Goal: Information Seeking & Learning: Compare options

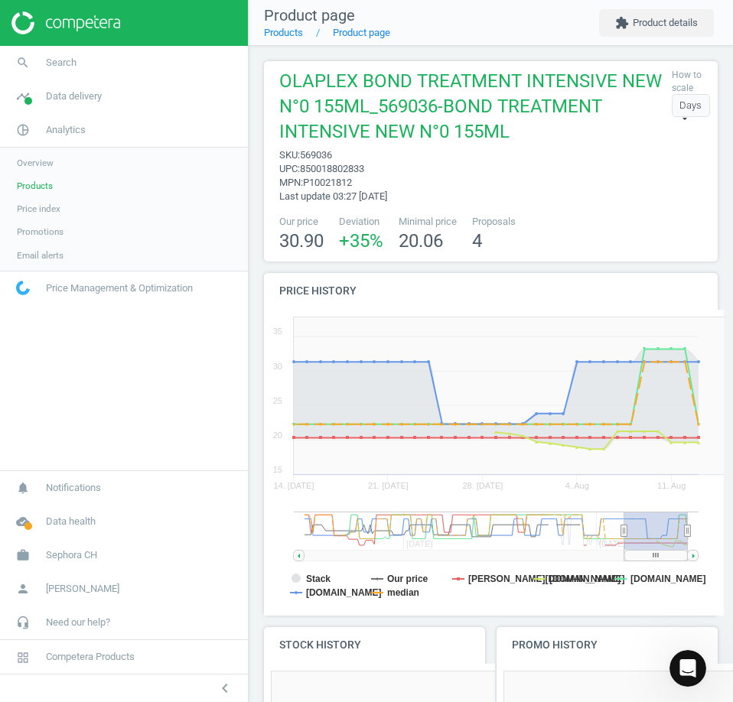
scroll to position [246, 466]
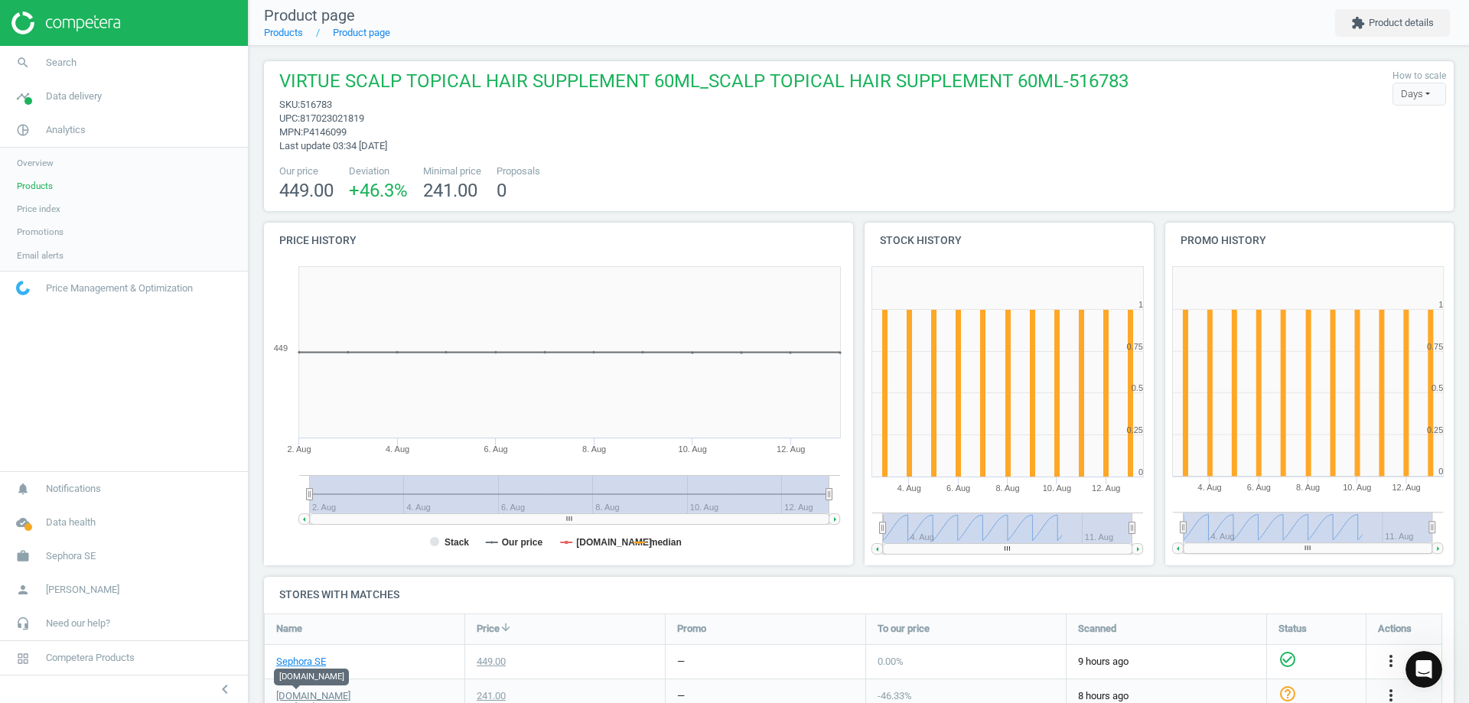
click at [304, 496] on rect at bounding box center [556, 412] width 584 height 306
drag, startPoint x: 312, startPoint y: 498, endPoint x: 281, endPoint y: 506, distance: 32.5
click at [281, 506] on icon "Created with Highstock 6.2.0 2. Aug 4. Aug 6. Aug 8. Aug 10. Aug 12. Aug 2. Aug…" at bounding box center [556, 412] width 584 height 306
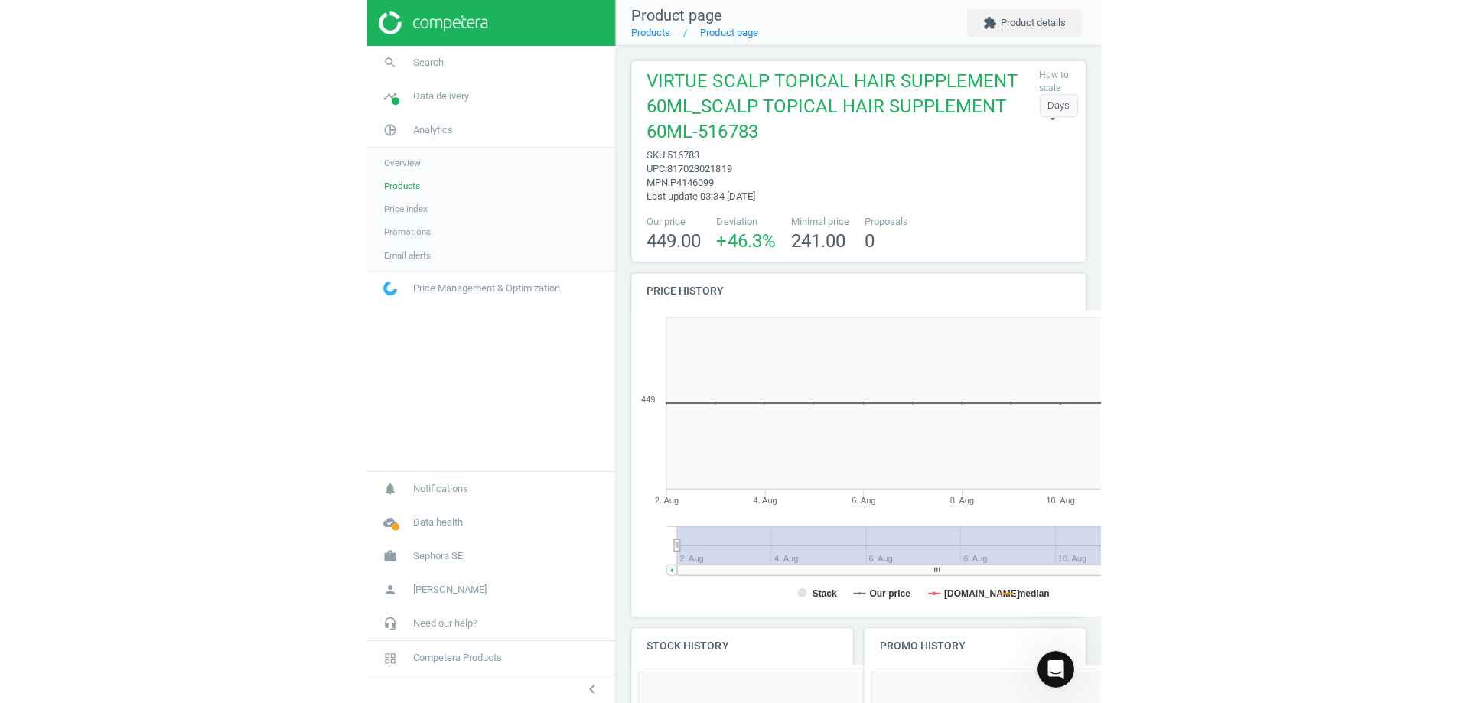
scroll to position [104, 466]
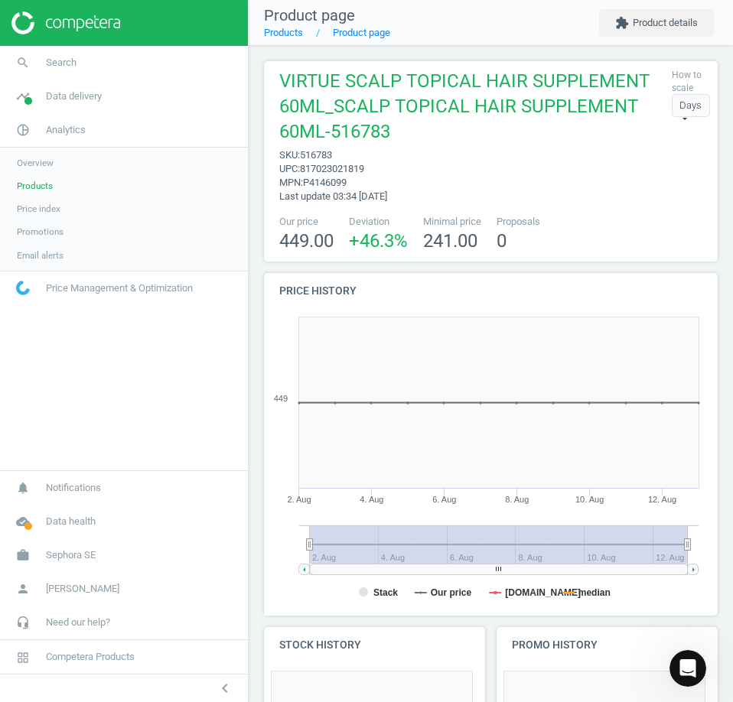
click at [338, 160] on span "sku : 516783" at bounding box center [471, 155] width 385 height 14
click at [321, 158] on span "516783" at bounding box center [316, 154] width 32 height 11
copy span "516783"
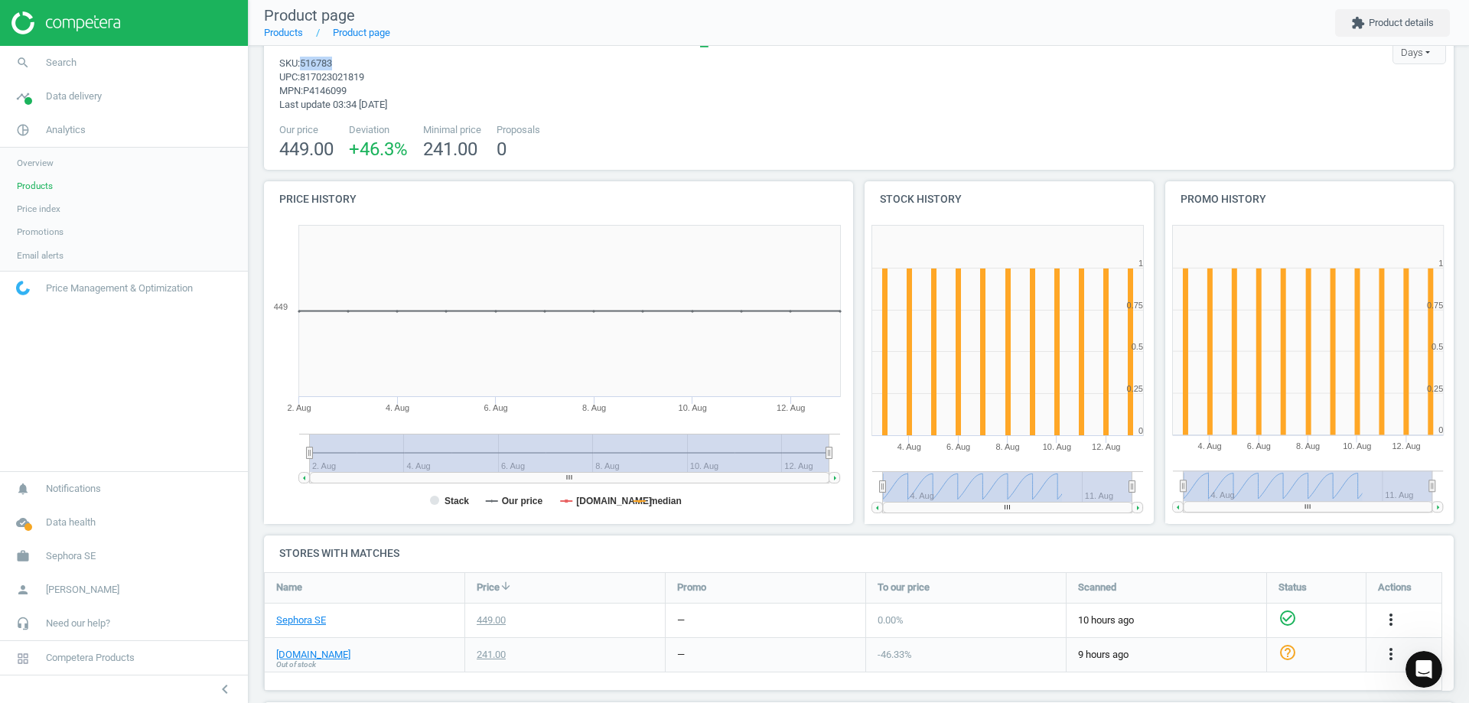
scroll to position [40, 0]
click at [67, 35] on div at bounding box center [124, 23] width 248 height 46
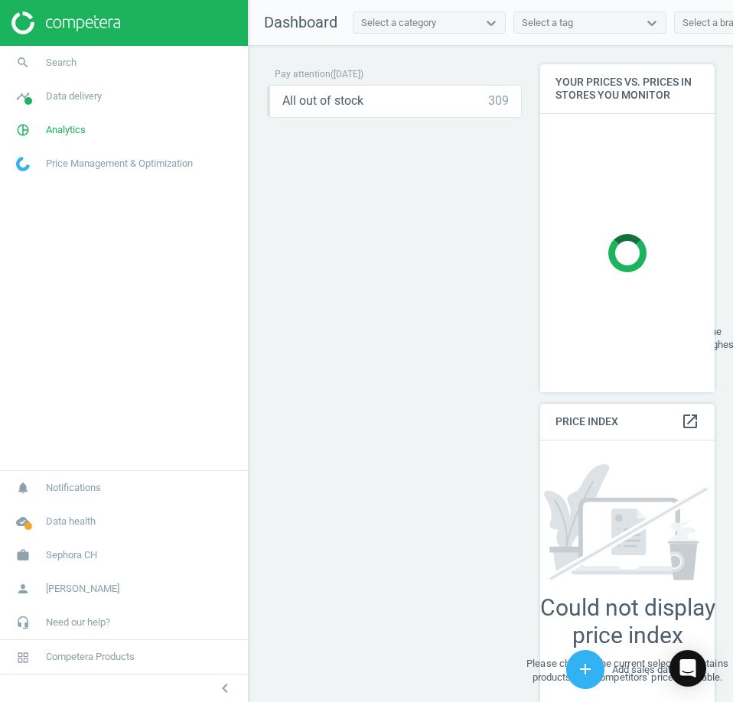
scroll to position [429, 187]
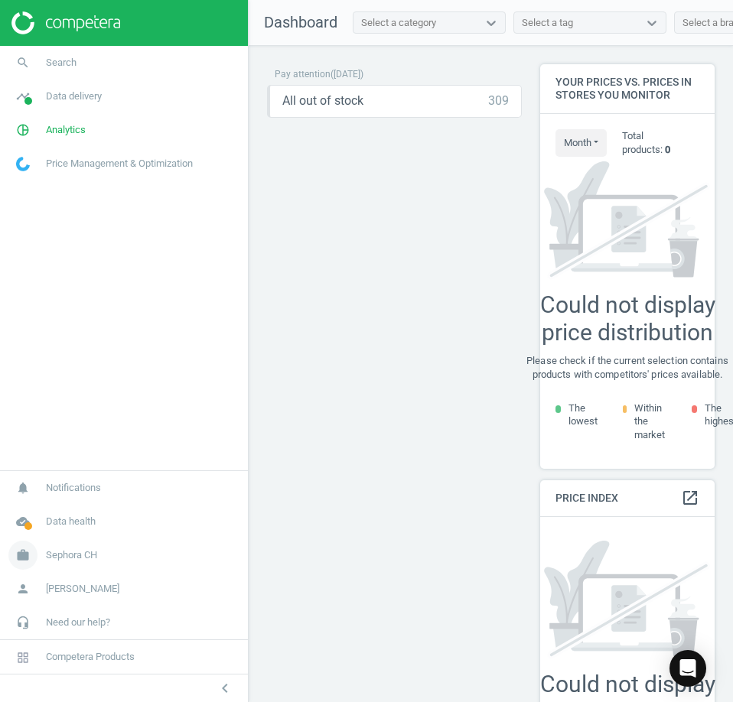
click at [100, 558] on link "work Sephora CH" at bounding box center [124, 555] width 248 height 34
click at [73, 514] on span "Switch campaign" at bounding box center [51, 510] width 68 height 12
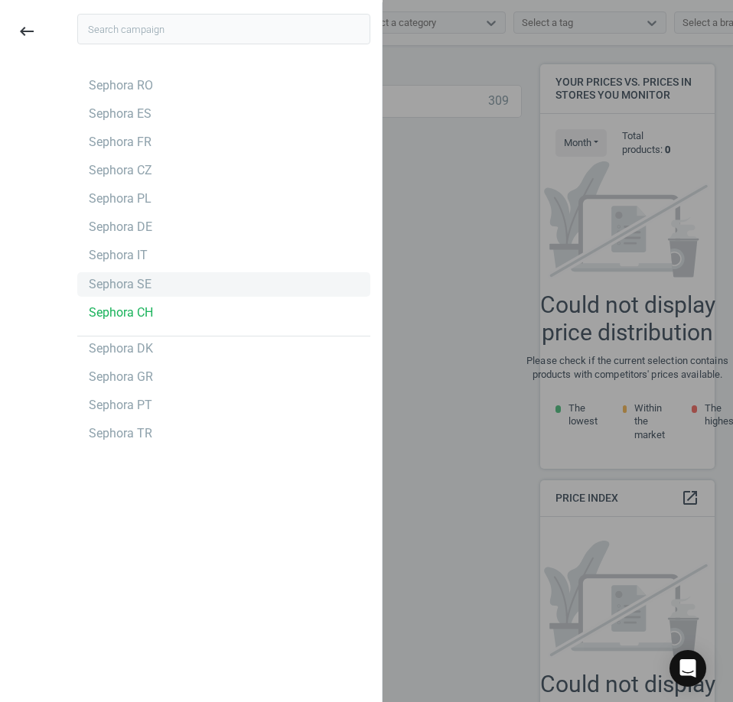
click at [179, 280] on div "Sephora SE" at bounding box center [223, 284] width 293 height 24
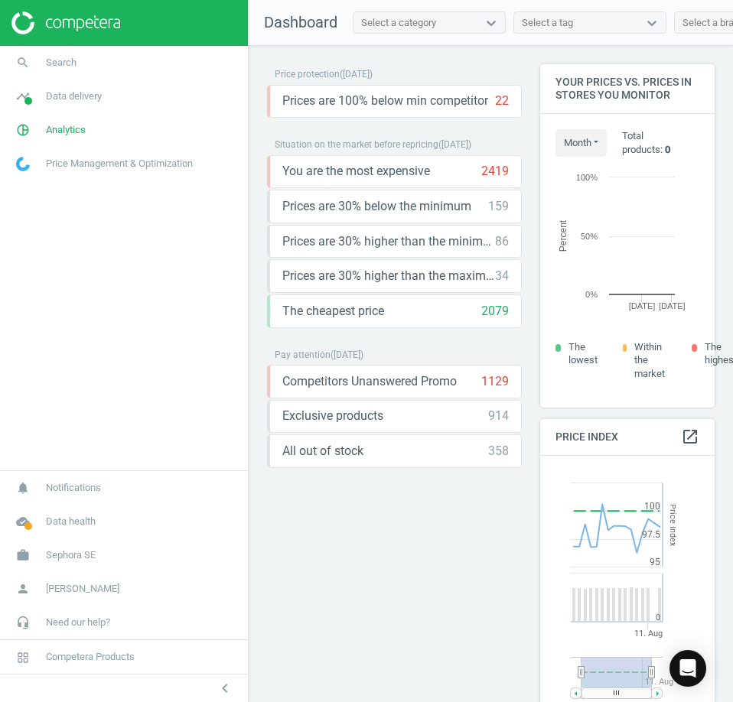
scroll to position [376, 187]
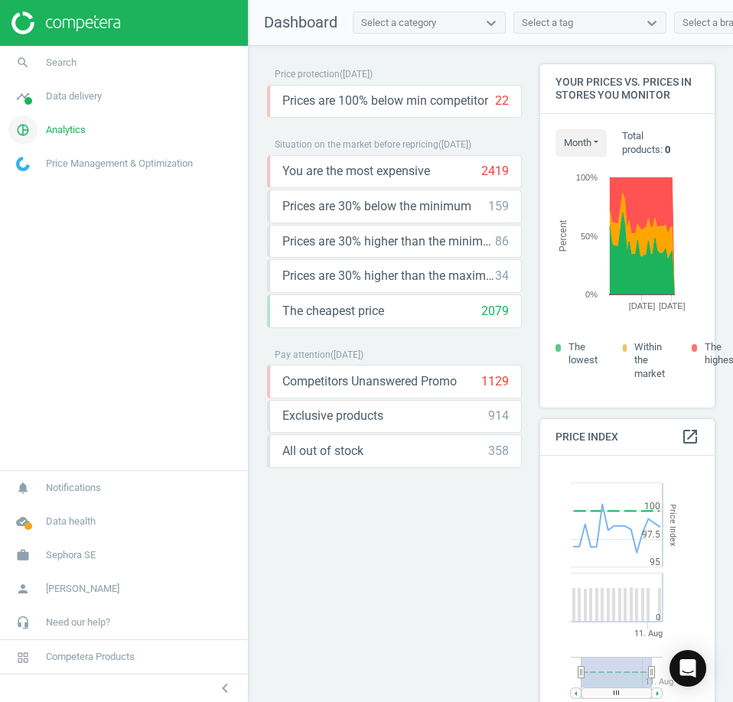
click at [73, 126] on span "Analytics" at bounding box center [66, 130] width 40 height 14
click at [50, 181] on span "Products" at bounding box center [35, 186] width 36 height 12
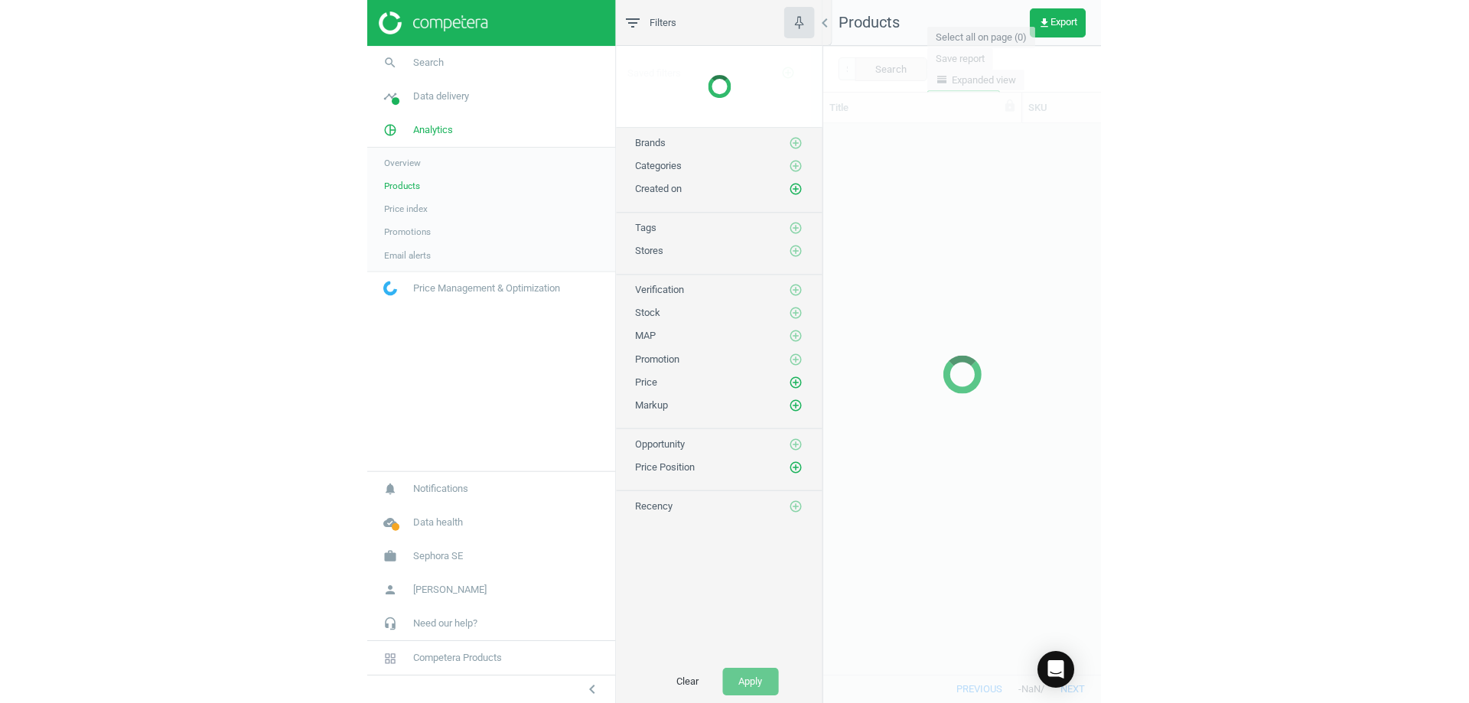
scroll to position [527, 266]
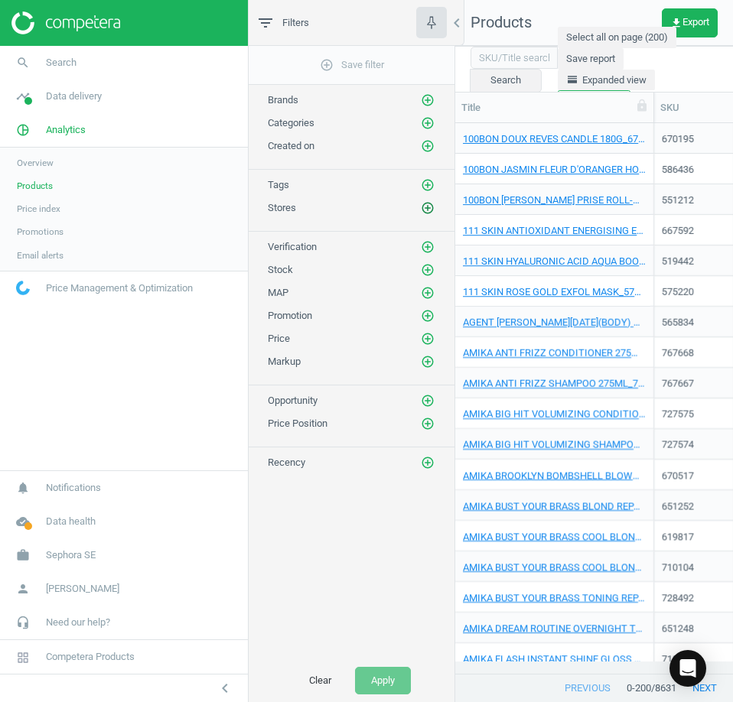
click at [433, 206] on icon "add_circle_outline" at bounding box center [428, 208] width 14 height 14
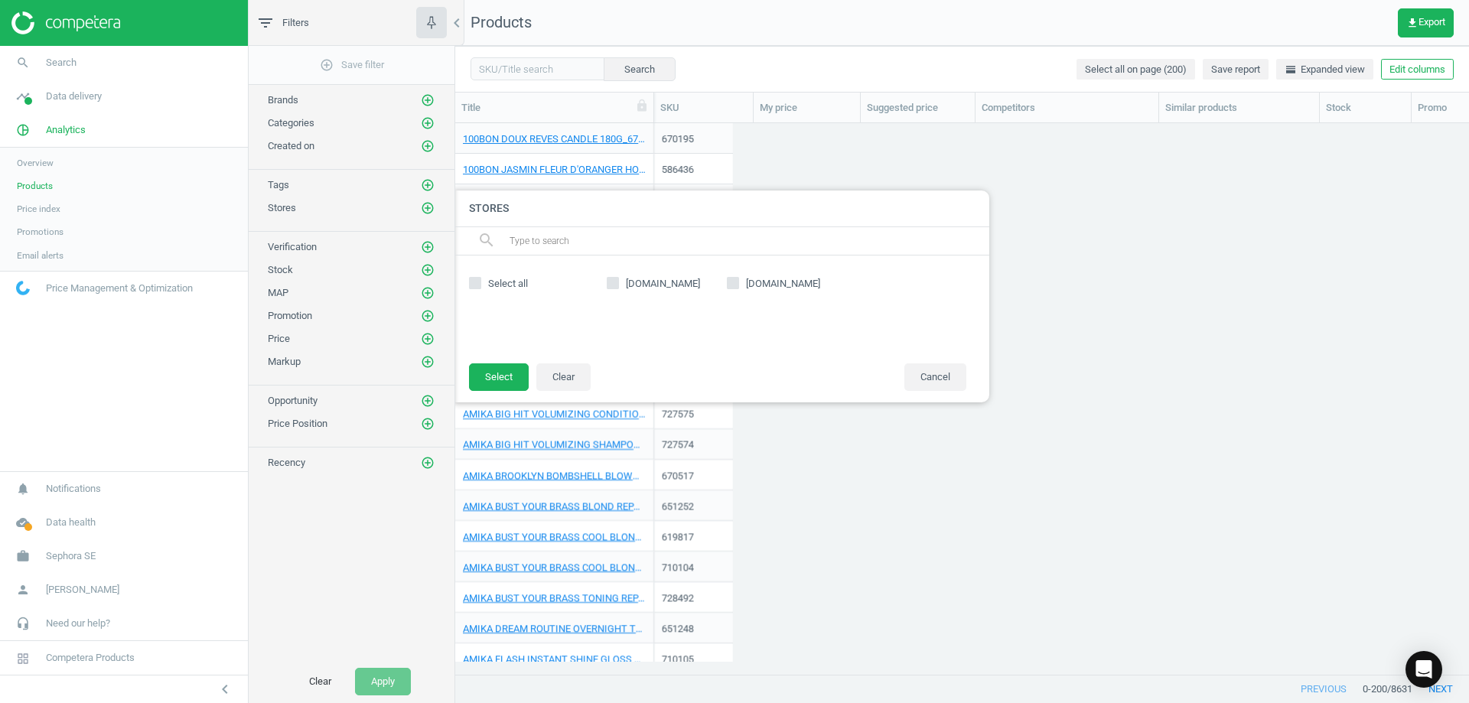
scroll to position [528, 1002]
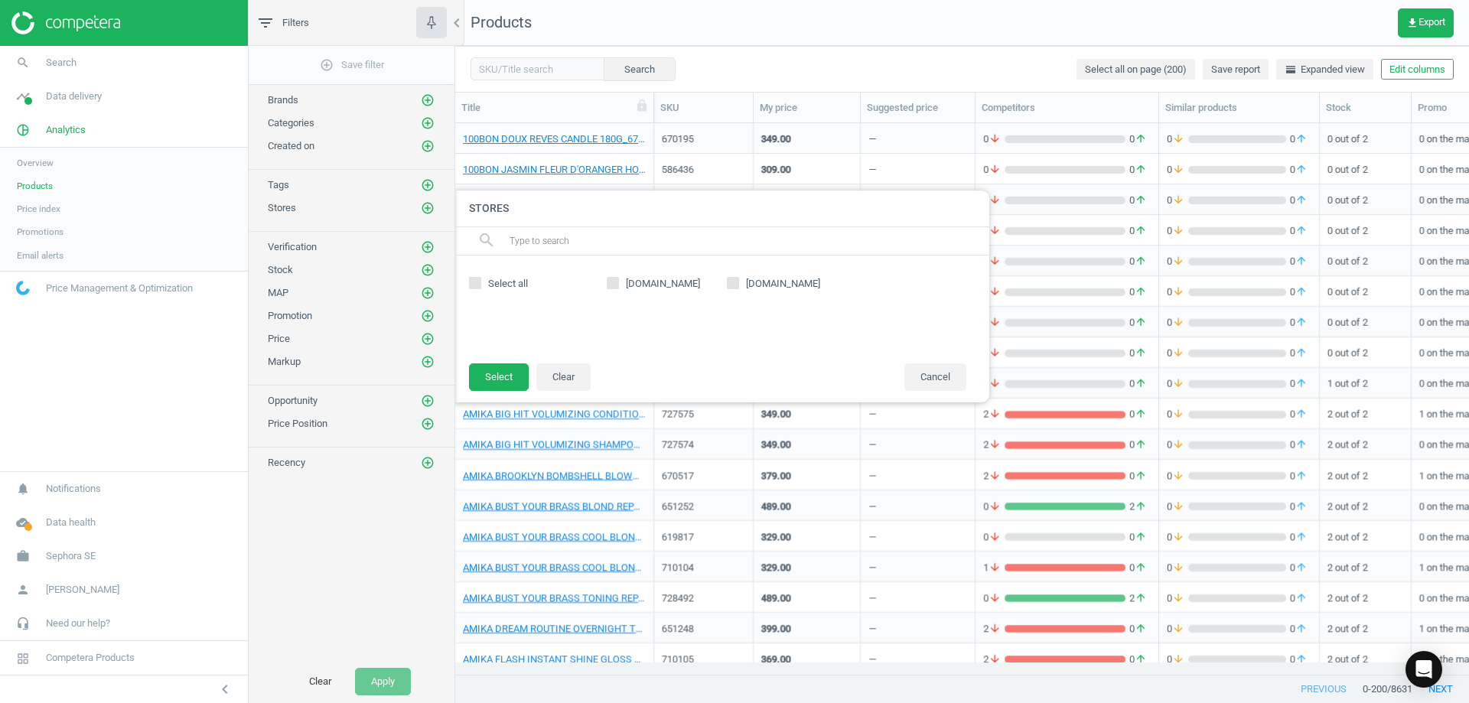
click at [732, 281] on span "[DOMAIN_NAME]" at bounding box center [783, 284] width 80 height 14
click at [732, 281] on input "[DOMAIN_NAME]" at bounding box center [732, 283] width 10 height 10
checkbox input "true"
click at [489, 389] on button "Select" at bounding box center [499, 377] width 60 height 28
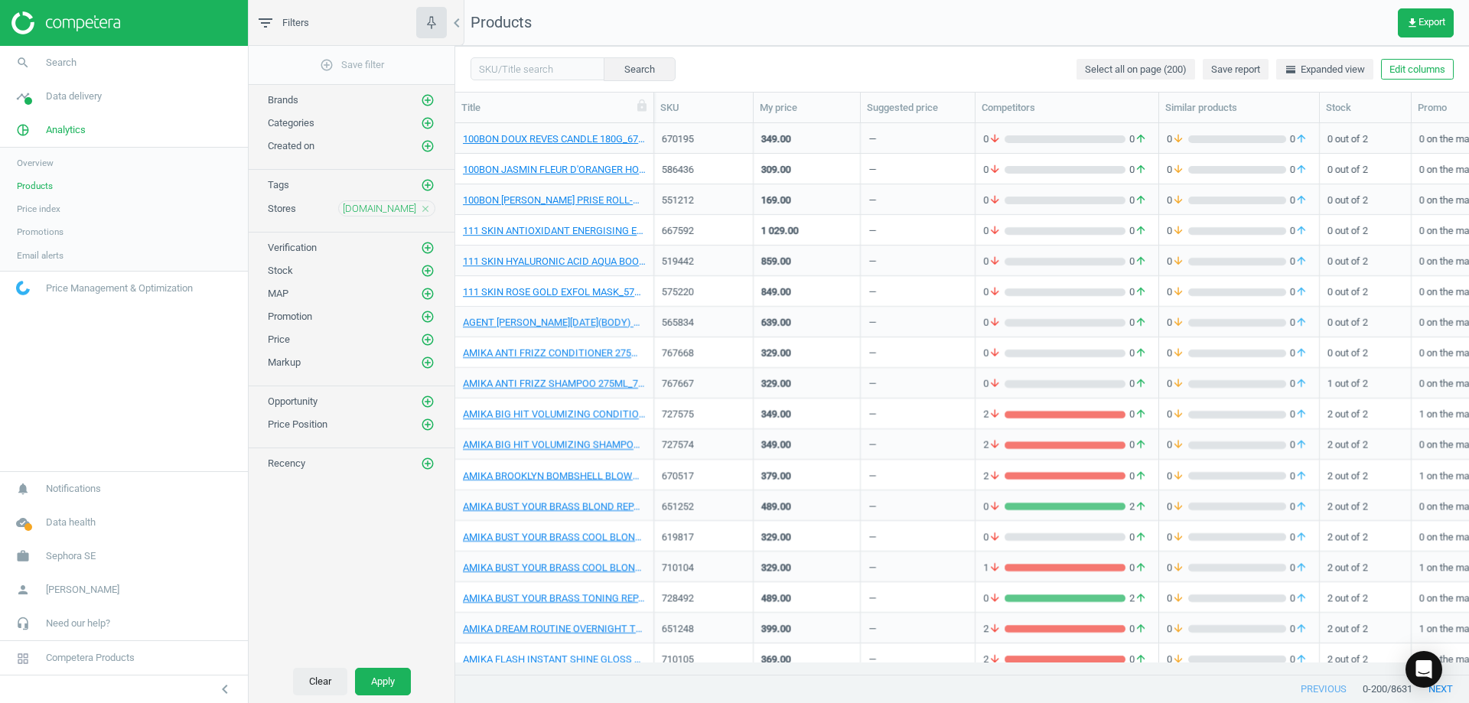
click at [340, 690] on button "Clear" at bounding box center [320, 682] width 54 height 28
click at [392, 676] on button "Apply" at bounding box center [383, 682] width 56 height 28
click at [618, 330] on div "AGENT [PERSON_NAME][DATE](BODY) AGELESS BODY SERUM_565834-[DATE](BODY) AGELESS …" at bounding box center [554, 325] width 183 height 19
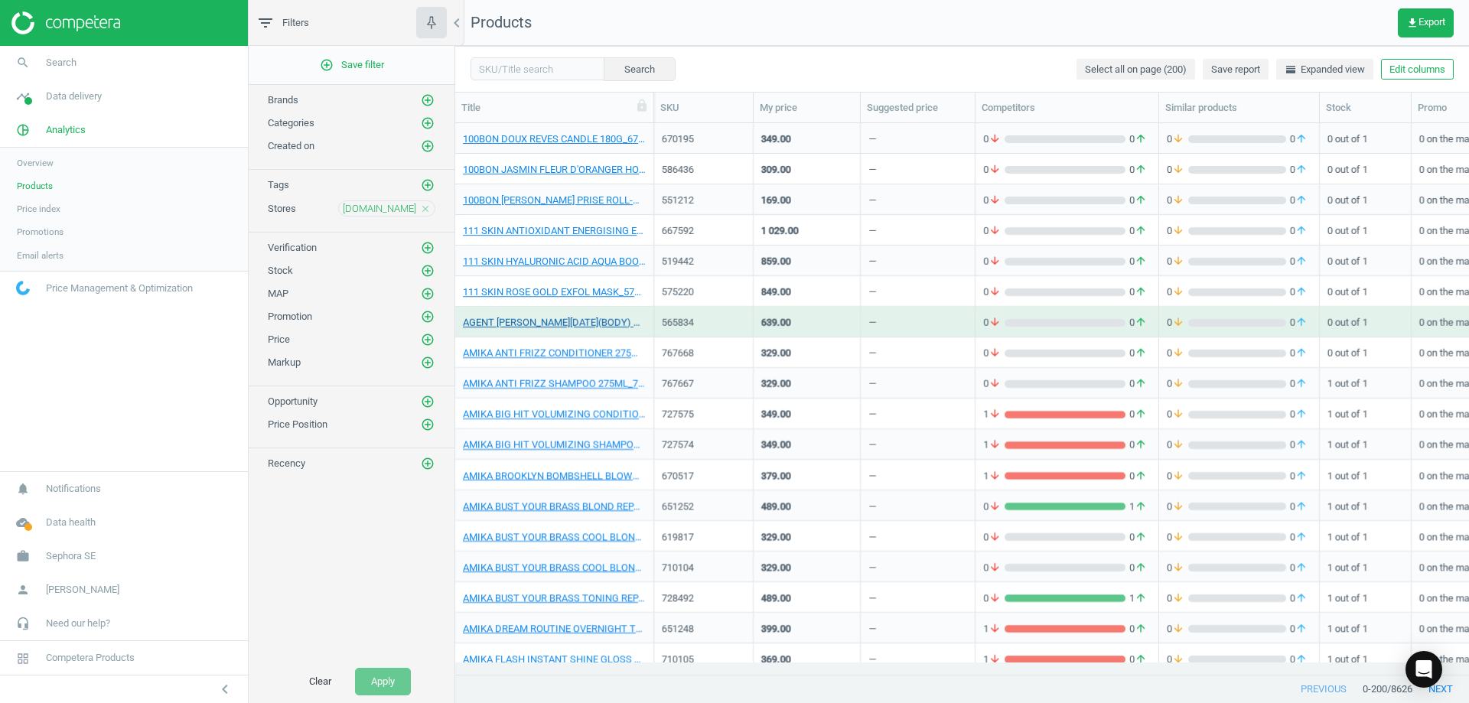
click at [623, 324] on link "AGENT [PERSON_NAME][DATE](BODY) AGELESS BODY SERUM_565834-[DATE](BODY) AGELESS …" at bounding box center [554, 323] width 183 height 14
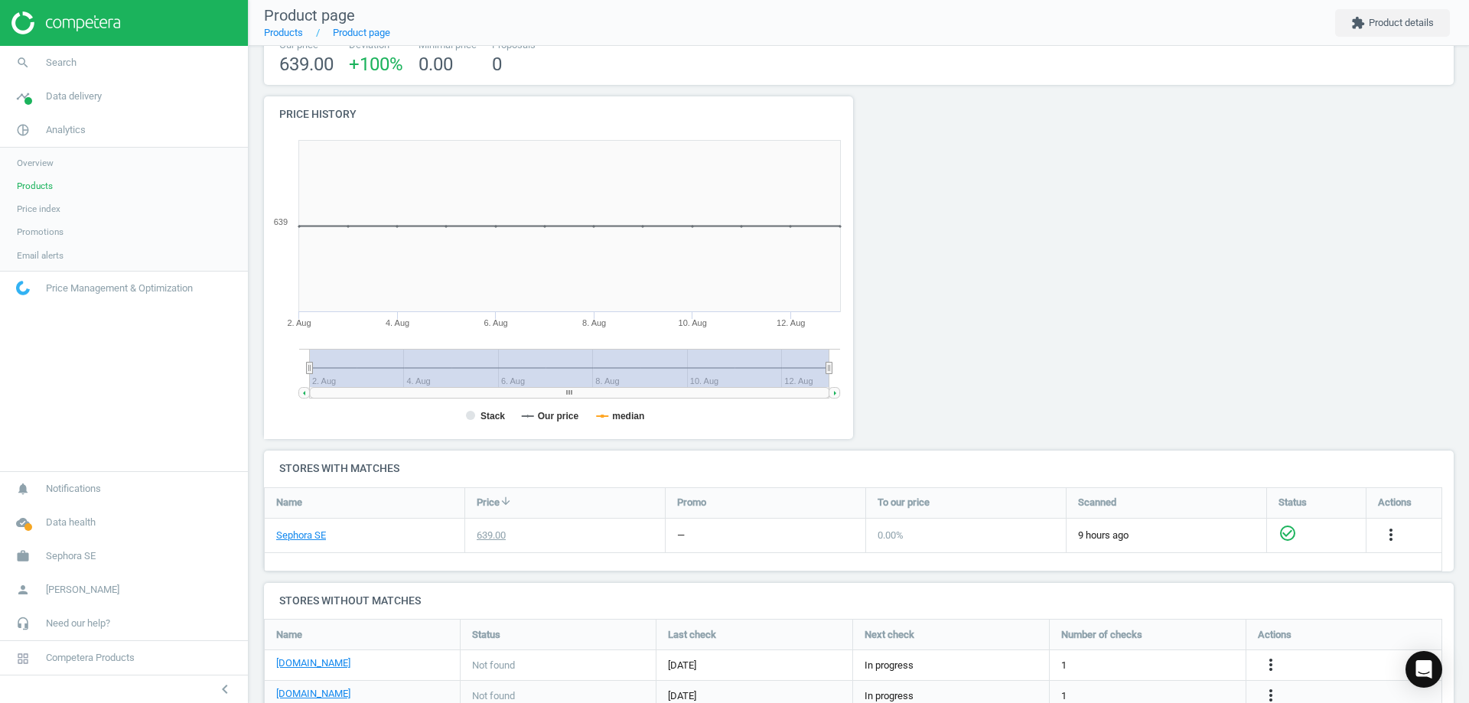
scroll to position [125, 0]
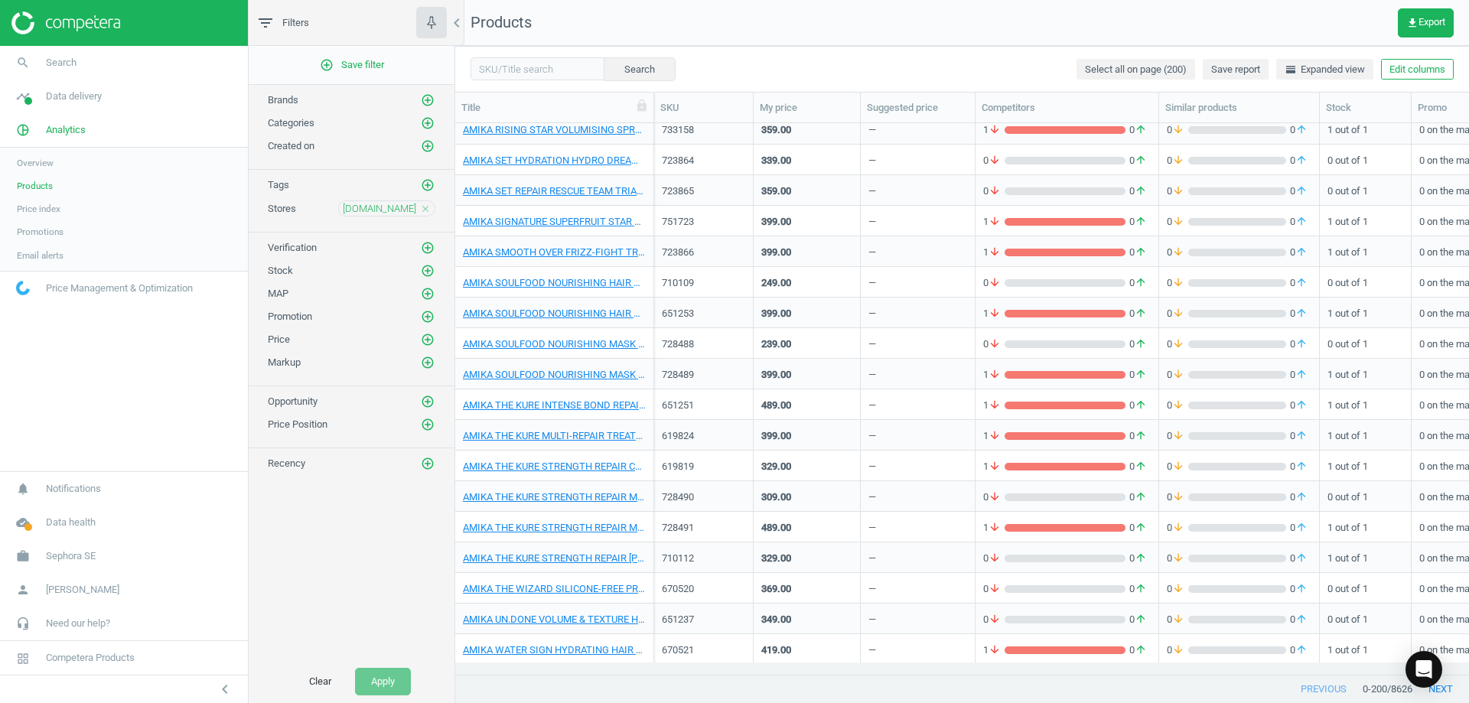
scroll to position [1111, 0]
click at [617, 344] on link "AMIKA SOULFOOD NOURISHING MASK 100ML_728488-SOULFOOD NOURISHING MASK 100ML" at bounding box center [554, 344] width 183 height 14
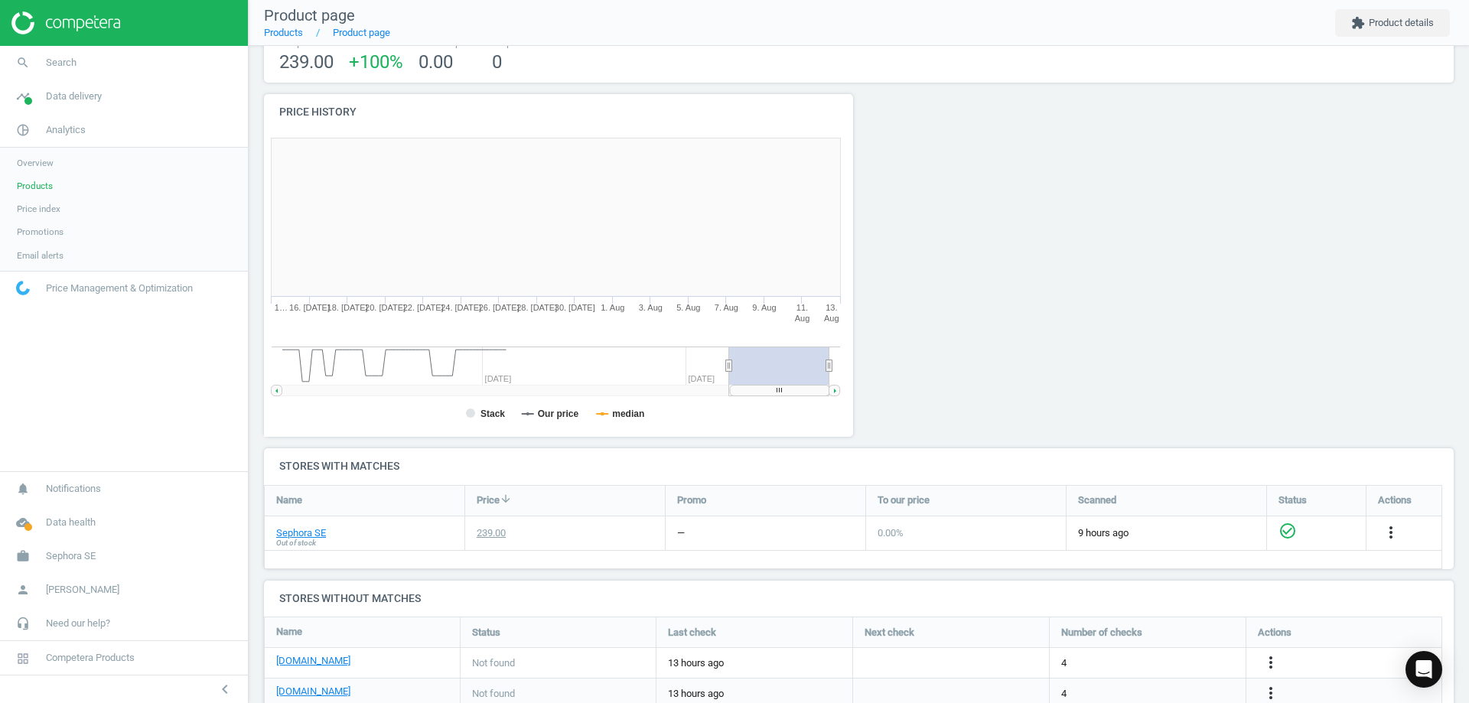
scroll to position [128, 0]
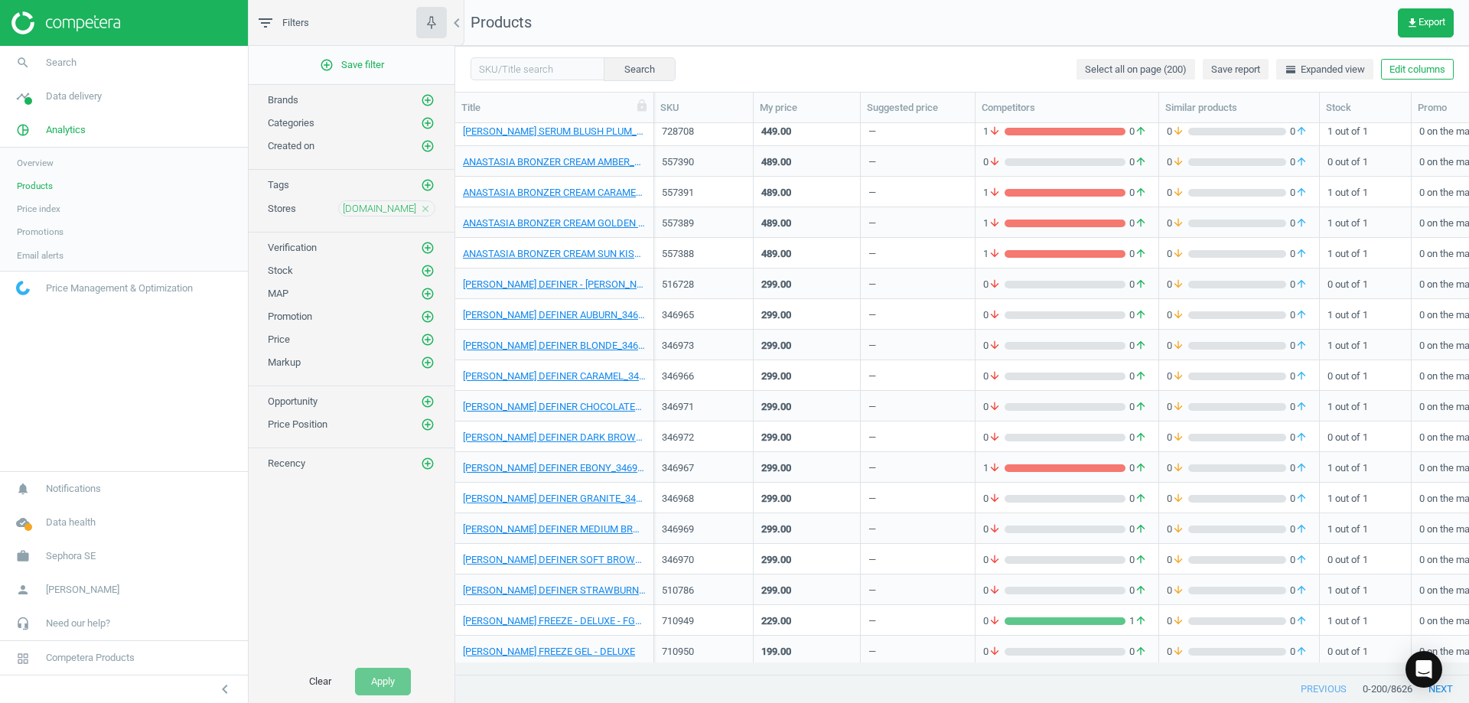
scroll to position [2406, 0]
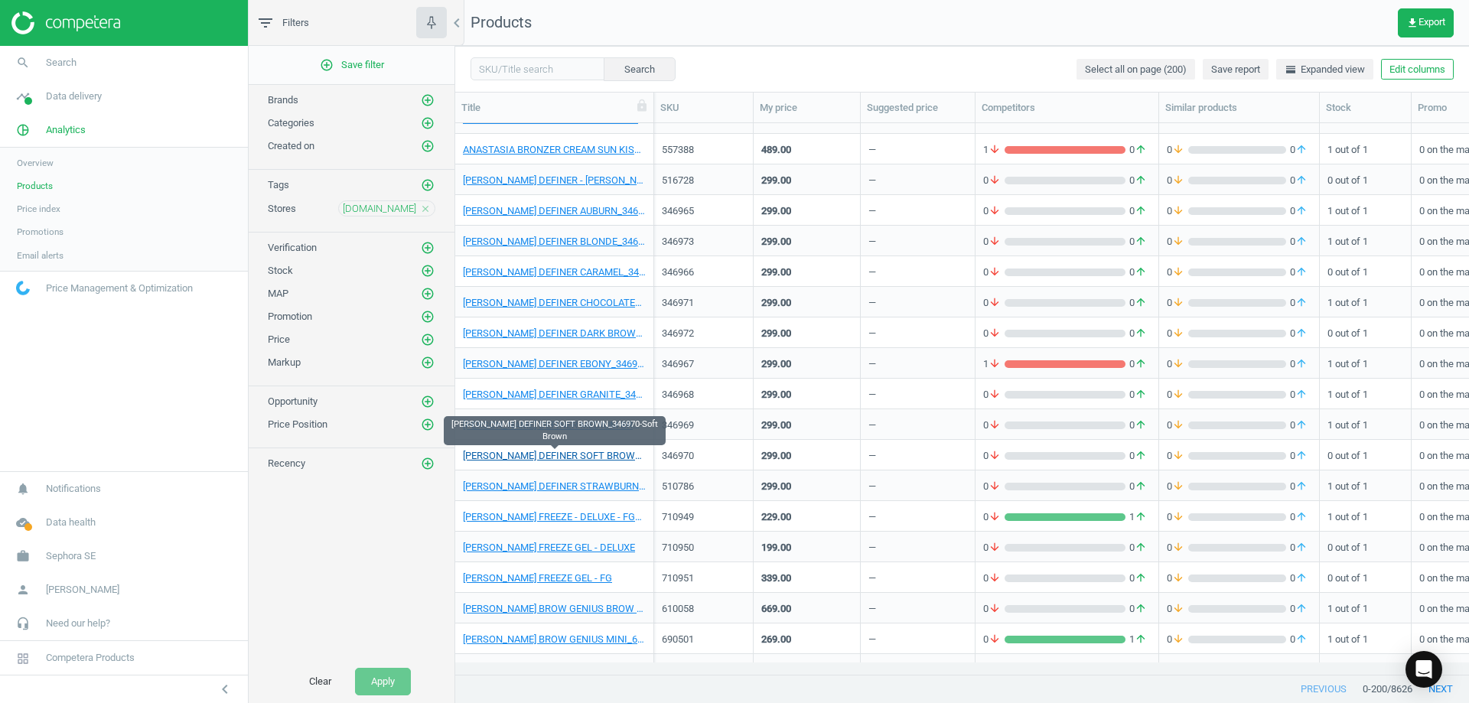
click at [612, 451] on link "[PERSON_NAME] DEFINER SOFT BROWN_346970-Soft Brown" at bounding box center [554, 456] width 183 height 14
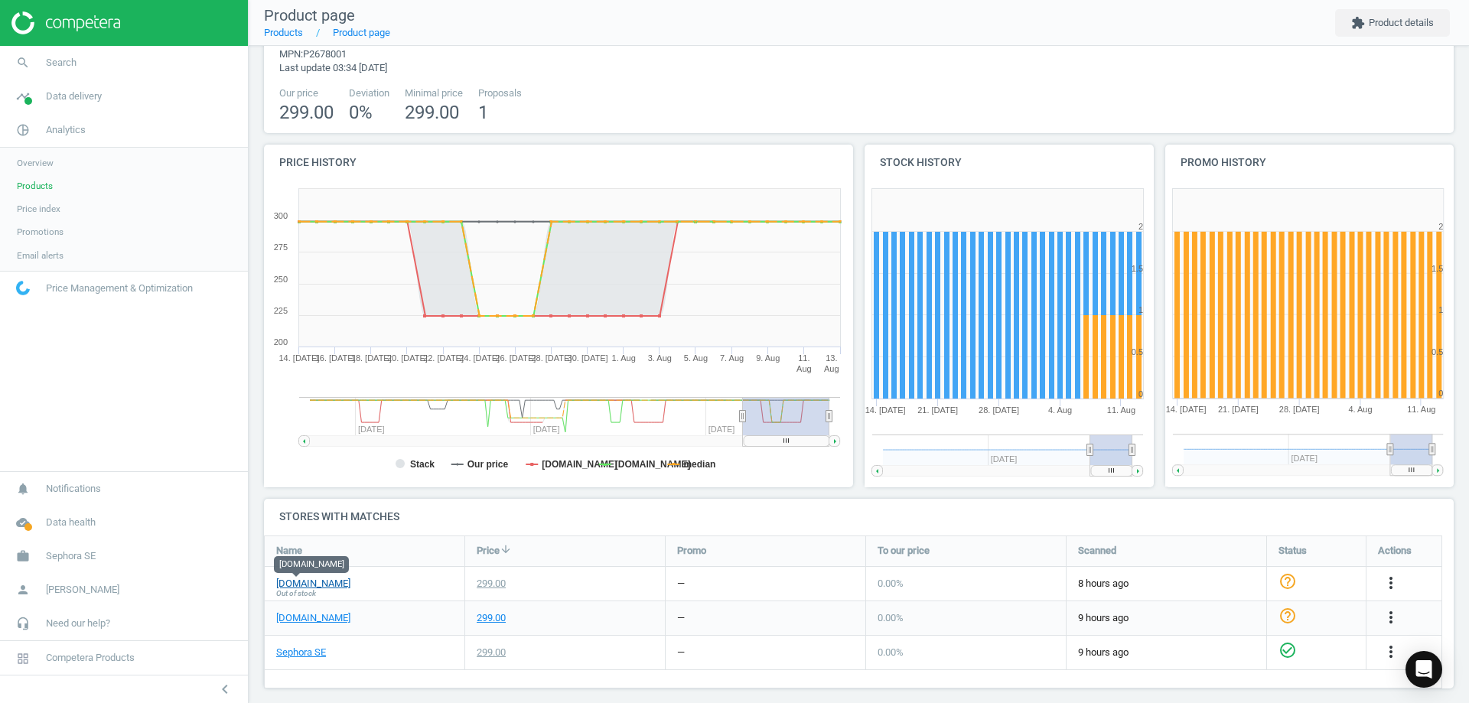
click at [300, 583] on link "[DOMAIN_NAME]" at bounding box center [313, 584] width 74 height 14
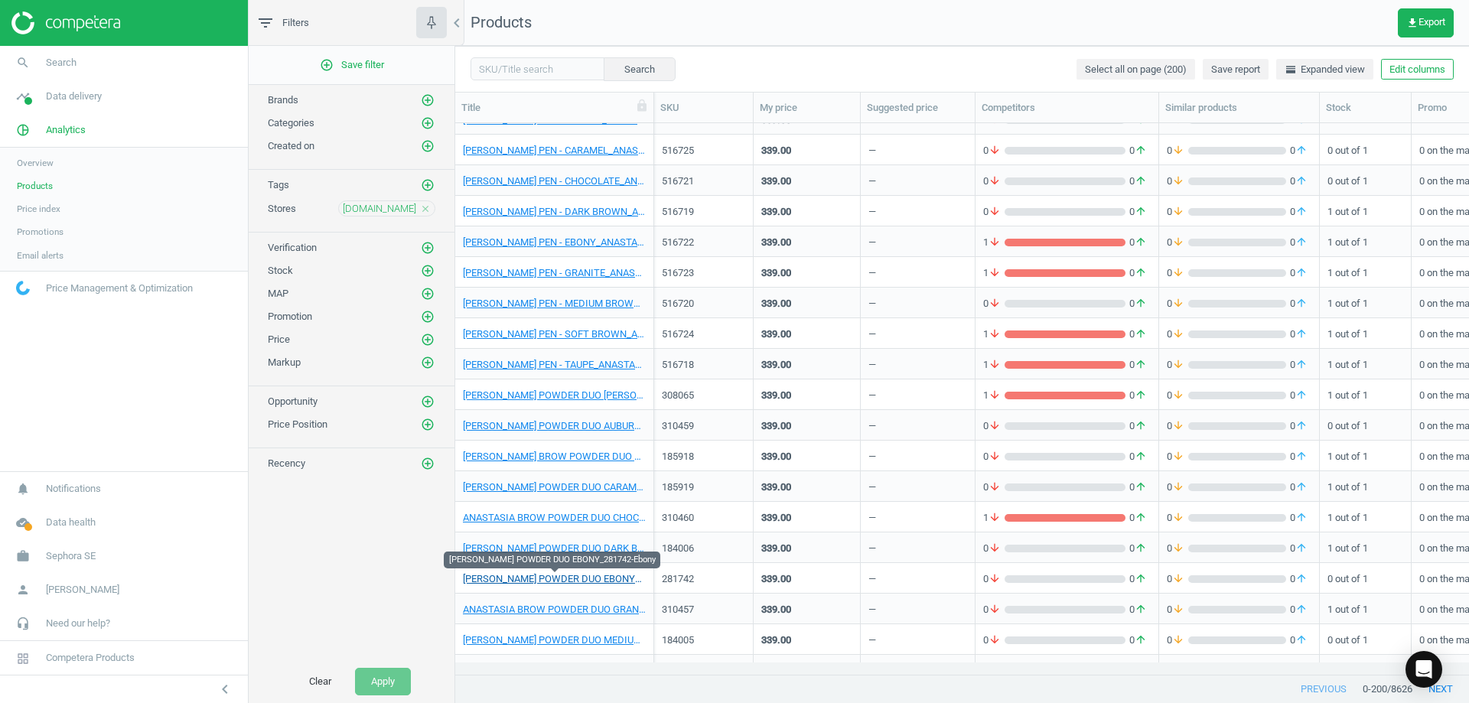
click at [618, 577] on link "[PERSON_NAME] POWDER DUO EBONY_281742-Ebony" at bounding box center [554, 579] width 183 height 14
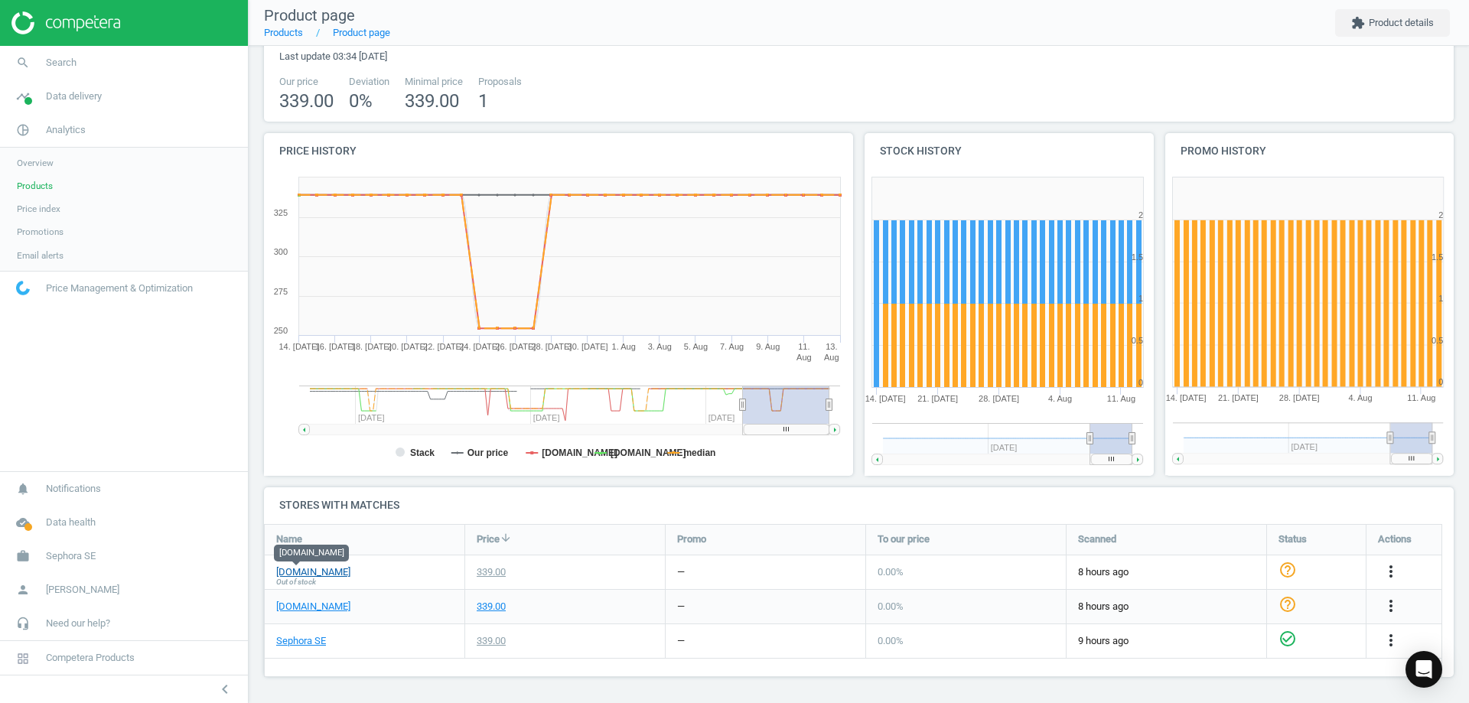
click at [314, 570] on link "[DOMAIN_NAME]" at bounding box center [313, 572] width 74 height 14
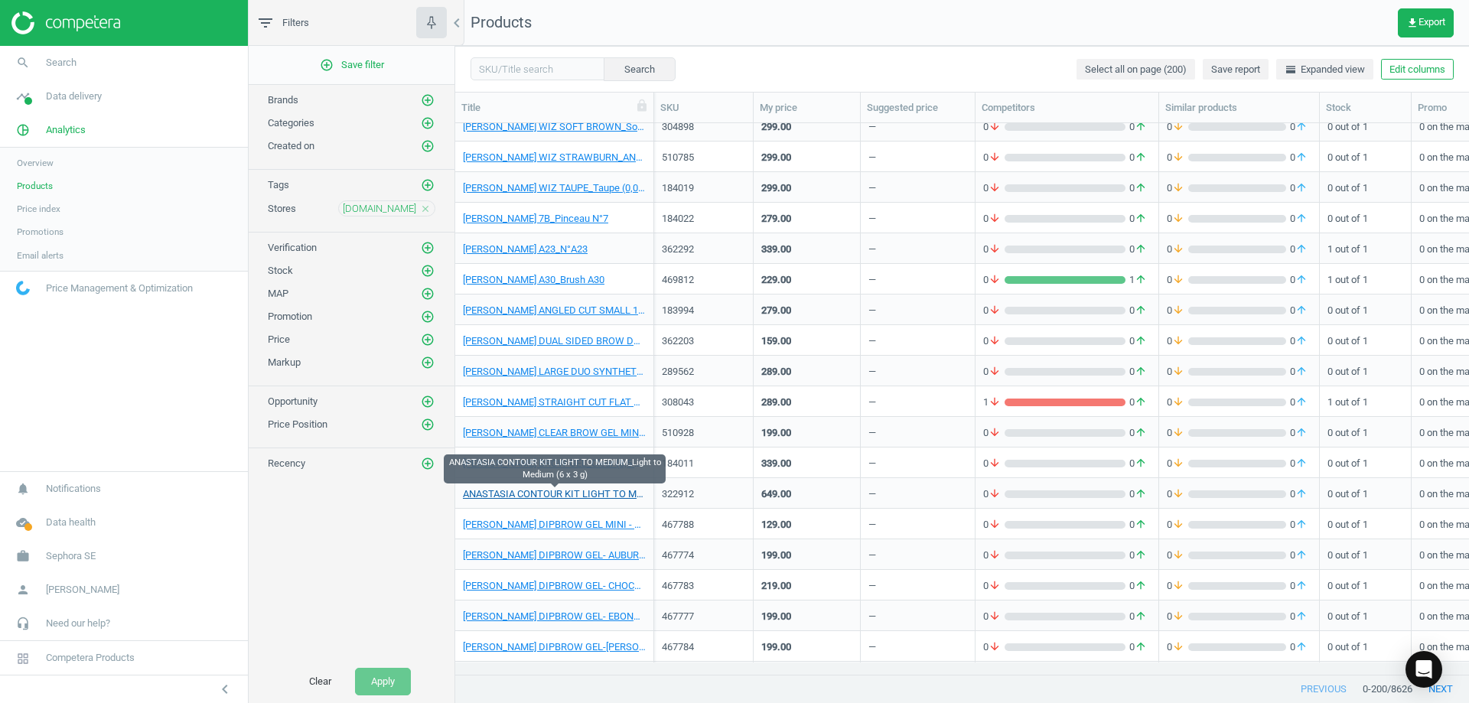
click at [602, 489] on link "ANASTASIA CONTOUR KIT LIGHT TO MEDIUM_Light to Medium (6 x 3 g)" at bounding box center [554, 494] width 183 height 14
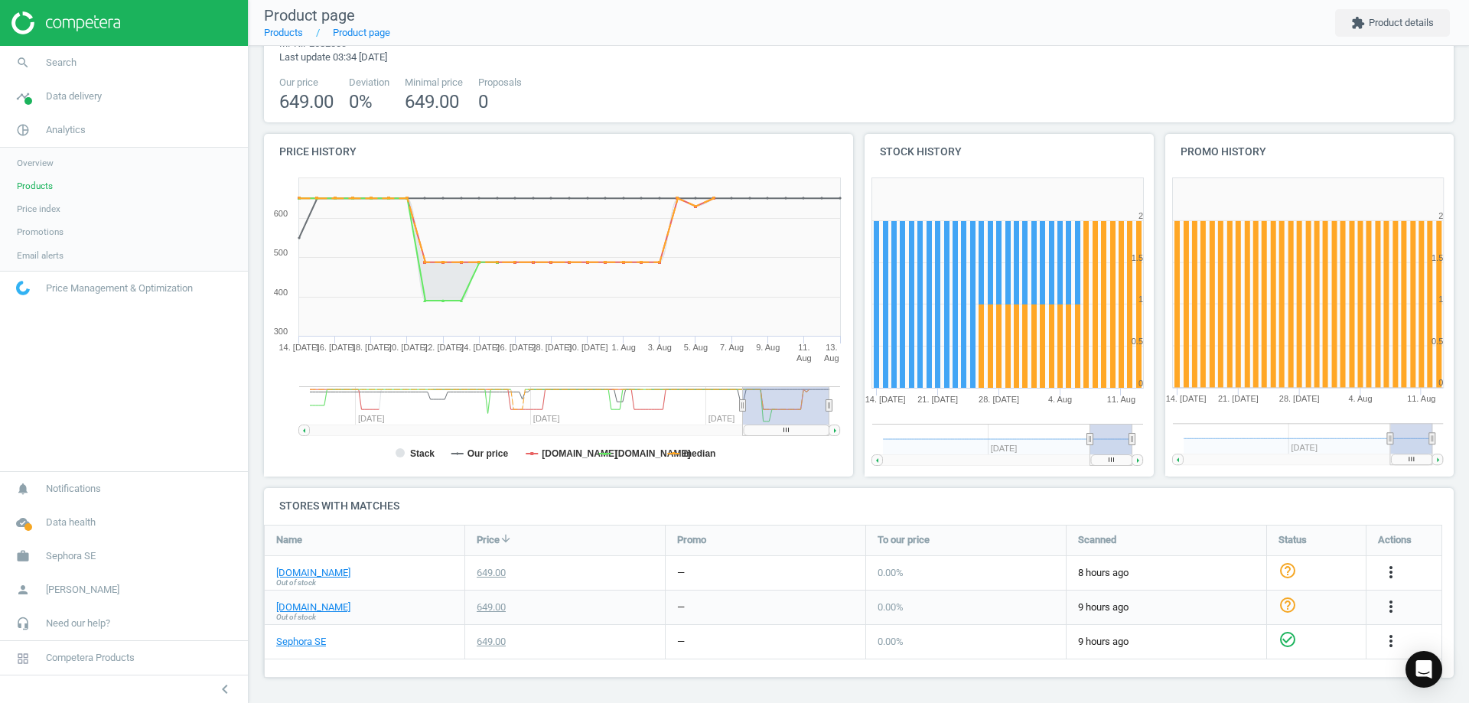
click at [301, 578] on span "Out of stock" at bounding box center [296, 582] width 40 height 11
click at [303, 571] on link "[DOMAIN_NAME]" at bounding box center [313, 573] width 74 height 14
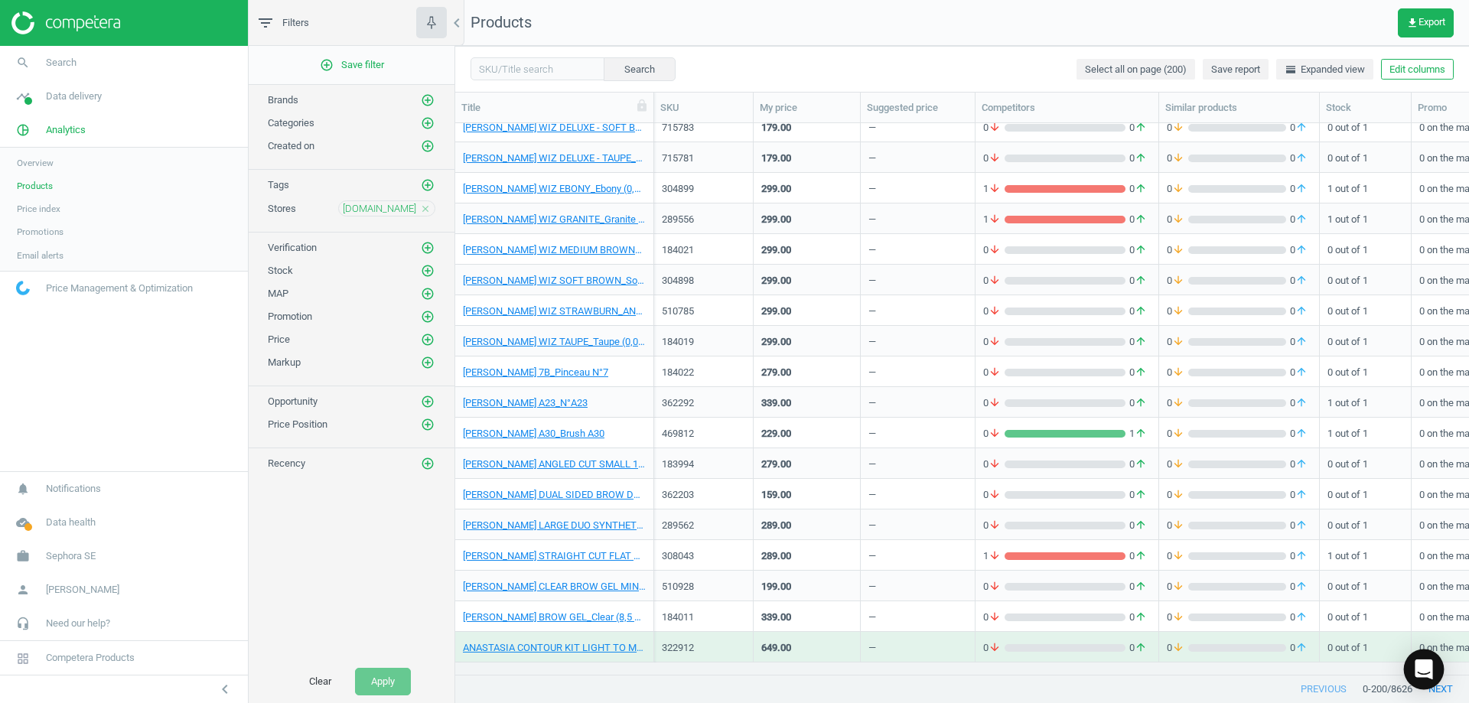
click at [732, 688] on body "Group 2 Created with Sketch. ic/cloud_download/grey600 Created with Sketch. gra…" at bounding box center [734, 351] width 1469 height 703
click at [732, 687] on button "next" at bounding box center [1440, 689] width 57 height 28
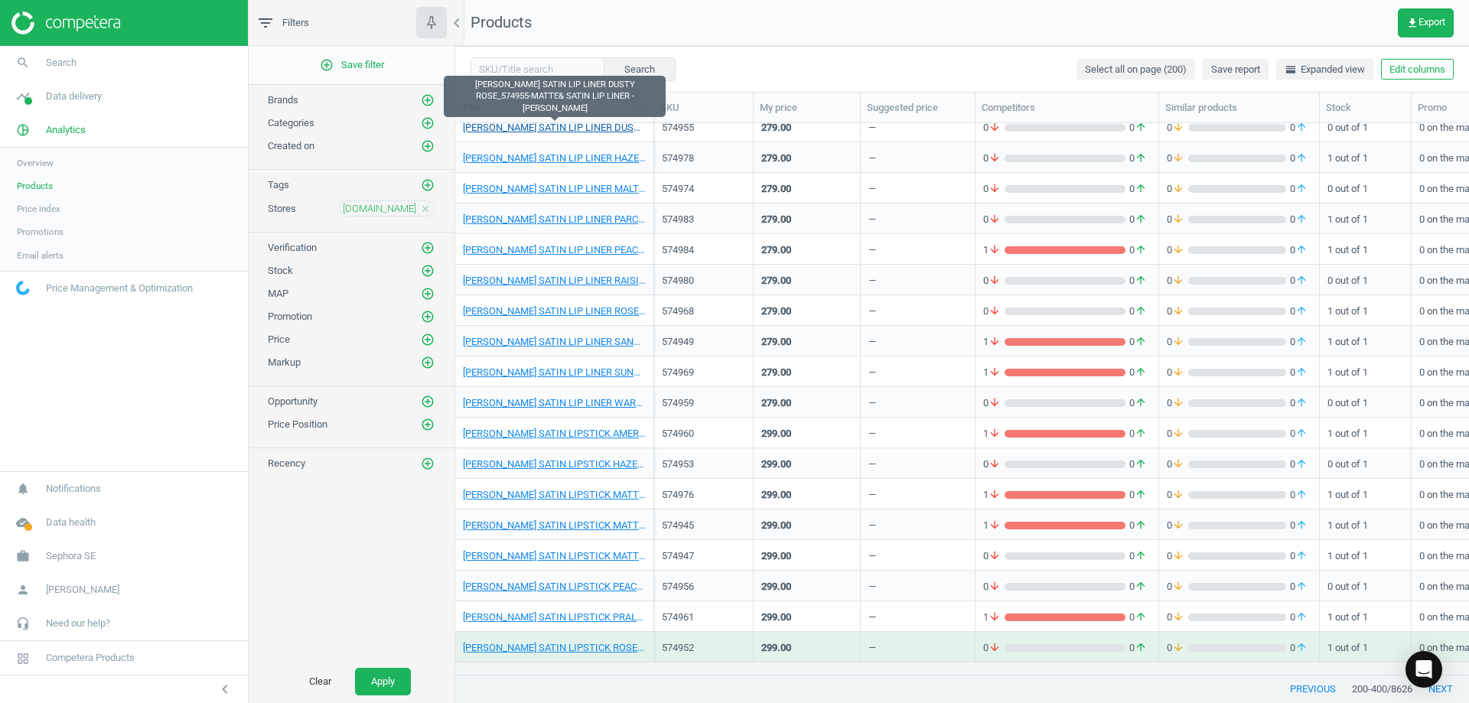
click at [596, 124] on link "[PERSON_NAME] SATIN LIP LINER DUSTY ROSE_574955-MATTE& SATIN LIP LINER - [PERSO…" at bounding box center [554, 128] width 183 height 14
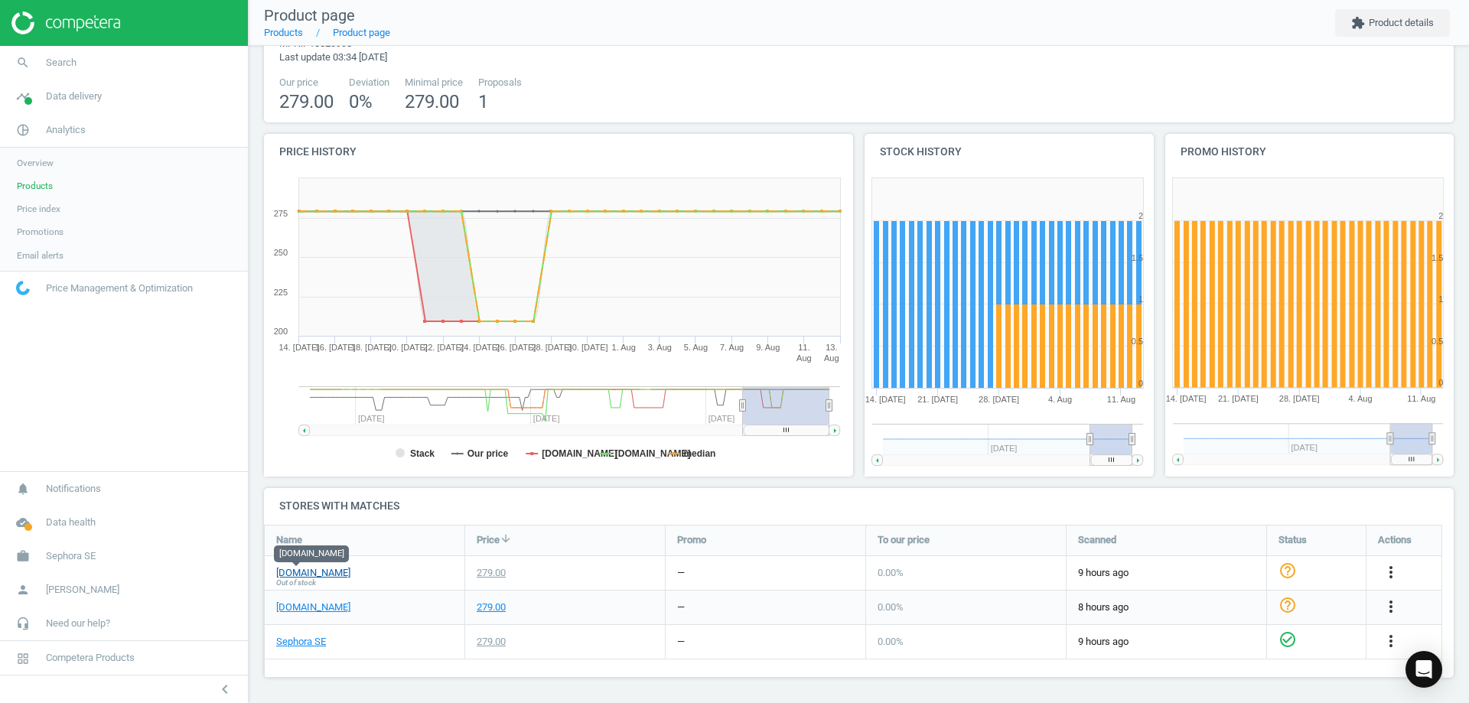
click at [307, 569] on link "[DOMAIN_NAME]" at bounding box center [313, 573] width 74 height 14
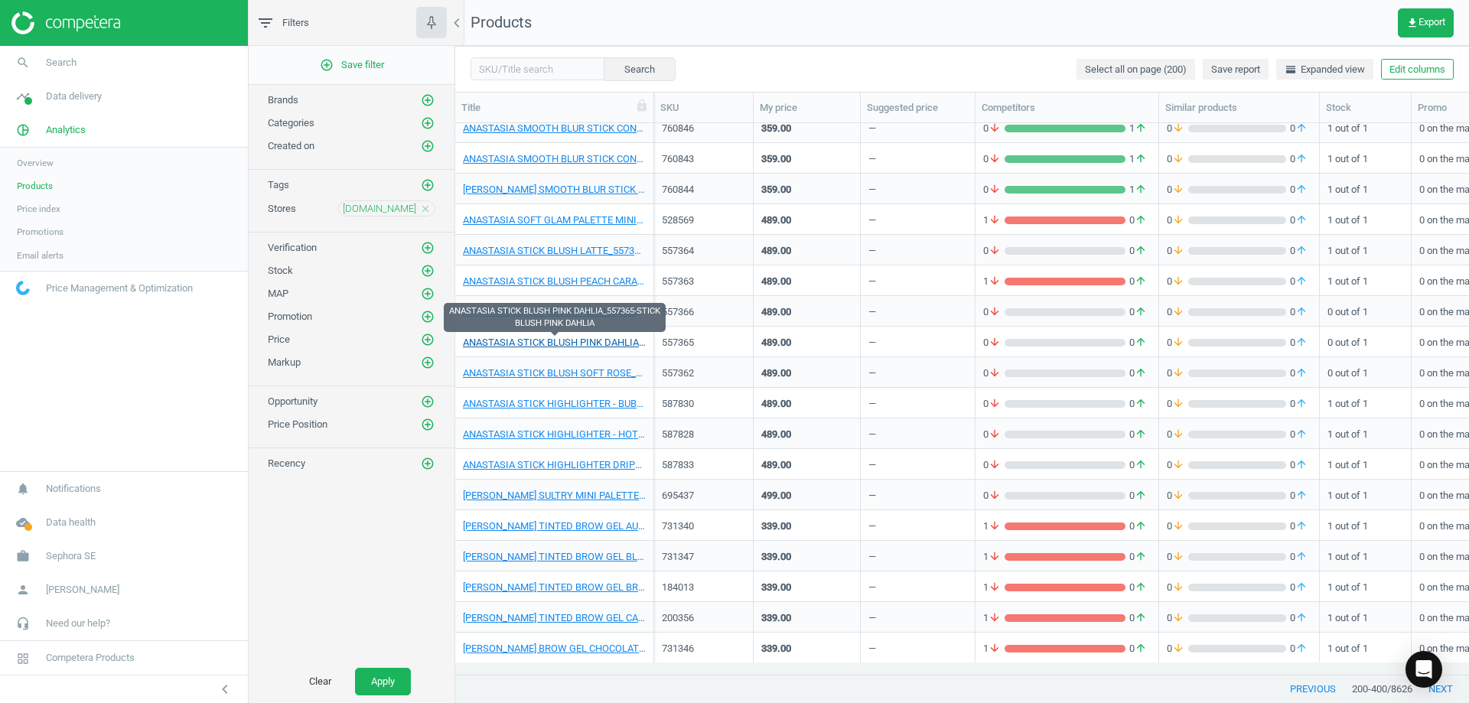
click at [592, 342] on link "ANASTASIA STICK BLUSH PINK DAHLIA_557365-STICK BLUSH PINK DAHLIA" at bounding box center [554, 343] width 183 height 14
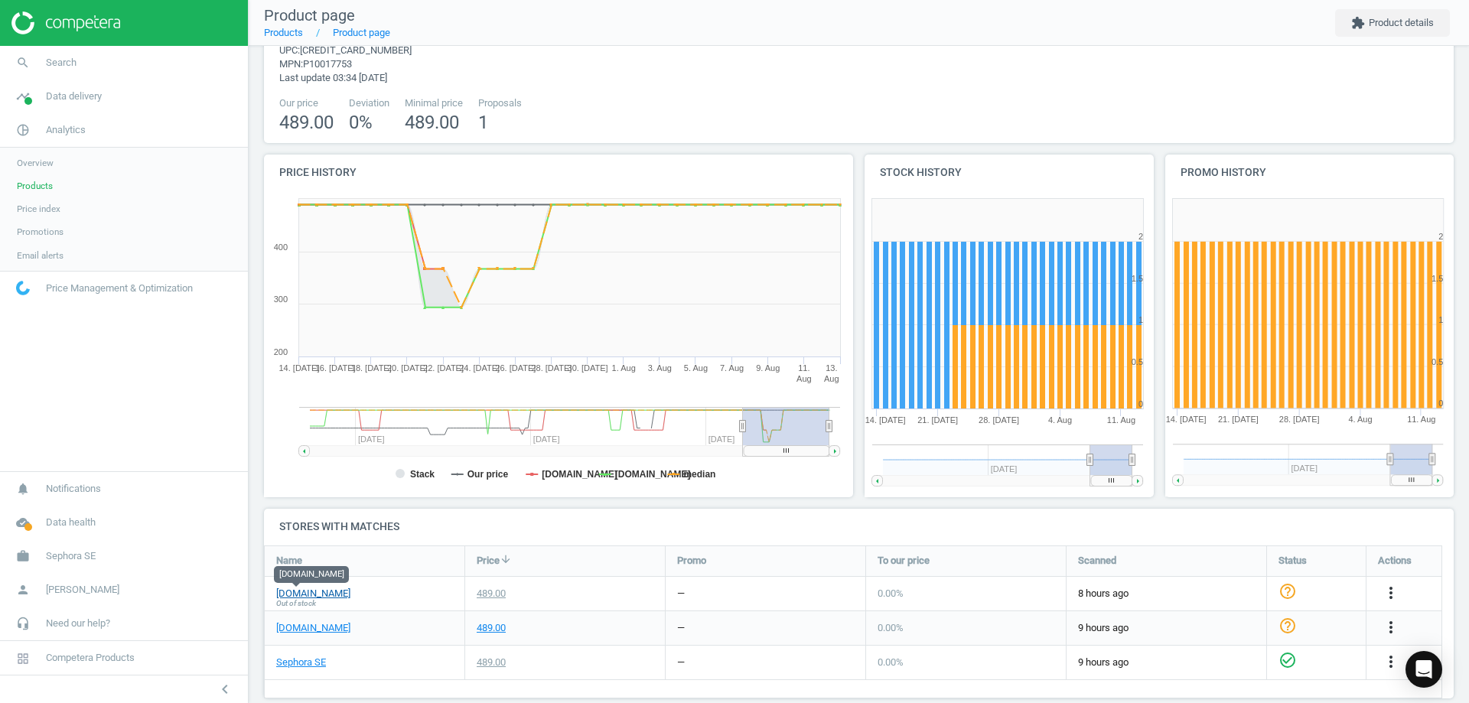
click at [292, 593] on link "[DOMAIN_NAME]" at bounding box center [313, 594] width 74 height 14
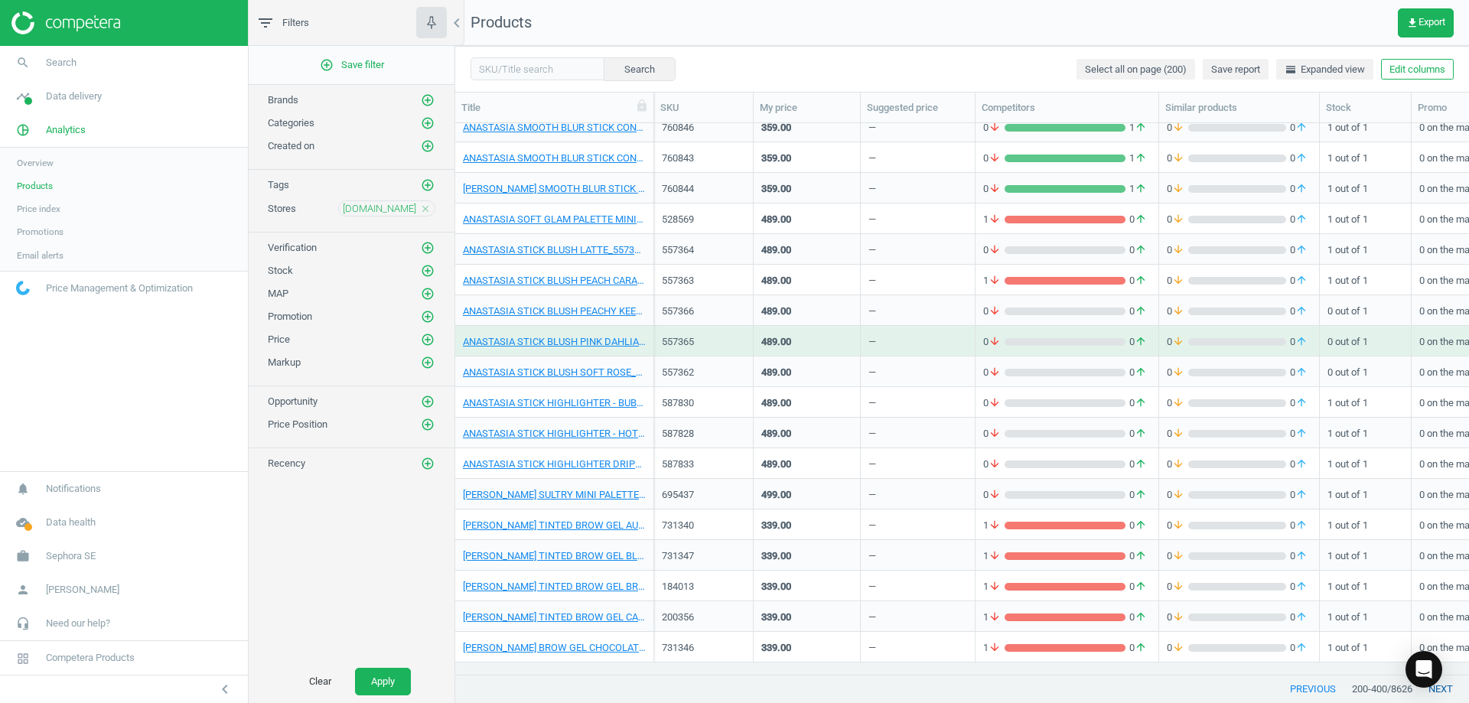
click at [732, 686] on button "next" at bounding box center [1440, 689] width 57 height 28
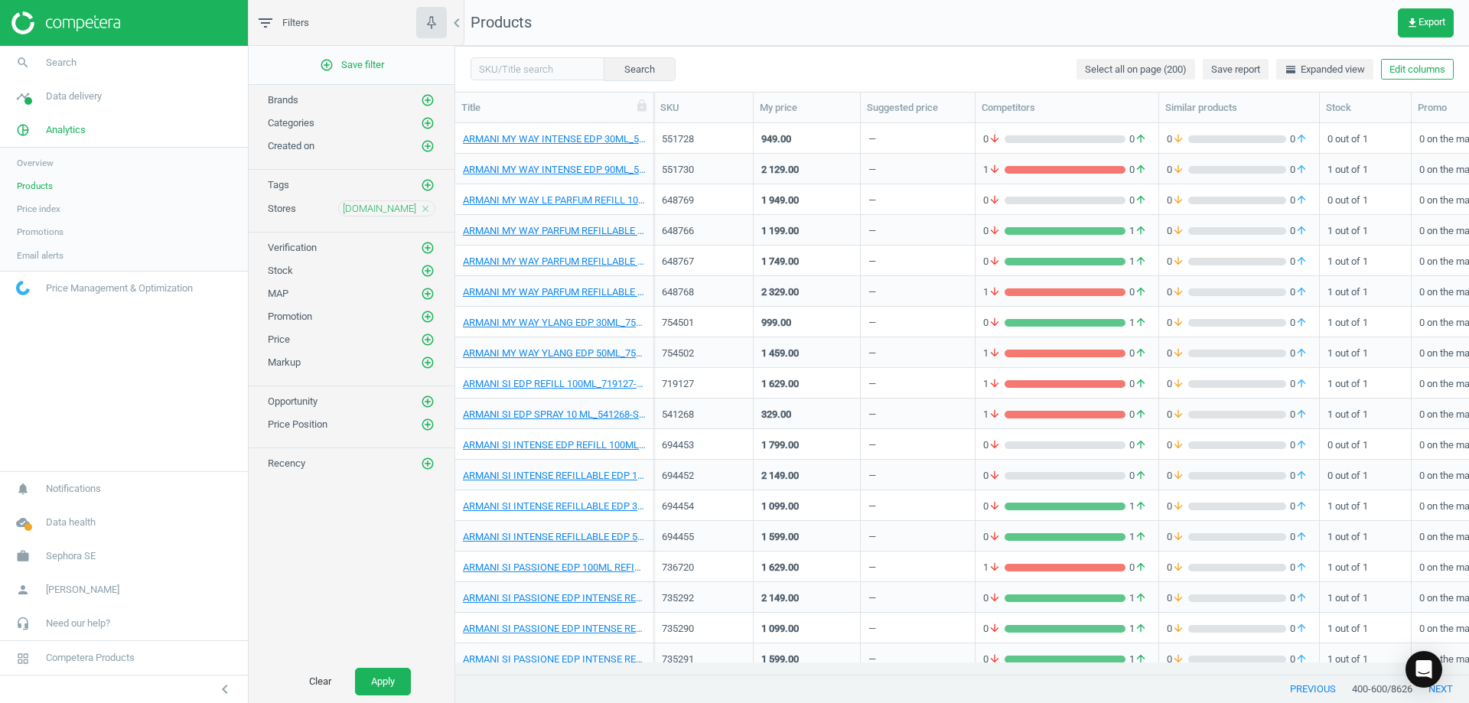
scroll to position [2355, 0]
click at [732, 695] on button "next" at bounding box center [1440, 689] width 57 height 28
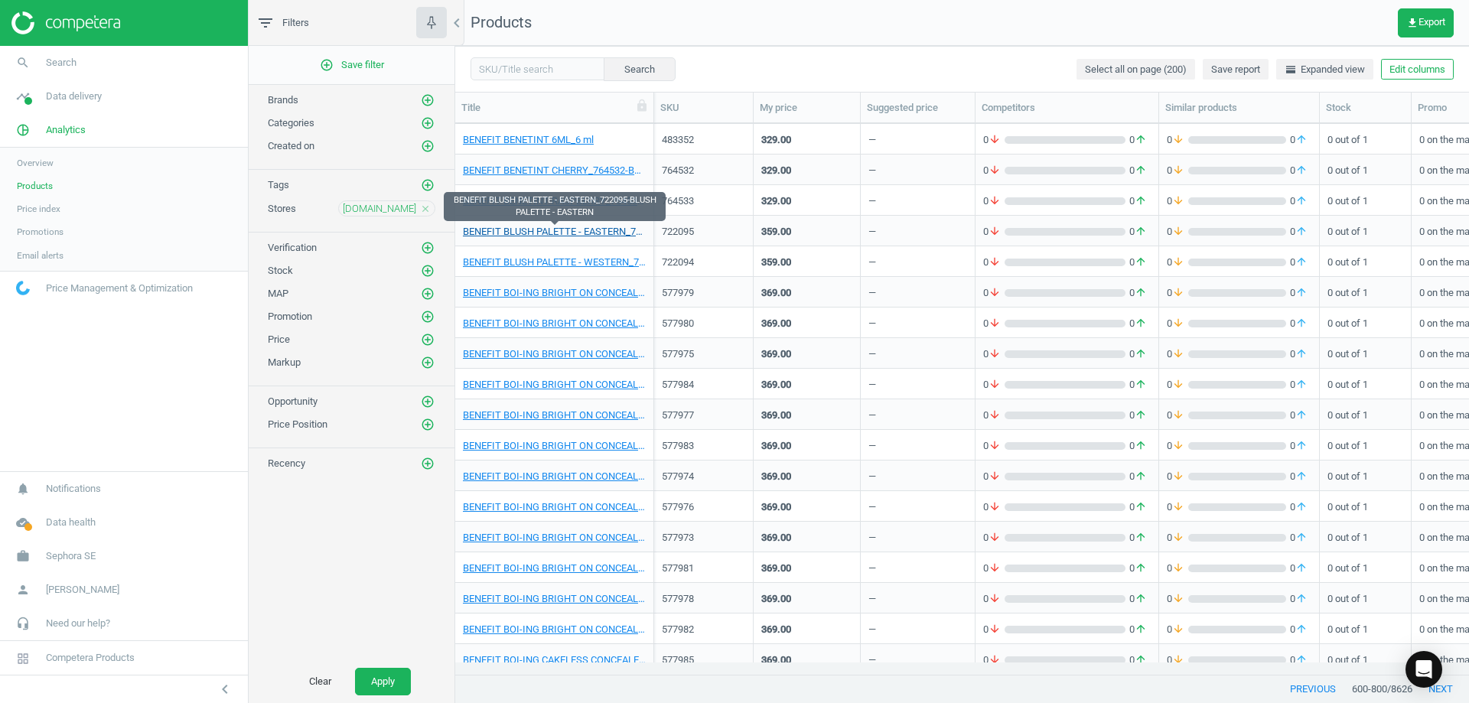
click at [535, 228] on link "BENEFIT BLUSH PALETTE - EASTERN_722095-BLUSH PALETTE - EASTERN" at bounding box center [554, 232] width 183 height 14
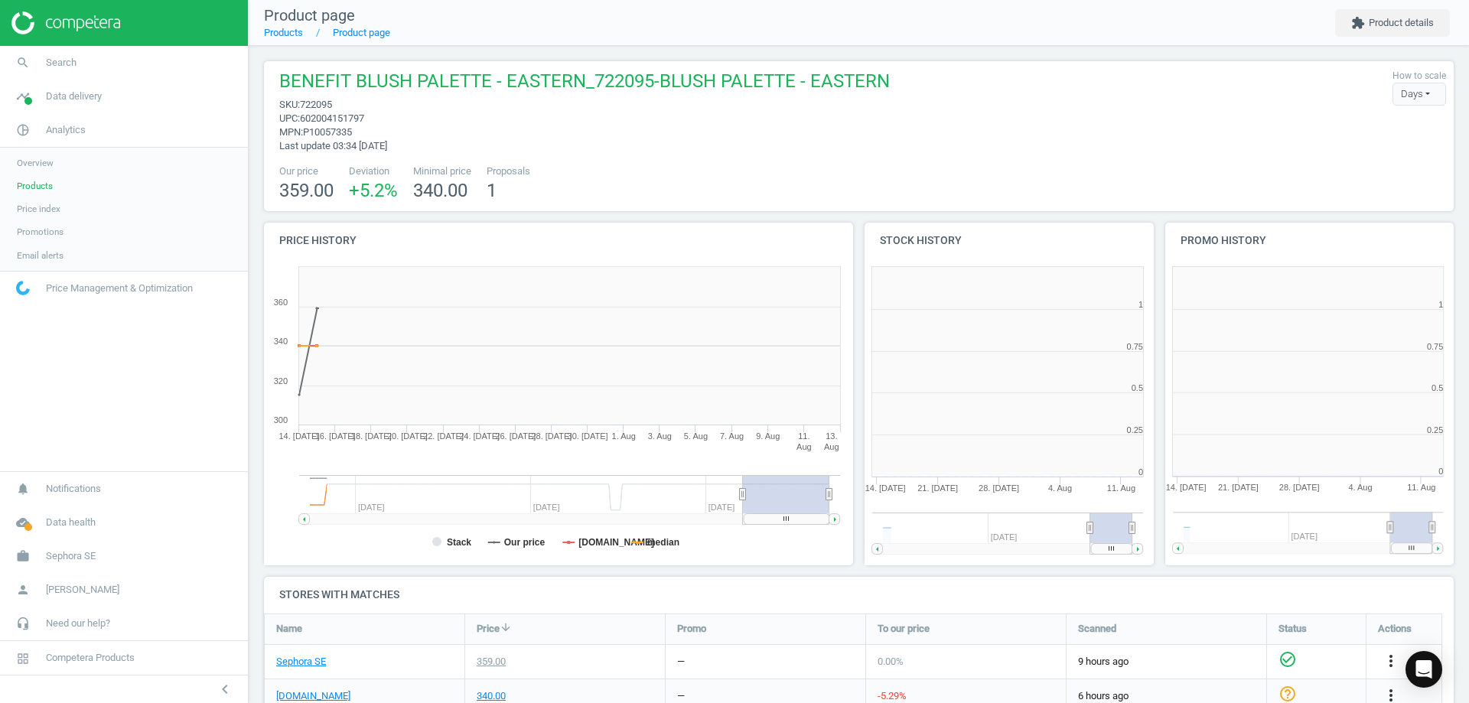
scroll to position [104, 1202]
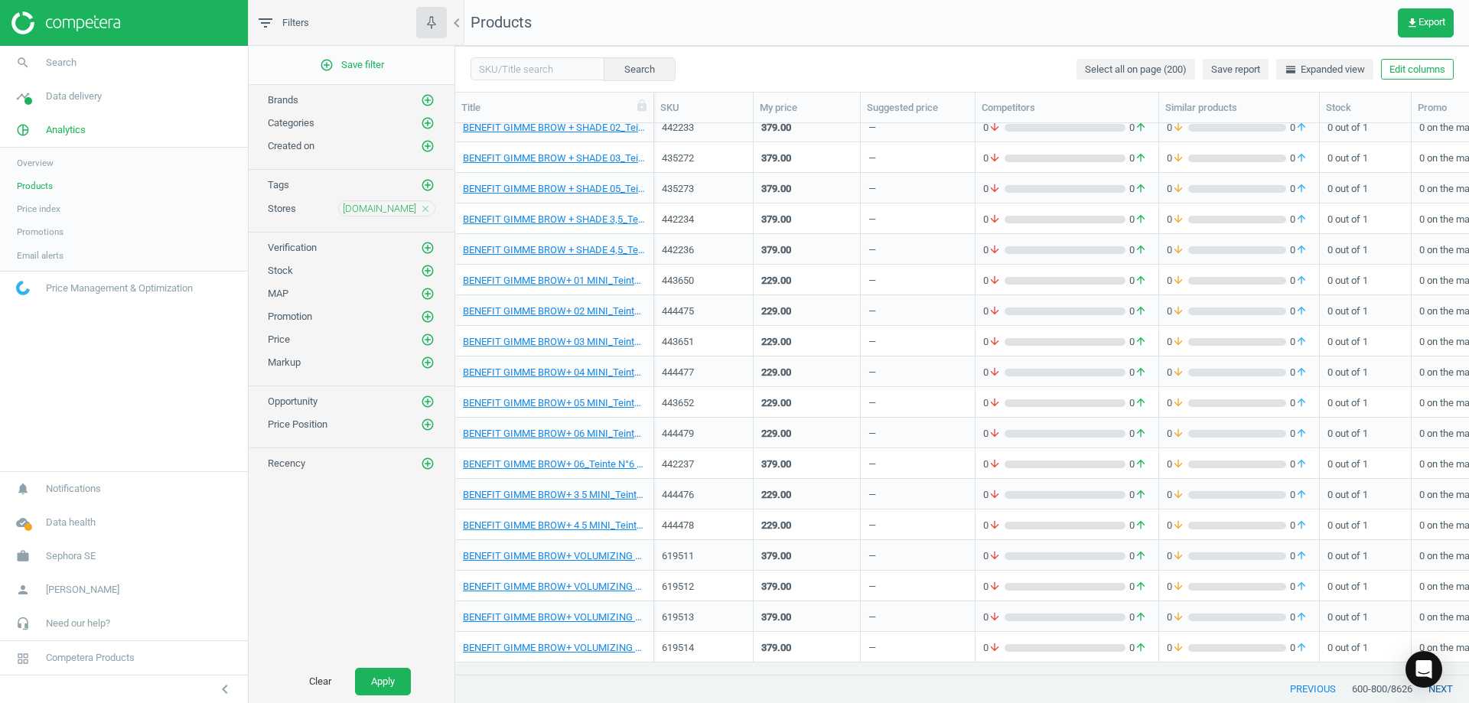
click at [732, 694] on button "next" at bounding box center [1440, 689] width 57 height 28
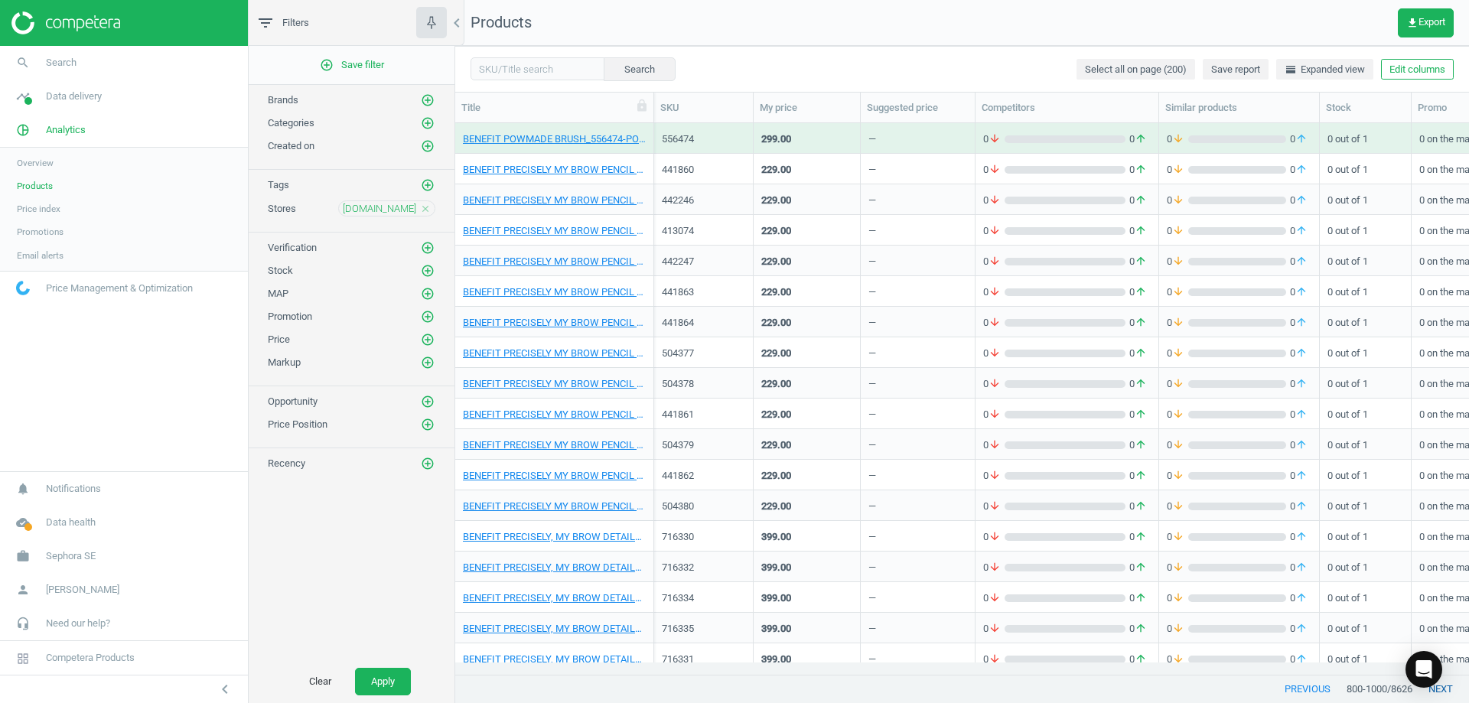
click at [732, 694] on button "next" at bounding box center [1440, 689] width 57 height 28
click at [504, 230] on link "BRIOGEO FAREWELL FRIZZ ROSARCO MILK_147 ml" at bounding box center [554, 231] width 183 height 14
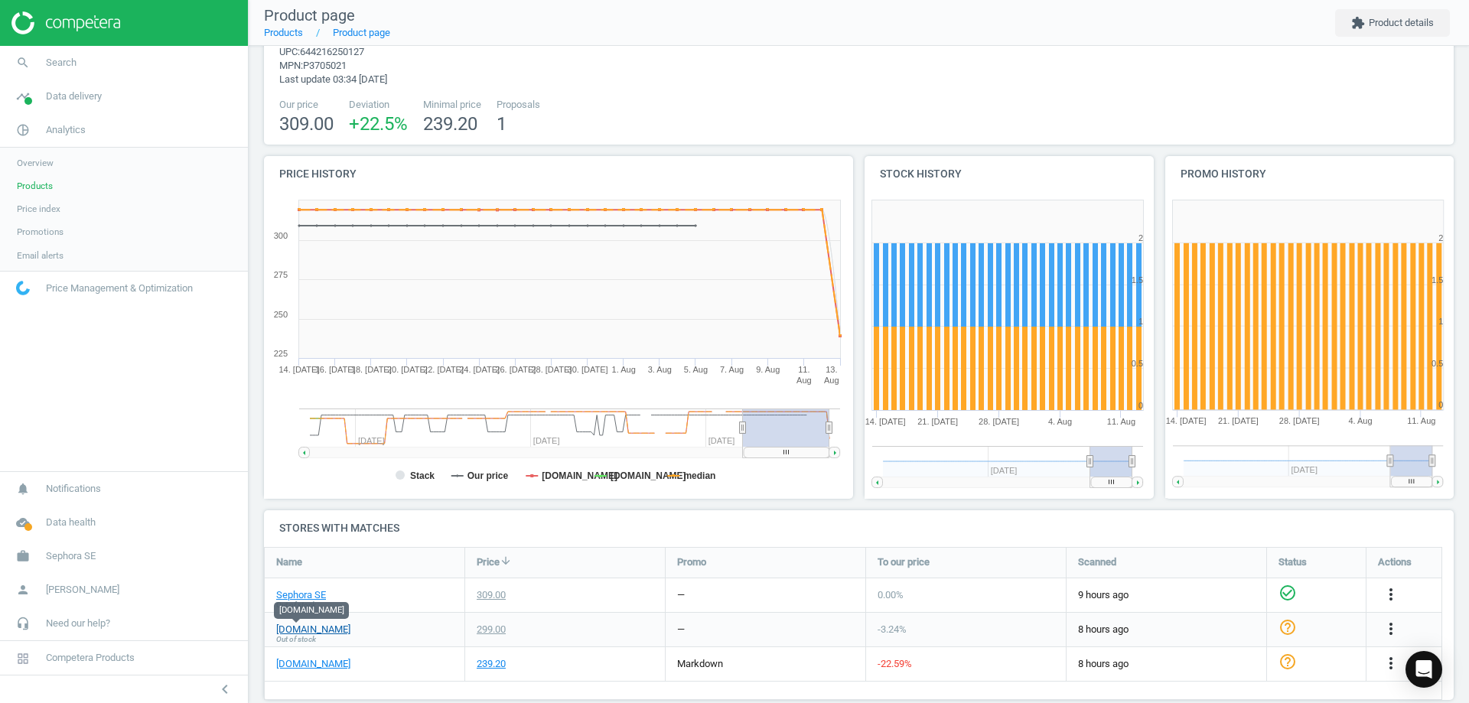
click at [298, 631] on link "[DOMAIN_NAME]" at bounding box center [313, 630] width 74 height 14
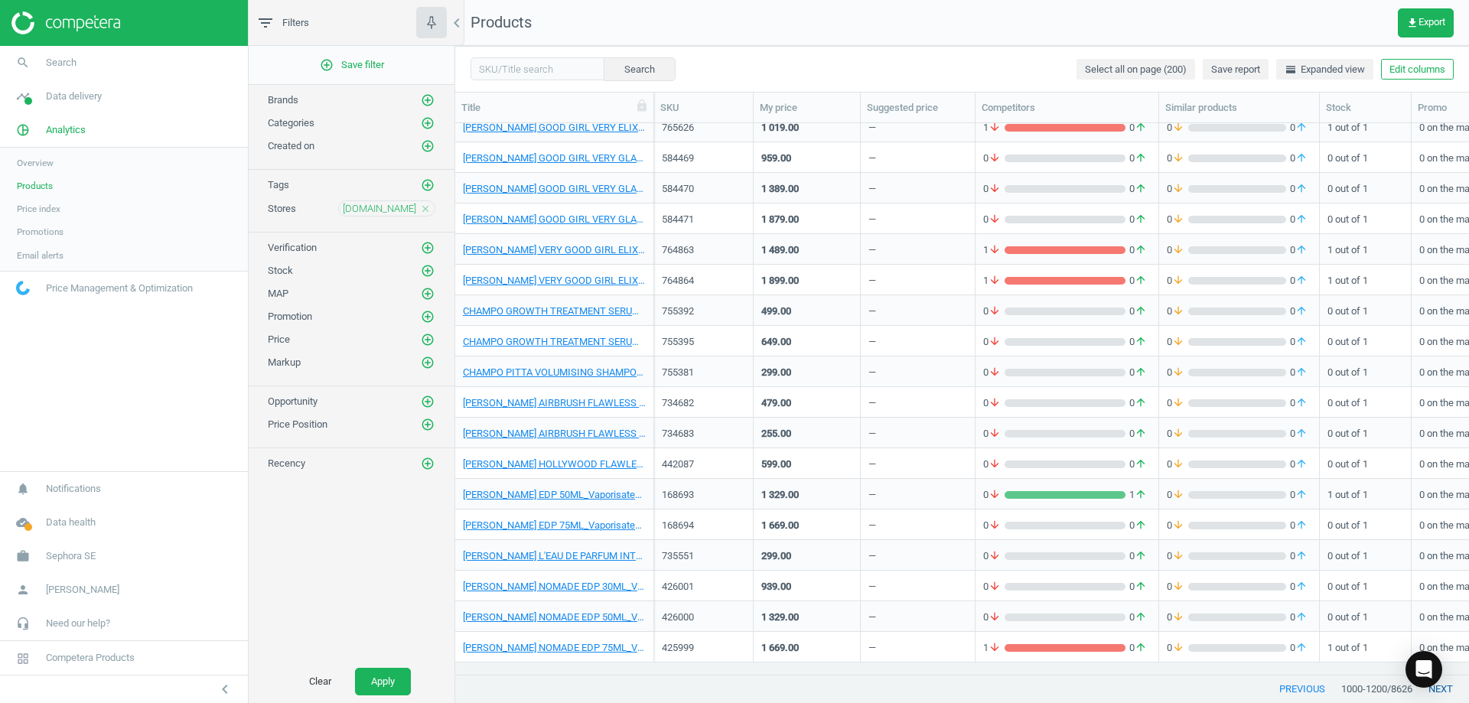
click at [732, 686] on button "next" at bounding box center [1440, 689] width 57 height 28
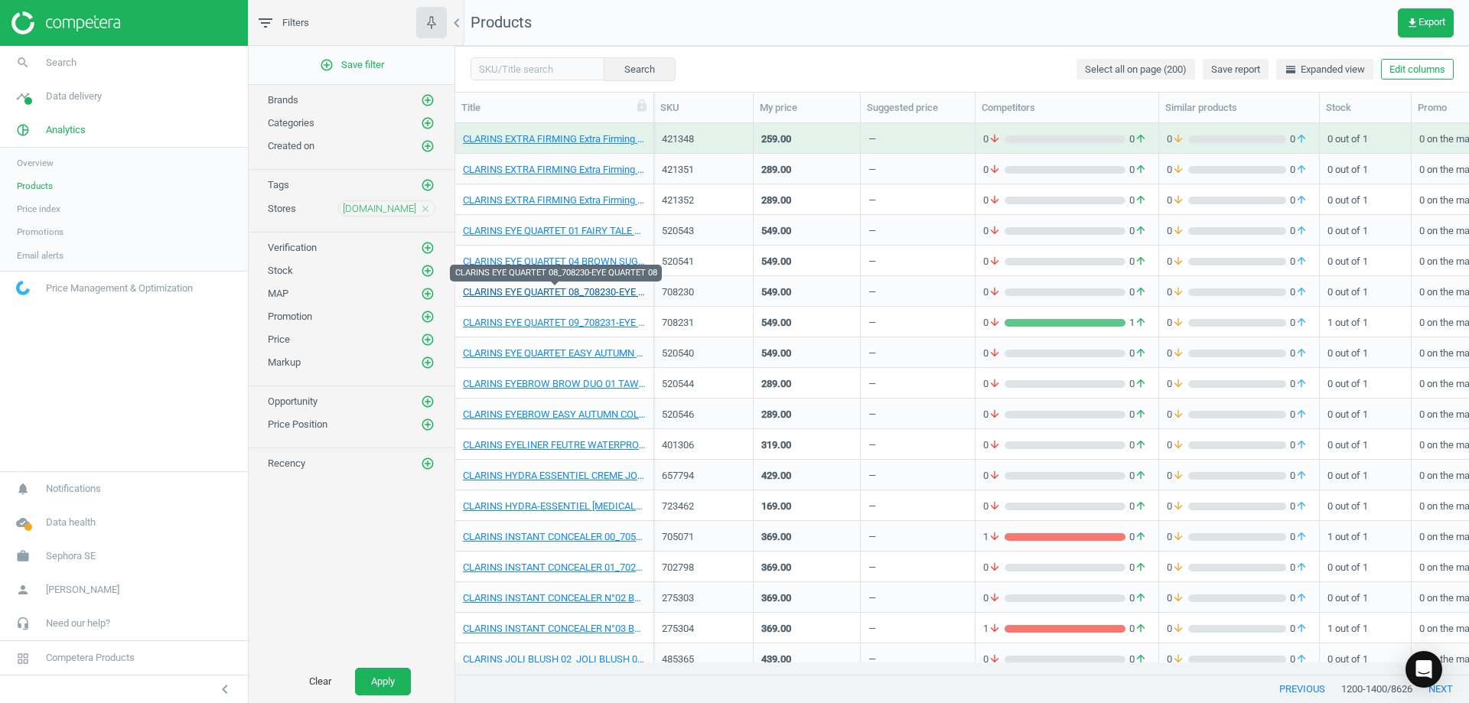
click at [597, 289] on link "CLARINS EYE QUARTET 08_708230-EYE QUARTET 08" at bounding box center [554, 292] width 183 height 14
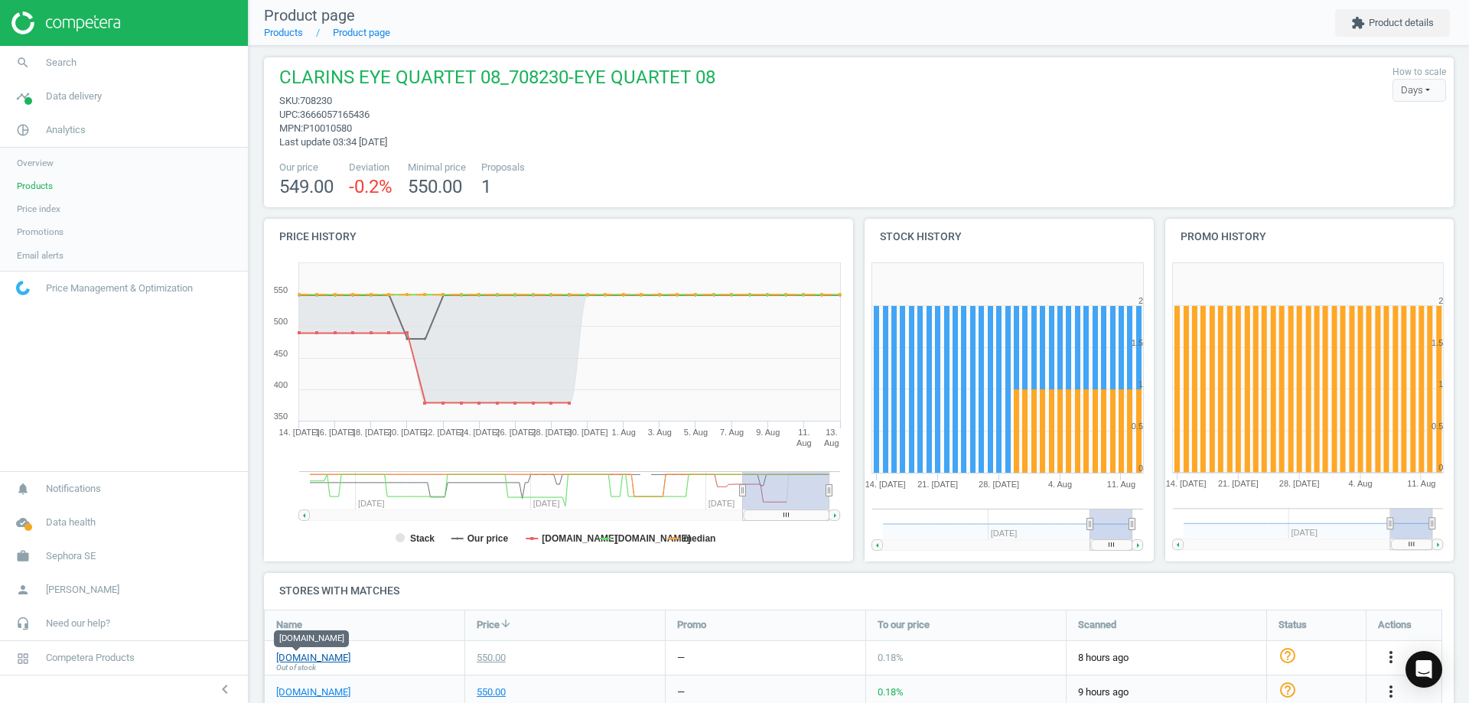
click at [297, 654] on link "[DOMAIN_NAME]" at bounding box center [313, 658] width 74 height 14
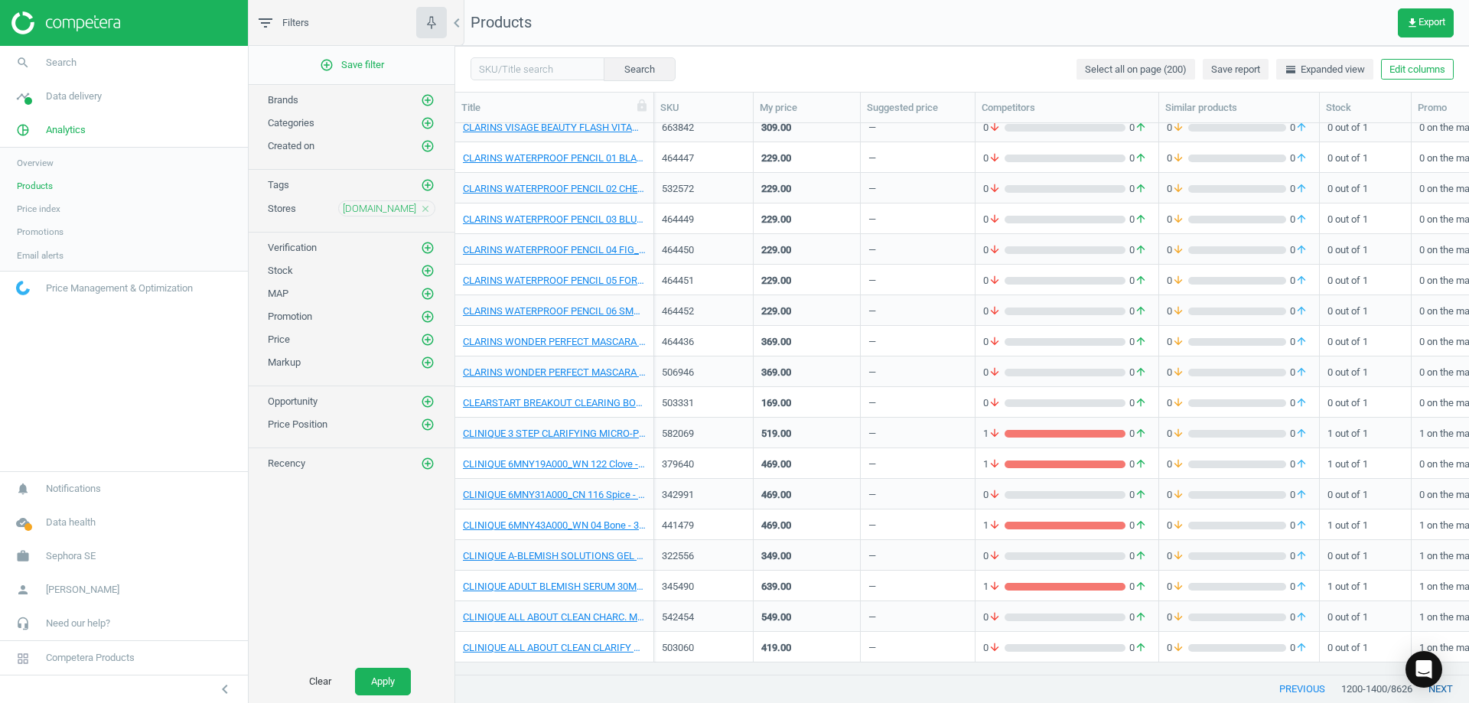
click at [732, 685] on button "next" at bounding box center [1440, 689] width 57 height 28
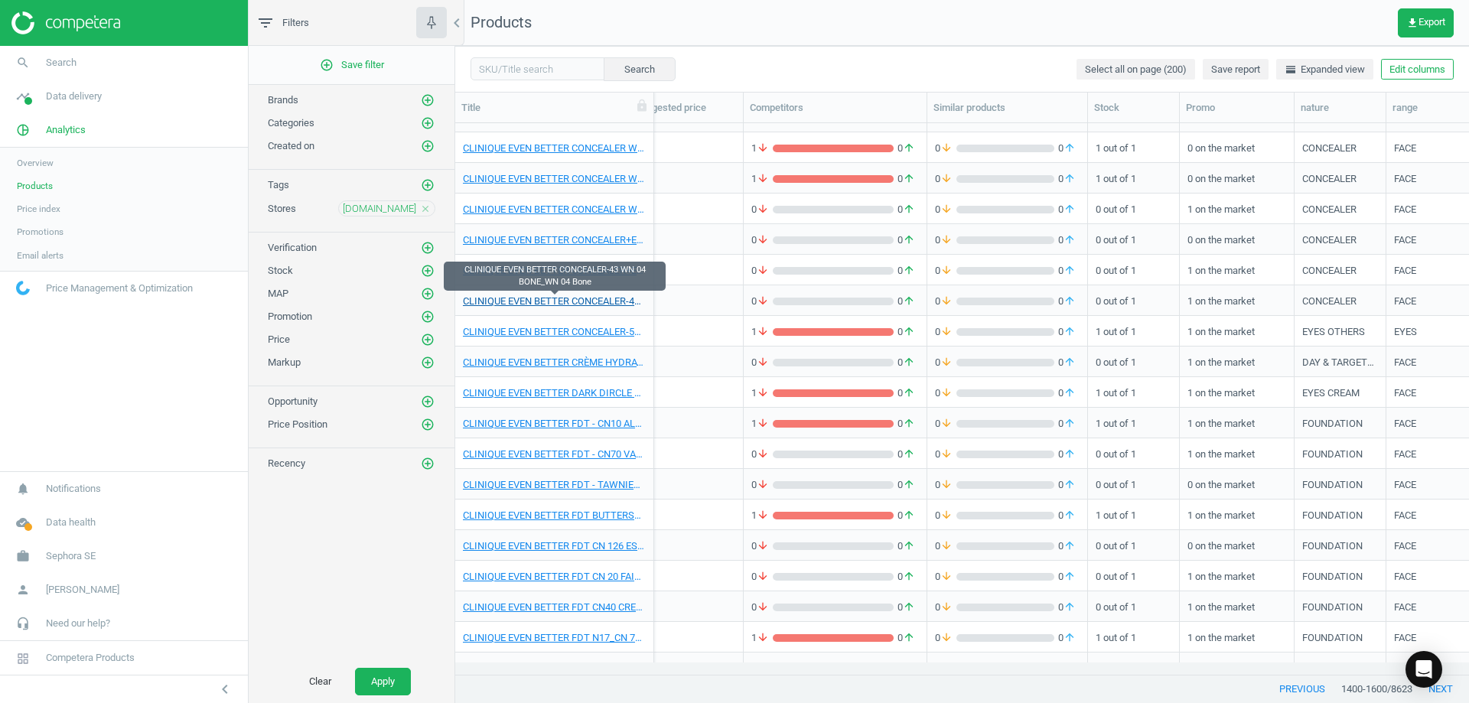
click at [477, 300] on link "CLINIQUE EVEN BETTER CONCEALER-43 WN 04 BONE_WN 04 Bone" at bounding box center [554, 301] width 183 height 14
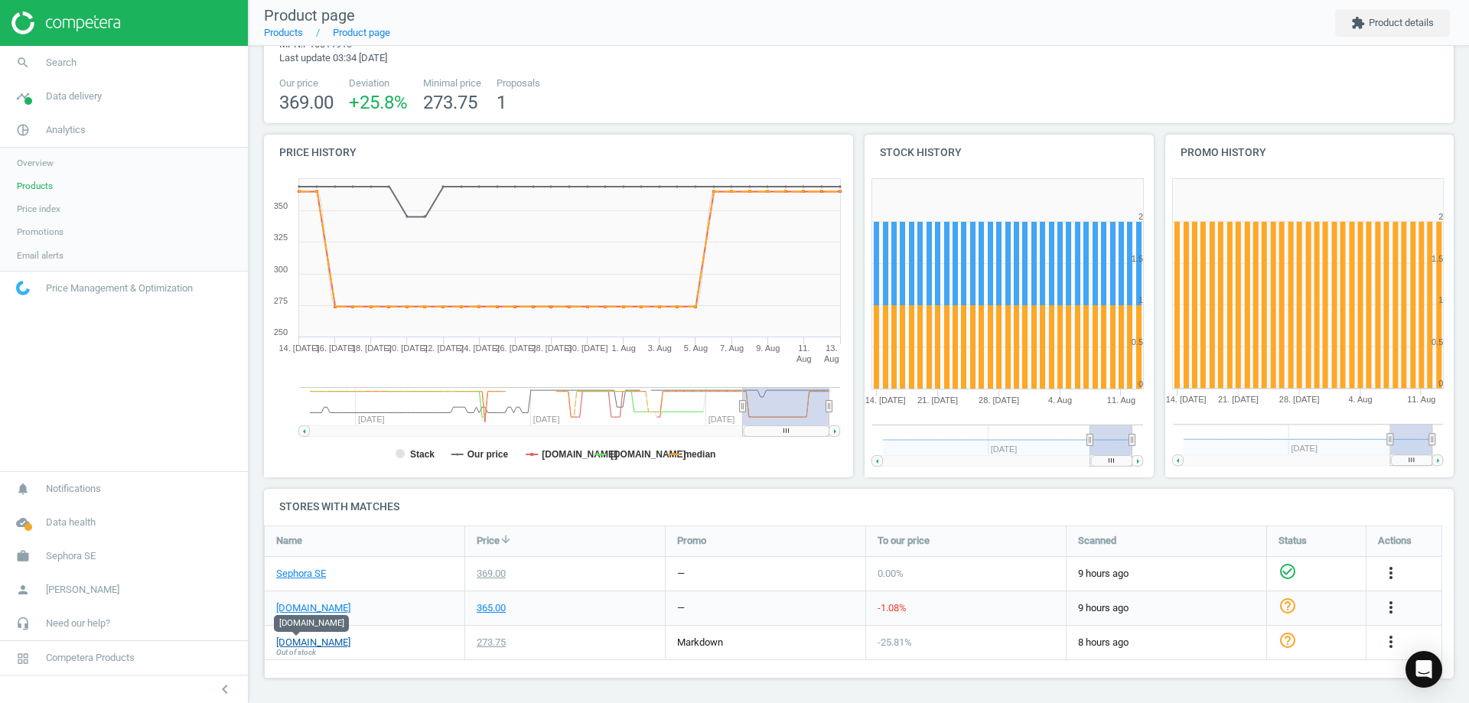
click at [303, 641] on link "[DOMAIN_NAME]" at bounding box center [313, 643] width 74 height 14
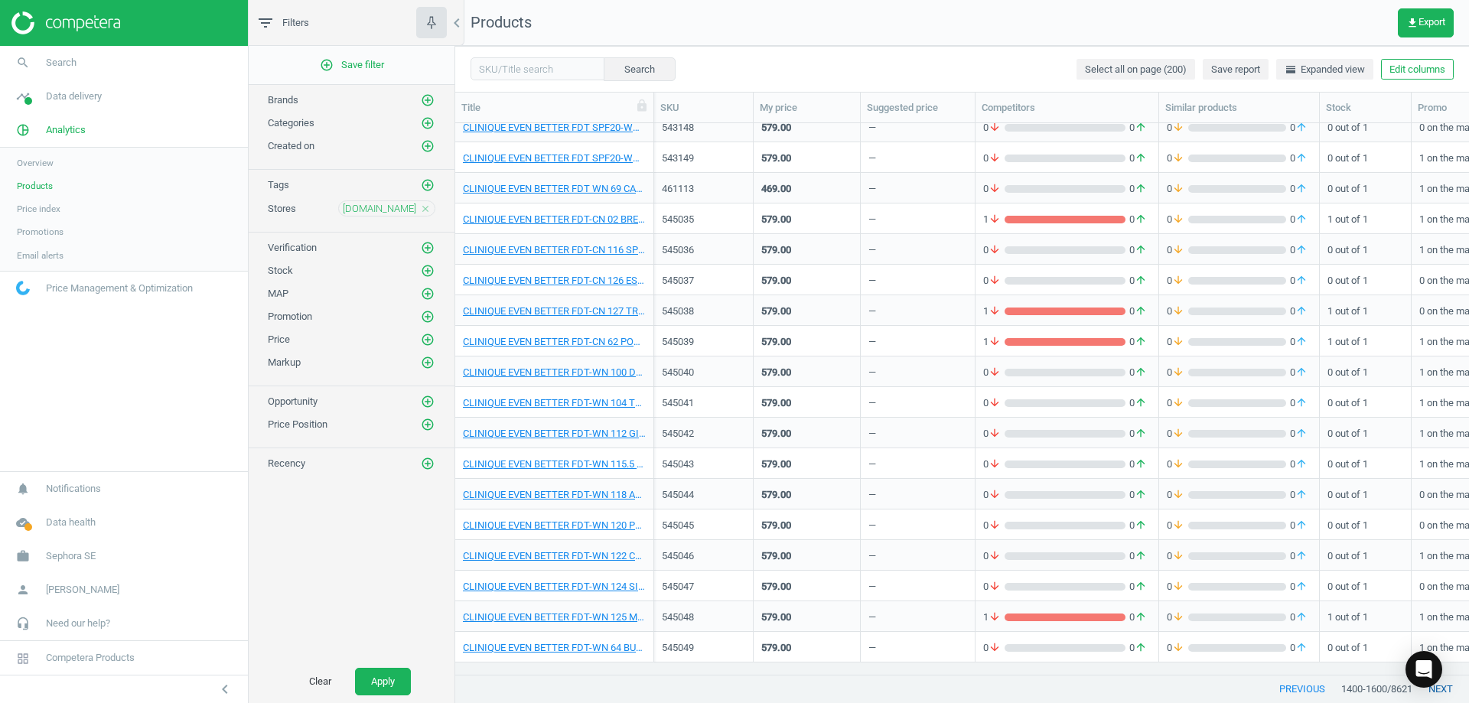
click at [732, 695] on button "next" at bounding box center [1440, 689] width 57 height 28
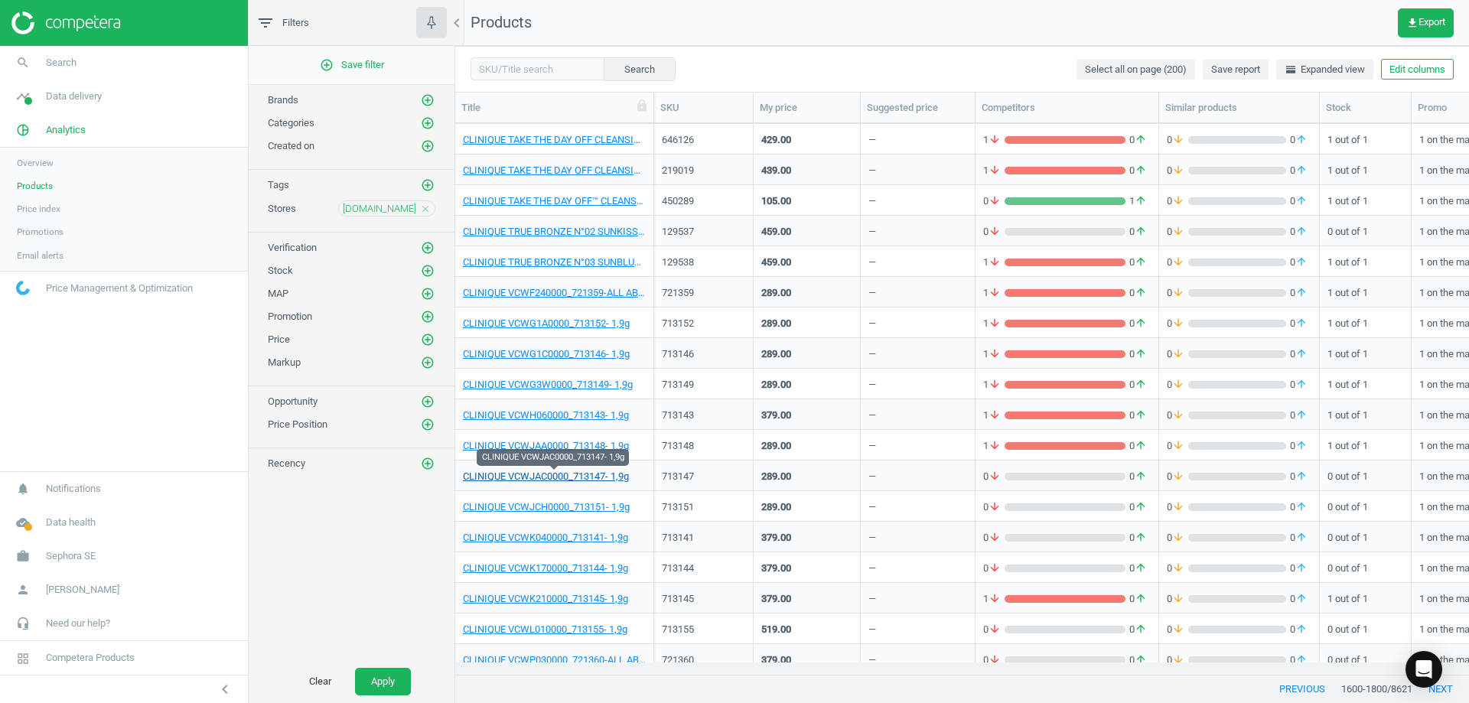
click at [598, 474] on link "CLINIQUE VCWJAC0000_713147- 1,9g" at bounding box center [546, 477] width 166 height 14
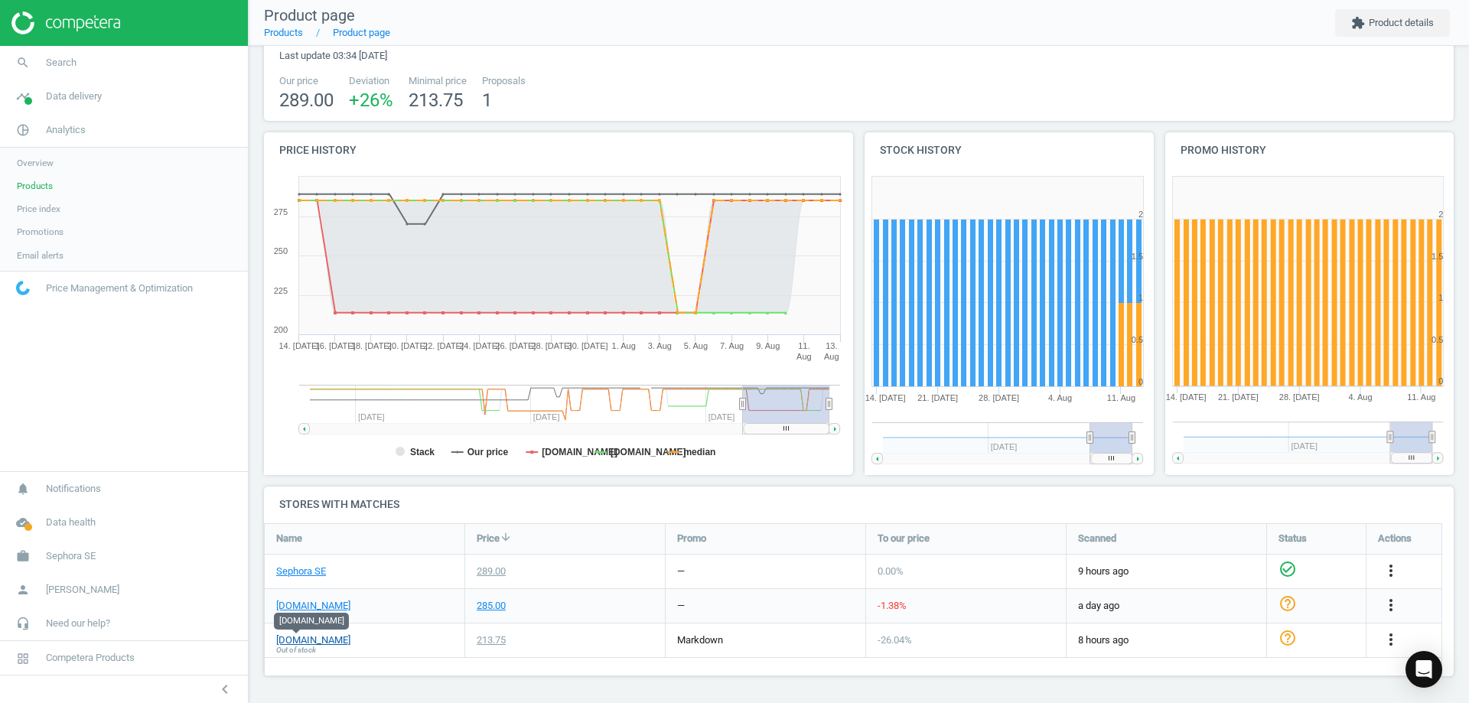
click at [310, 642] on link "[DOMAIN_NAME]" at bounding box center [313, 640] width 74 height 14
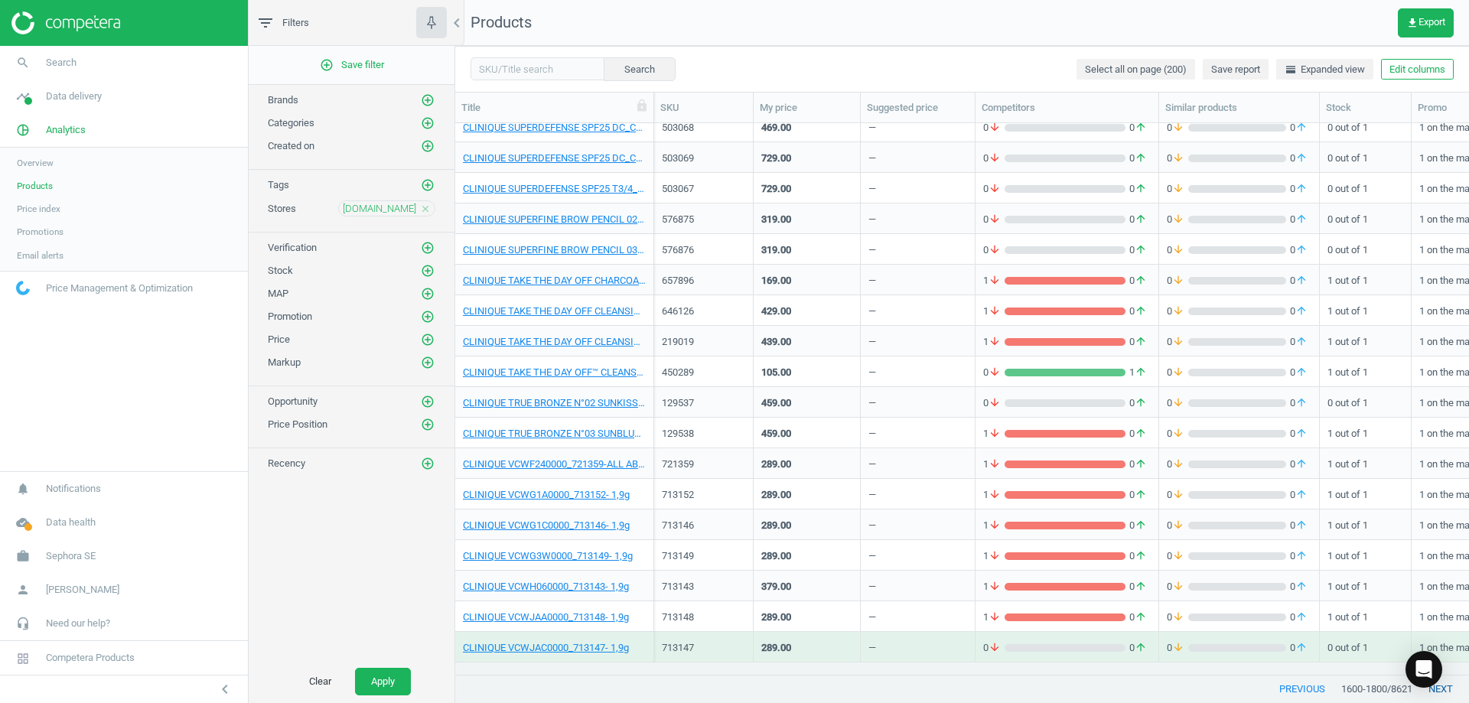
click at [732, 689] on button "next" at bounding box center [1440, 689] width 57 height 28
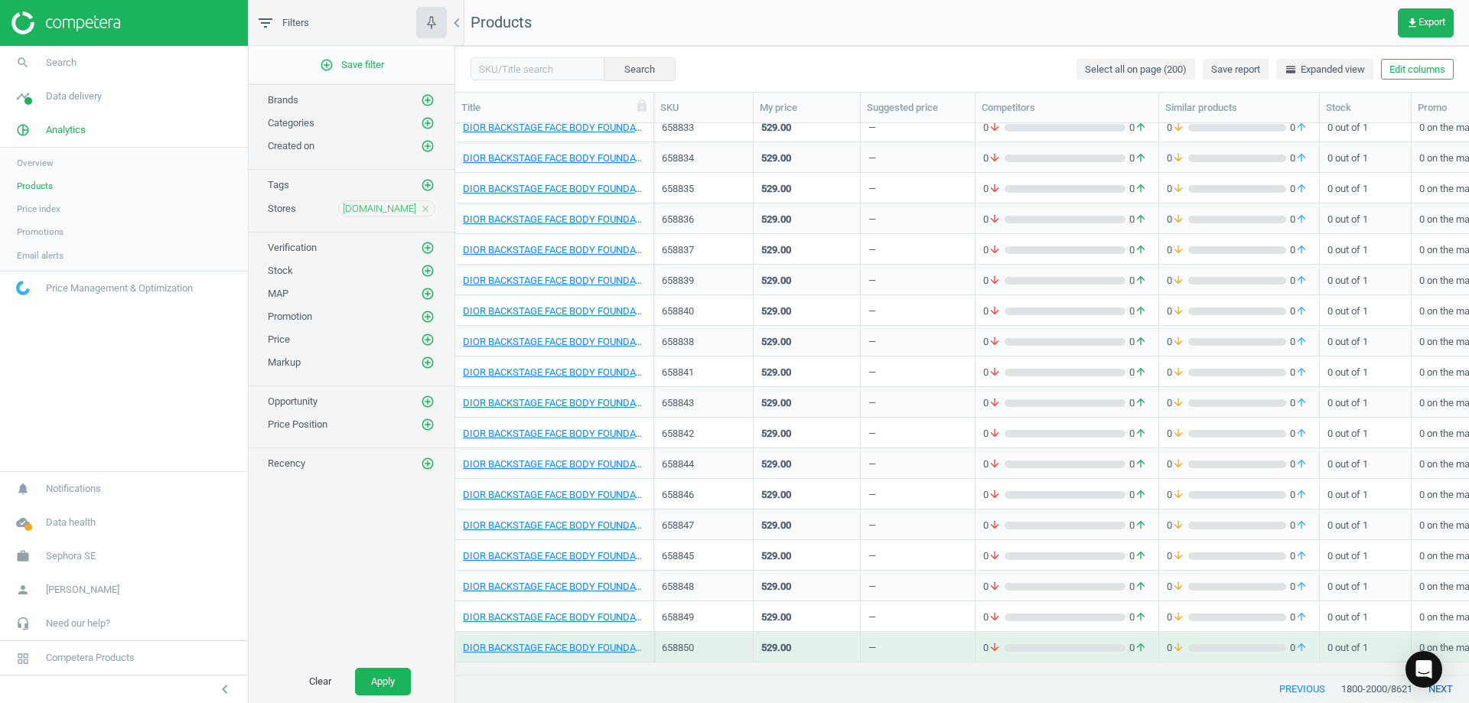
click at [732, 689] on button "next" at bounding box center [1440, 689] width 57 height 28
click at [587, 303] on div "DIOR DIOR ADDICT LIPSTICK REFILL 745_584009-DIOR ADDICT LIPSTICK REFILL 745" at bounding box center [554, 310] width 183 height 27
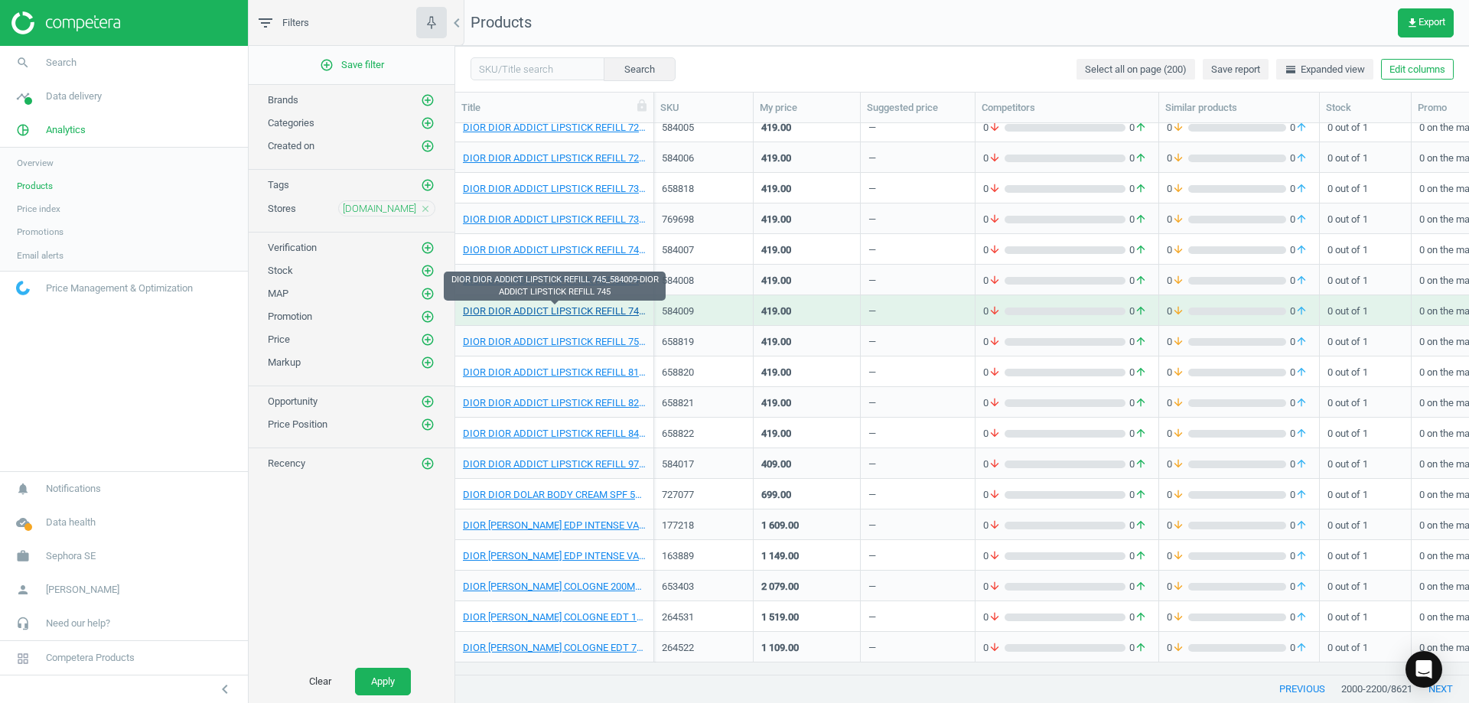
click at [616, 307] on link "DIOR DIOR ADDICT LIPSTICK REFILL 745_584009-DIOR ADDICT LIPSTICK REFILL 745" at bounding box center [554, 311] width 183 height 14
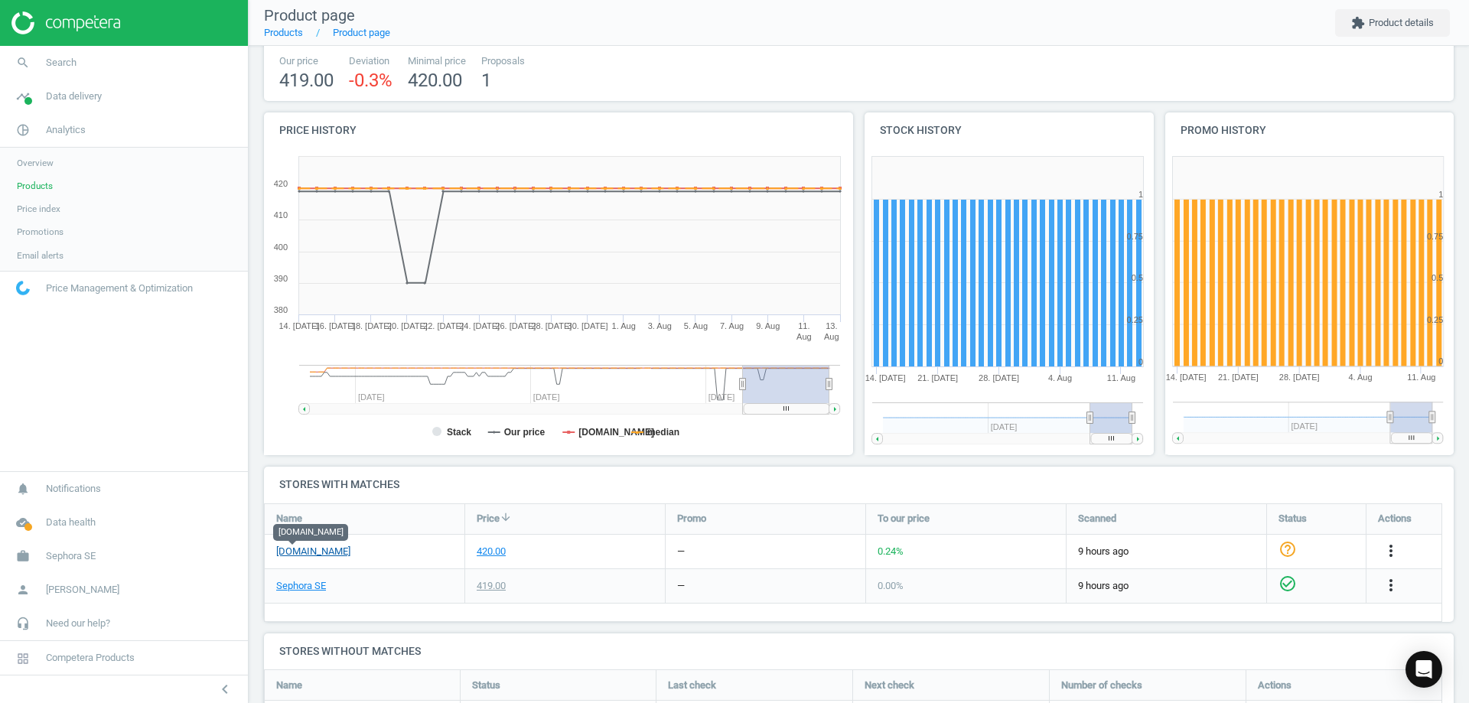
click at [304, 556] on link "[DOMAIN_NAME]" at bounding box center [313, 552] width 74 height 14
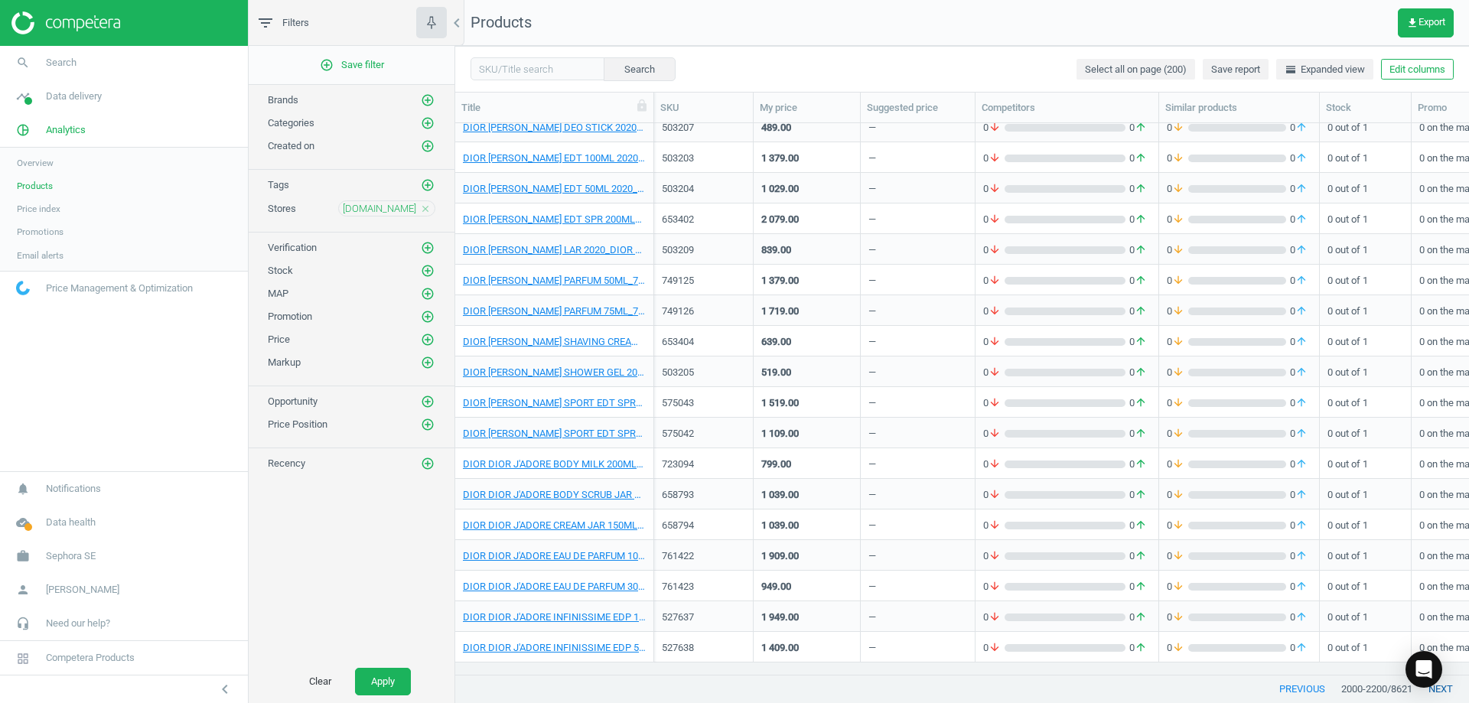
click at [732, 689] on button "next" at bounding box center [1440, 689] width 57 height 28
click at [732, 692] on button "next" at bounding box center [1440, 689] width 57 height 28
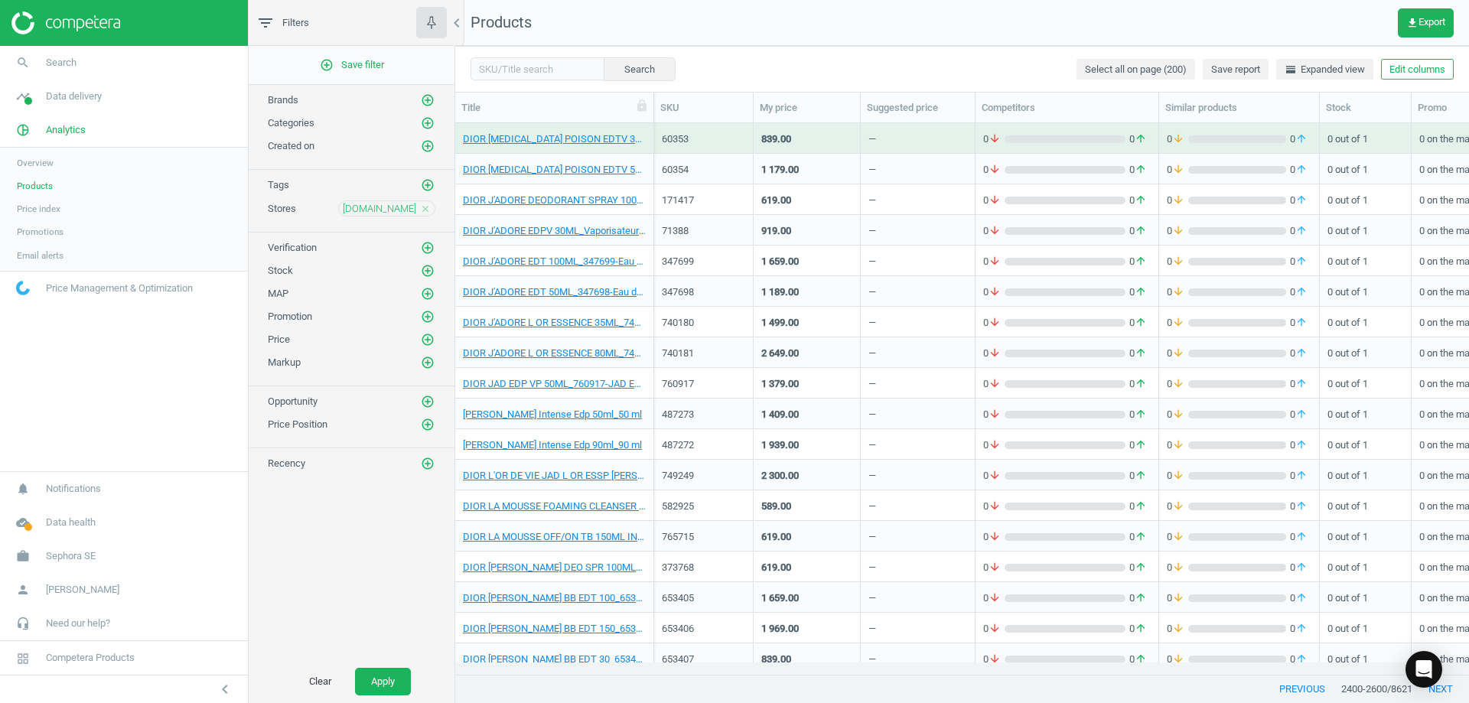
click at [732, 691] on button "next" at bounding box center [1440, 689] width 57 height 28
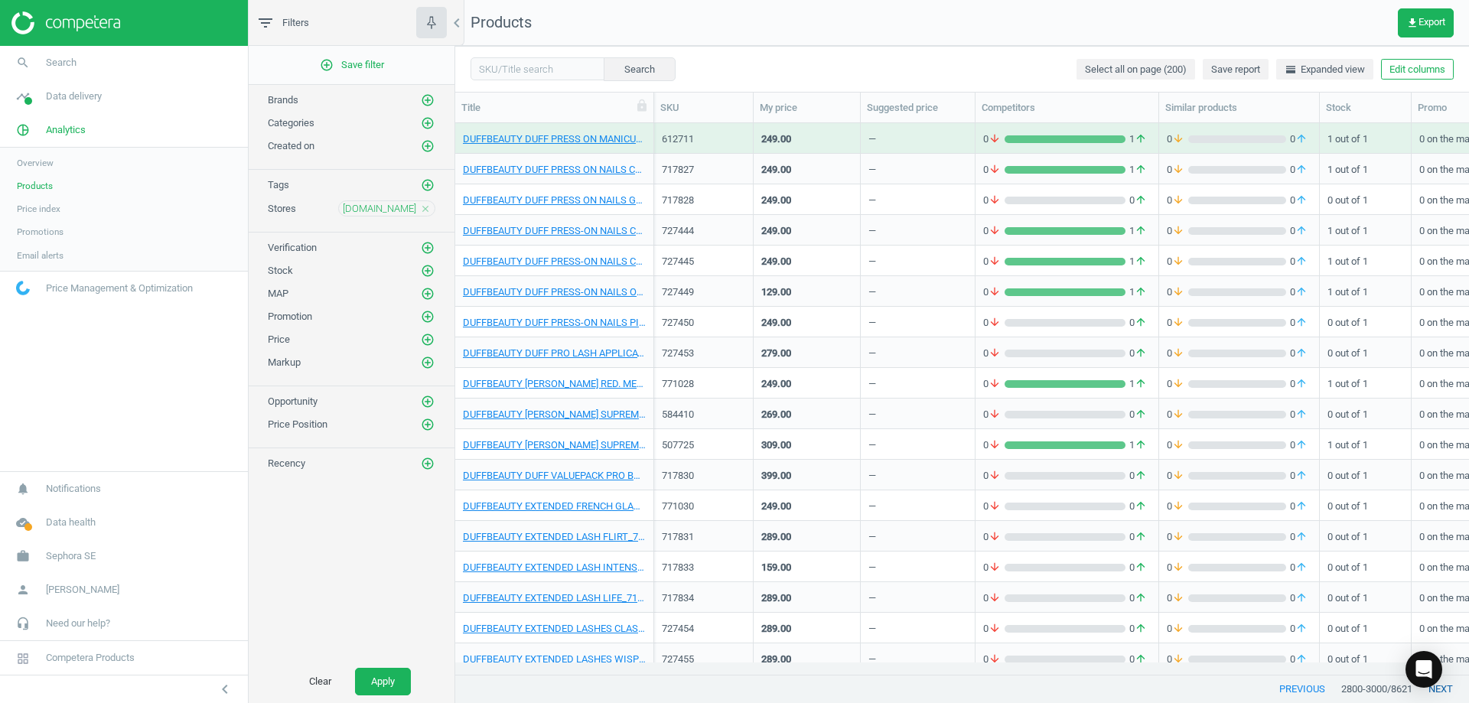
click at [732, 688] on button "next" at bounding box center [1440, 689] width 57 height 28
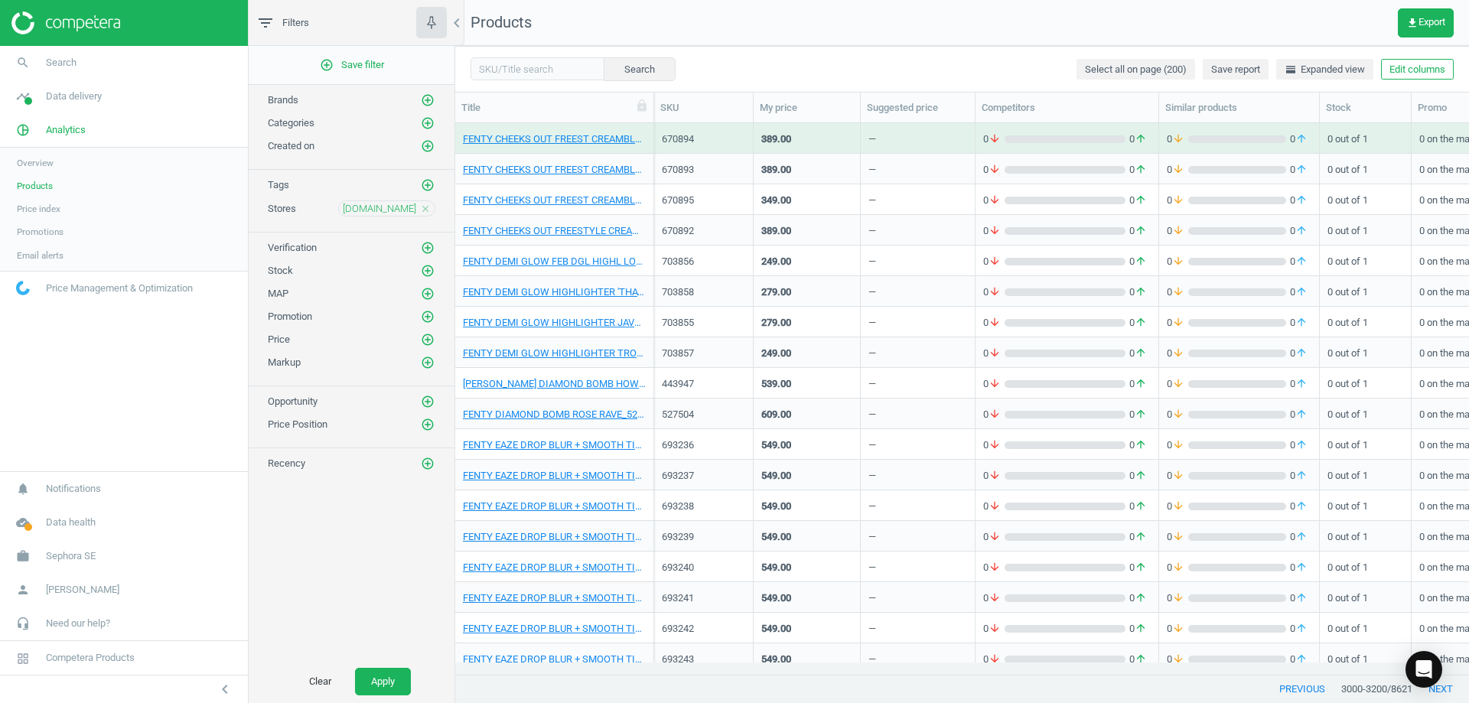
click at [604, 285] on div "FENTY DEMI GLOW HIGHLIGHTER 'THAT'S RICH_703858-DEMIGLOW LIGHT-DIFFUSING HIGHLI…" at bounding box center [554, 291] width 183 height 27
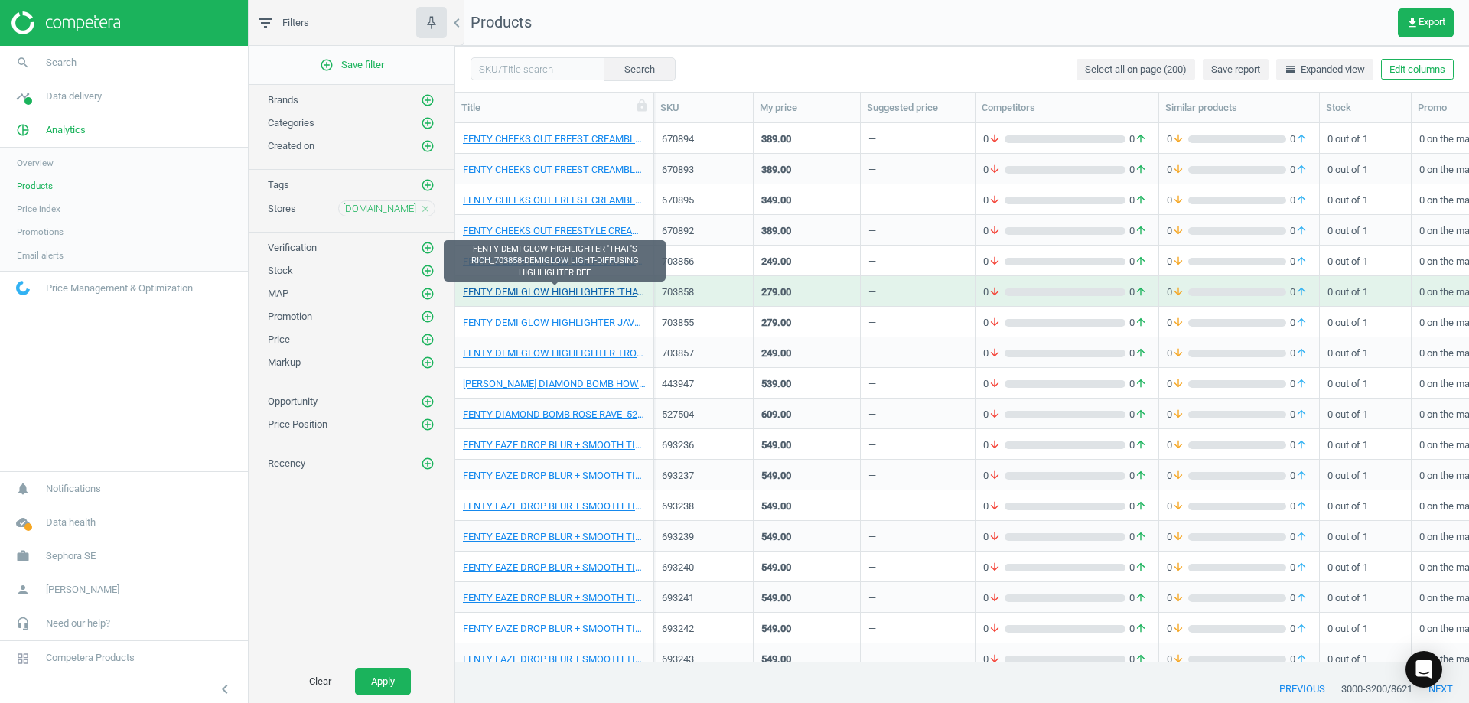
click at [620, 291] on link "FENTY DEMI GLOW HIGHLIGHTER 'THAT'S RICH_703858-DEMIGLOW LIGHT-DIFFUSING HIGHLI…" at bounding box center [554, 292] width 183 height 14
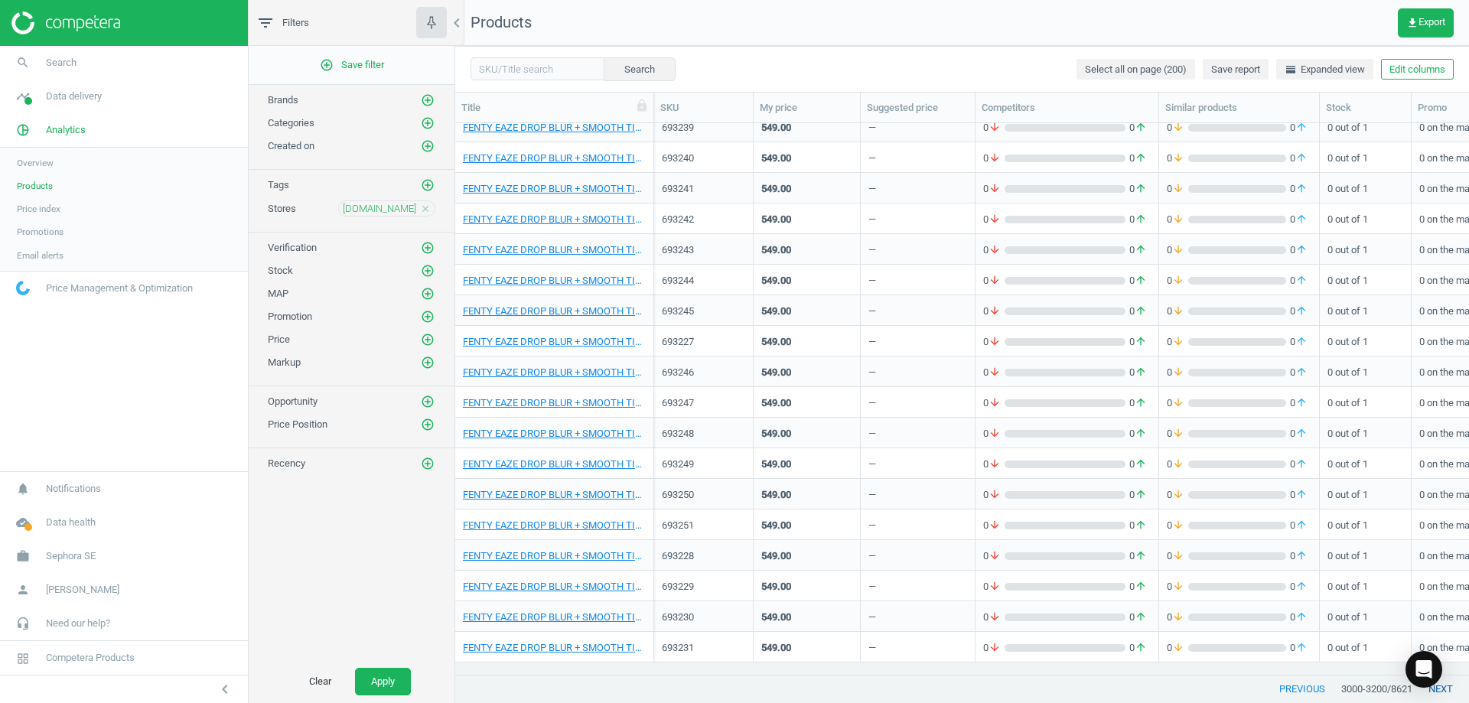
click at [732, 687] on button "next" at bounding box center [1440, 689] width 57 height 28
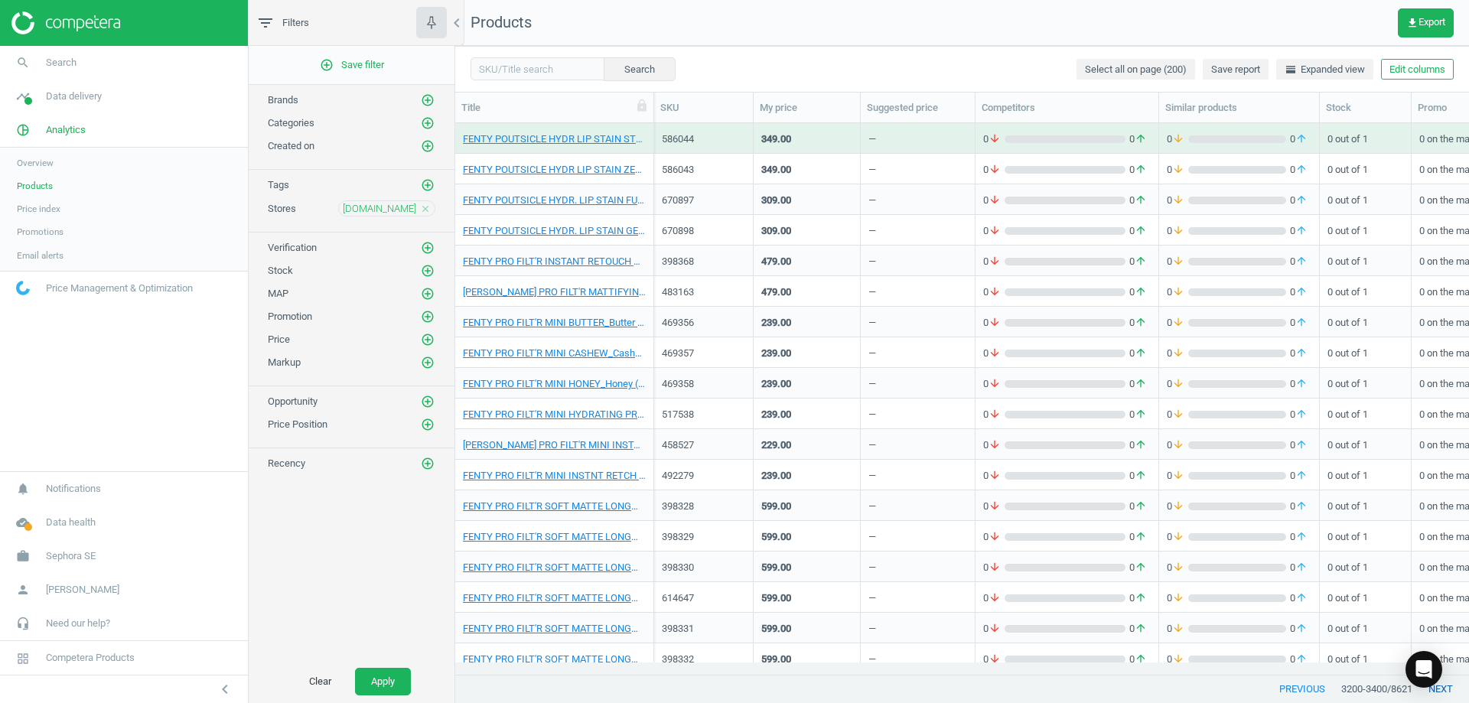
click at [732, 687] on button "next" at bounding box center [1440, 689] width 57 height 28
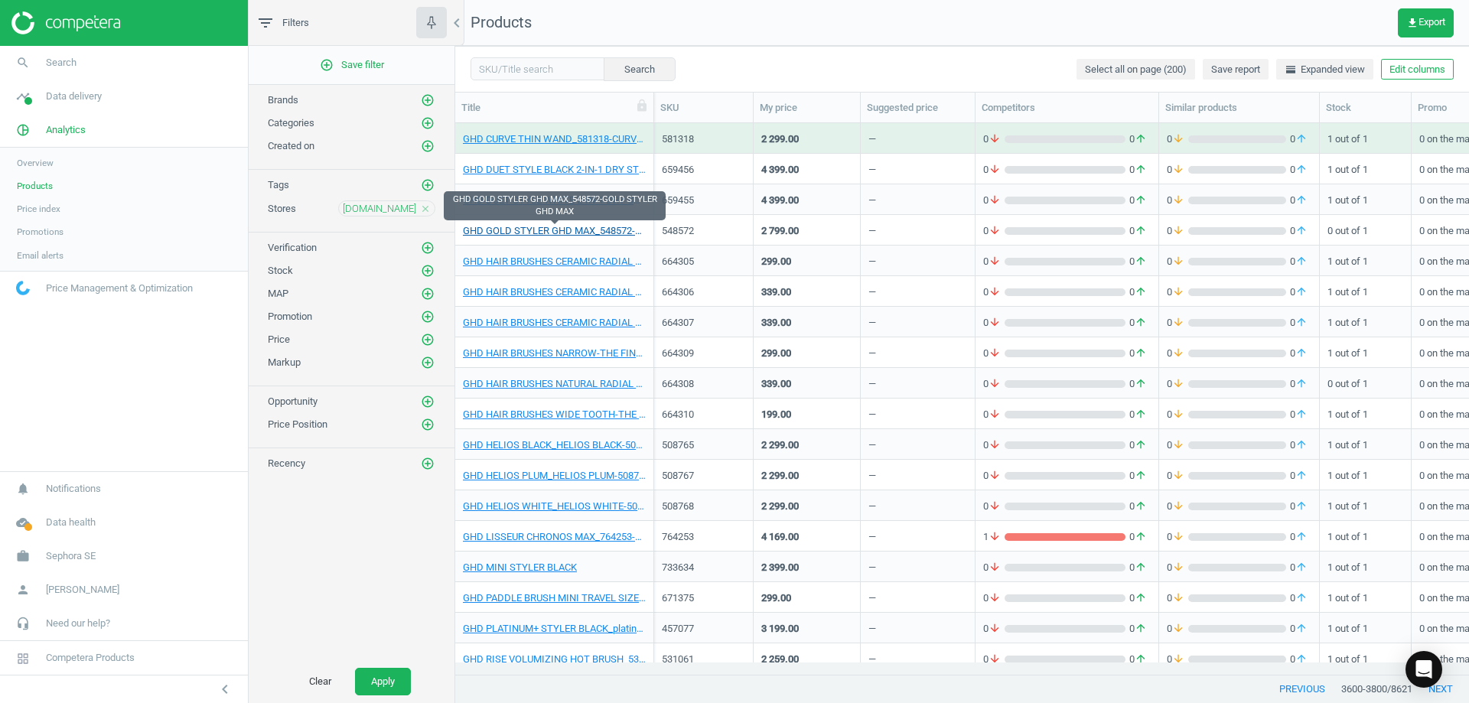
click at [519, 230] on link "GHD GOLD STYLER GHD MAX_548572-GOLD STYLER GHD MAX" at bounding box center [554, 231] width 183 height 14
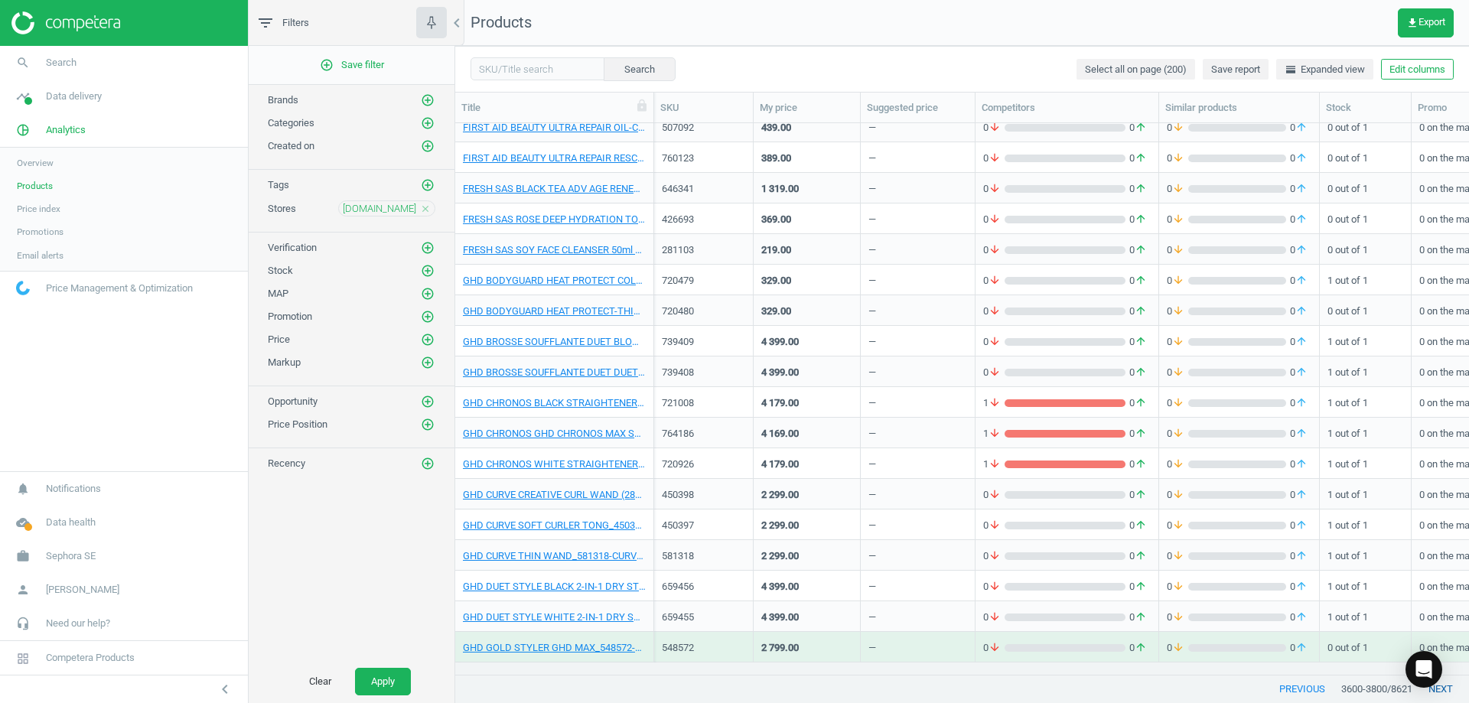
click at [732, 685] on button "next" at bounding box center [1440, 689] width 57 height 28
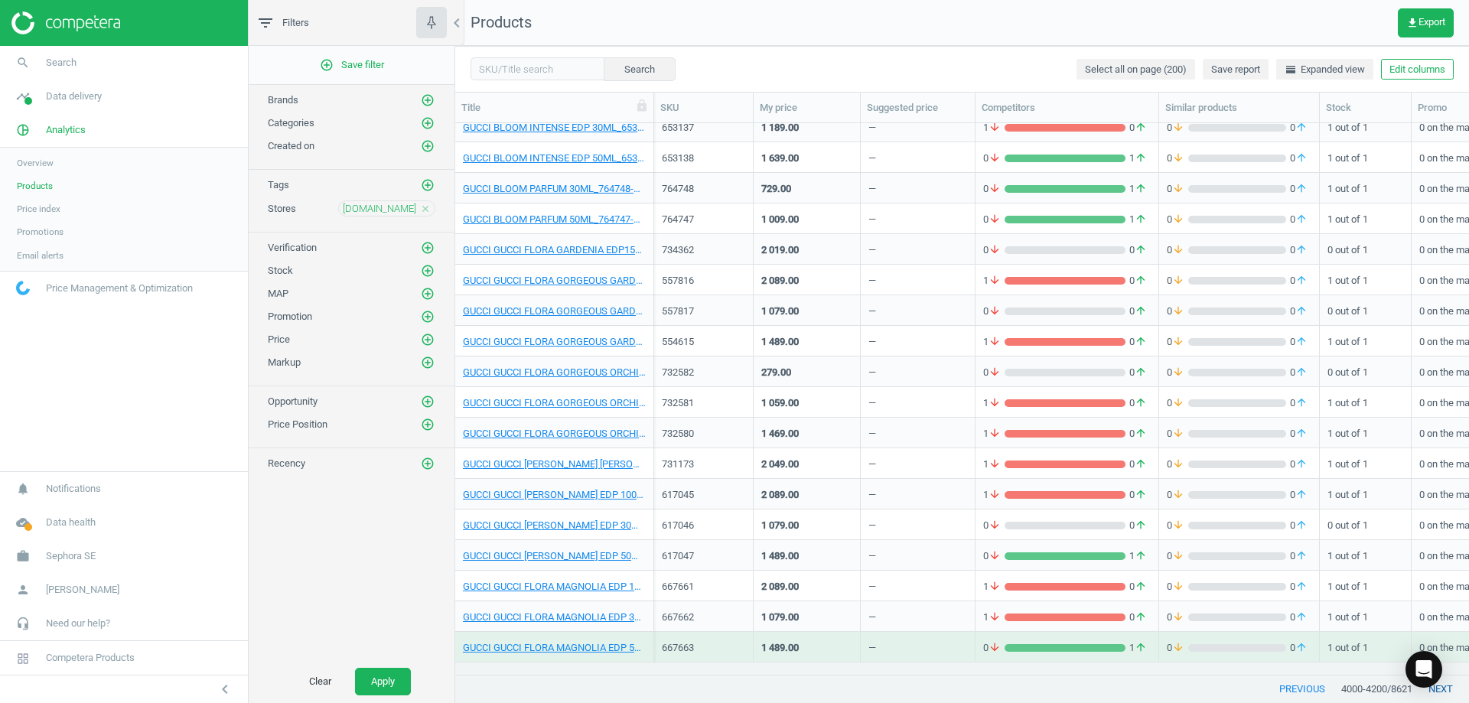
click at [732, 685] on button "next" at bounding box center [1440, 689] width 57 height 28
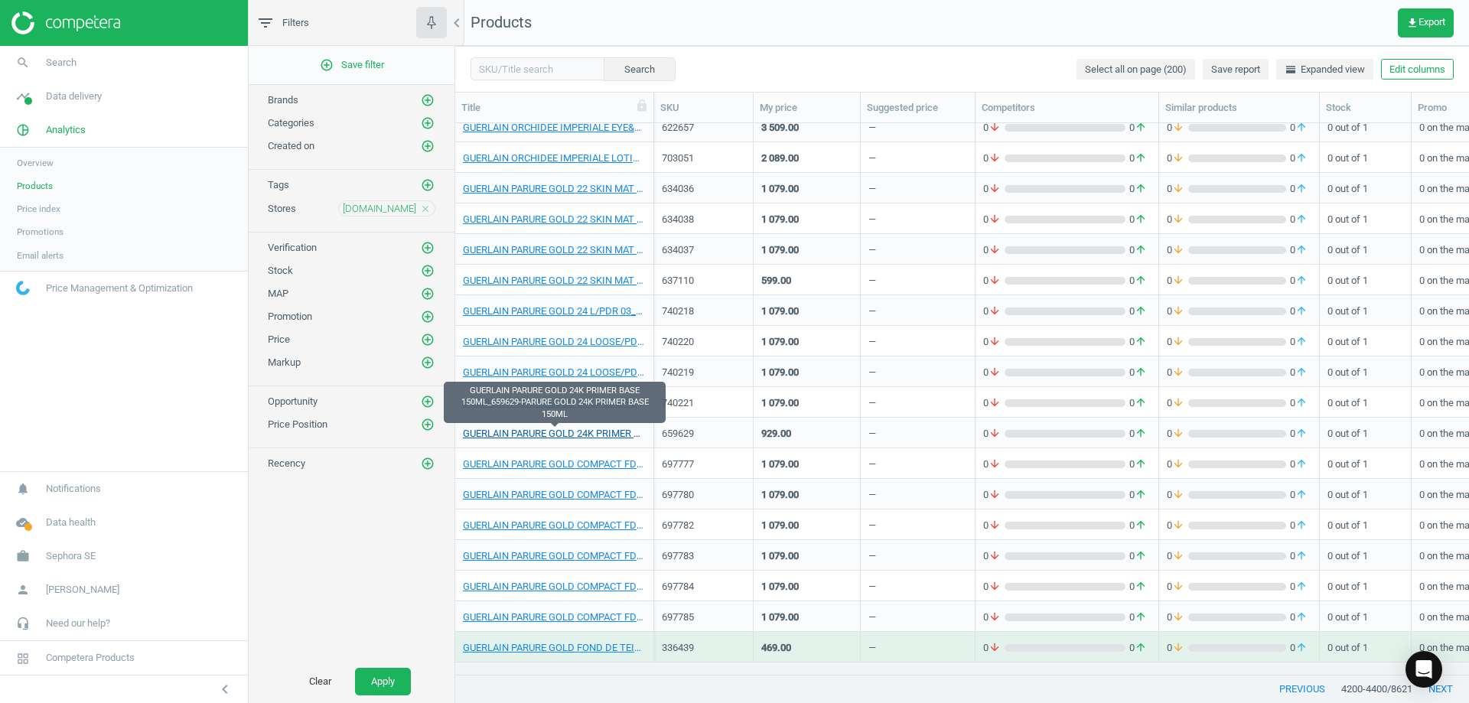
click at [612, 433] on link "GUERLAIN PARURE GOLD 24K PRIMER BASE 150ML_659629-PARURE GOLD 24K PRIMER BASE 1…" at bounding box center [554, 434] width 183 height 14
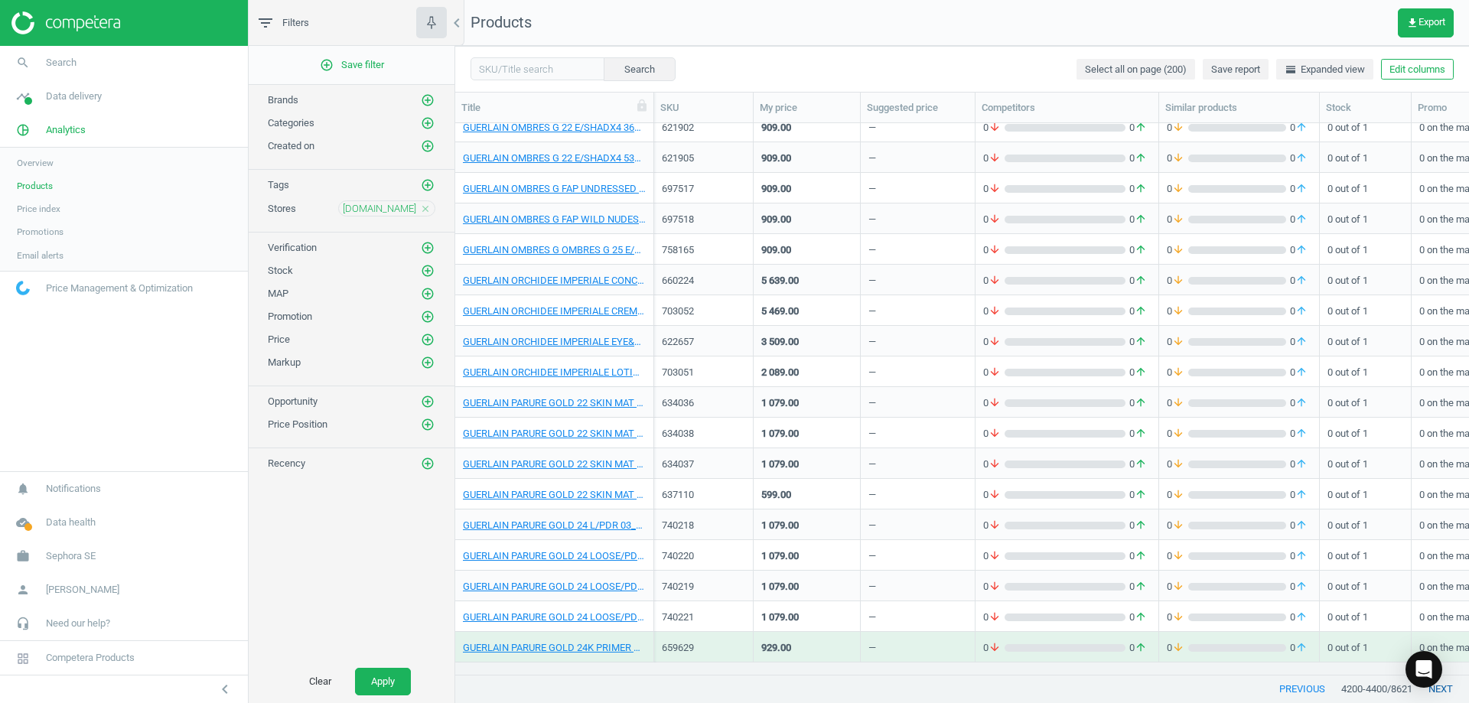
click at [732, 682] on button "next" at bounding box center [1440, 689] width 57 height 28
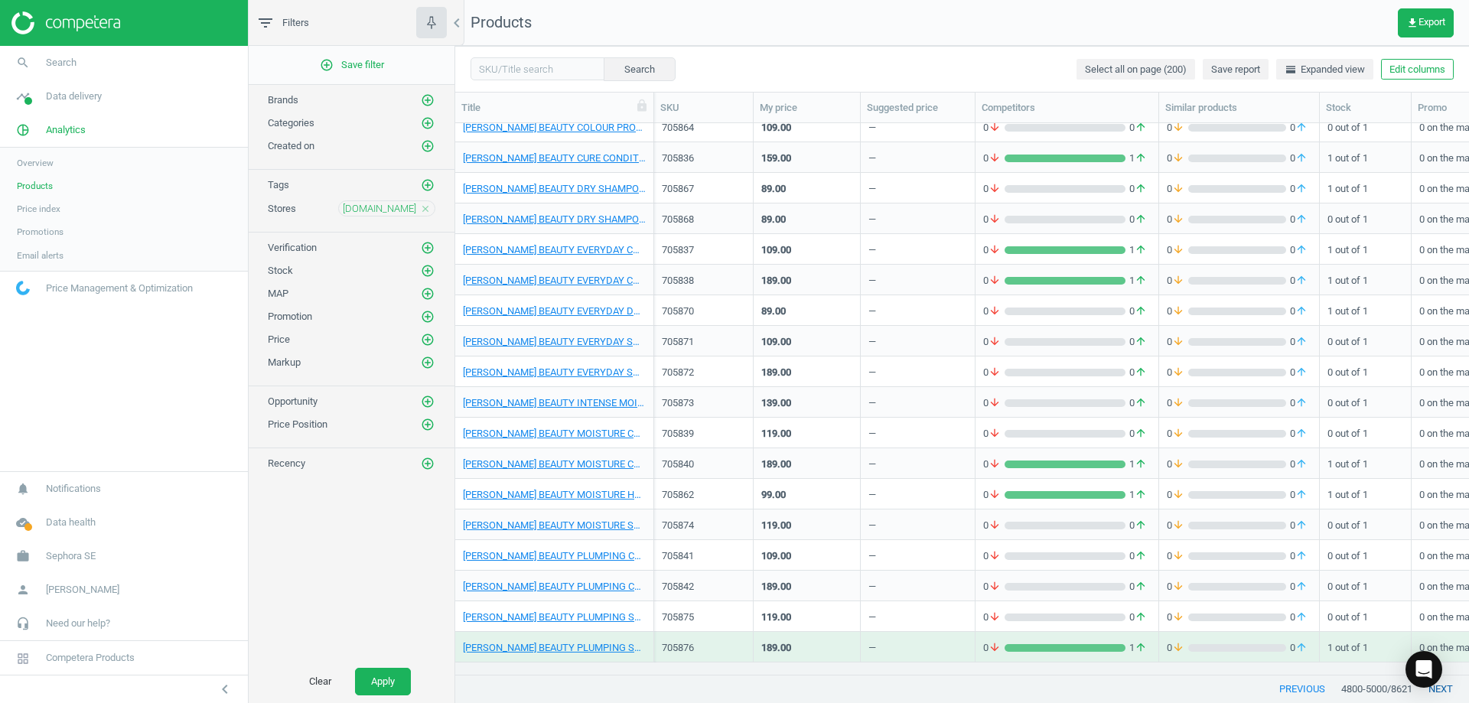
click at [732, 682] on button "next" at bounding box center [1440, 689] width 57 height 28
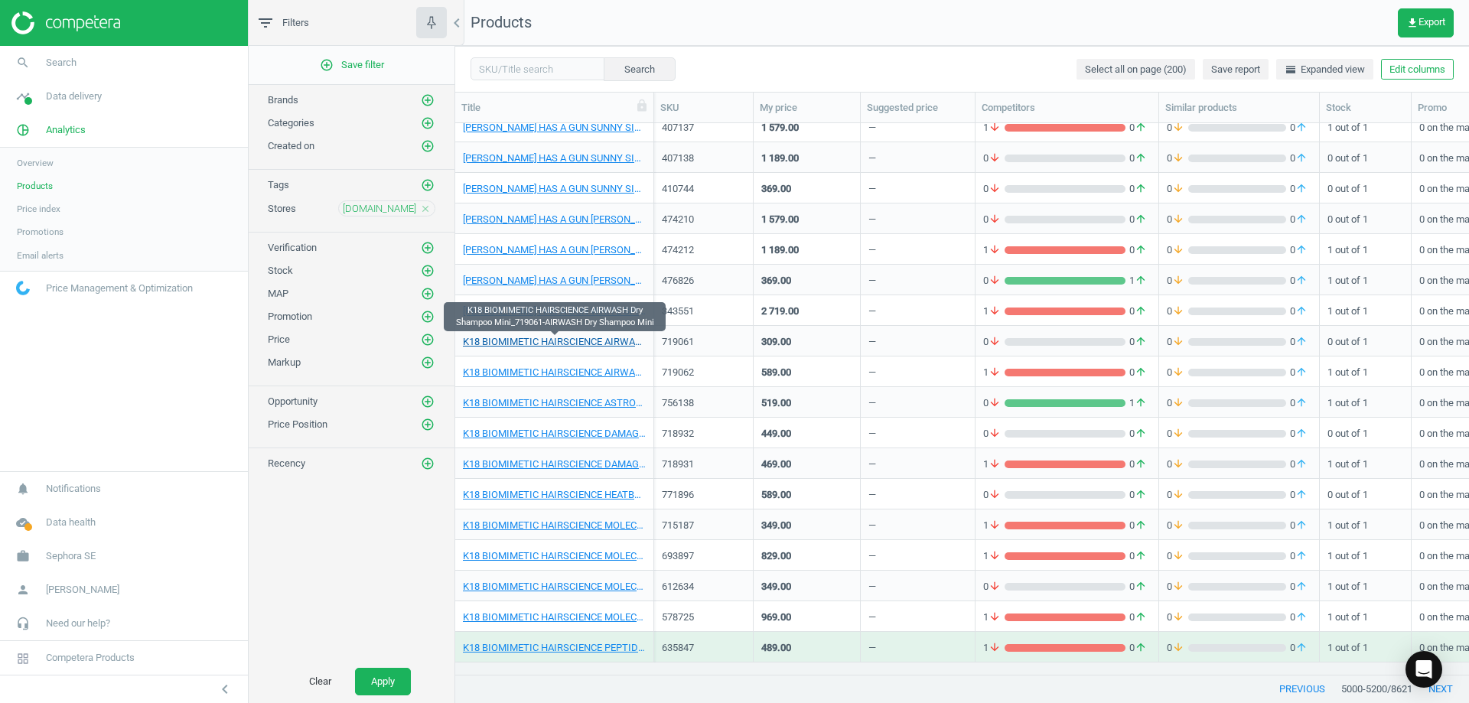
click at [568, 340] on link "K18 BIOMIMETIC HAIRSCIENCE AIRWASH Dry Shampoo Mini_719061-AIRWASH Dry Shampoo …" at bounding box center [554, 342] width 183 height 14
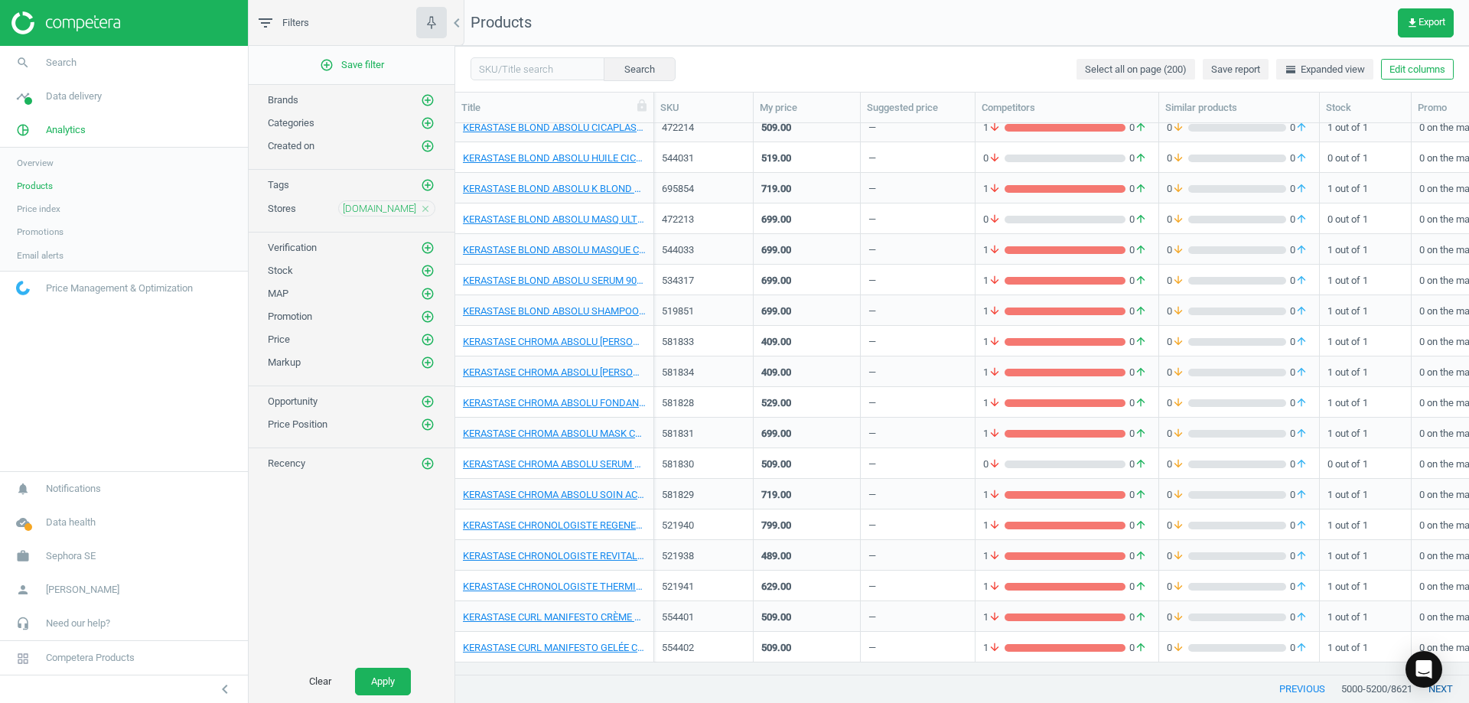
click at [732, 691] on button "next" at bounding box center [1440, 689] width 57 height 28
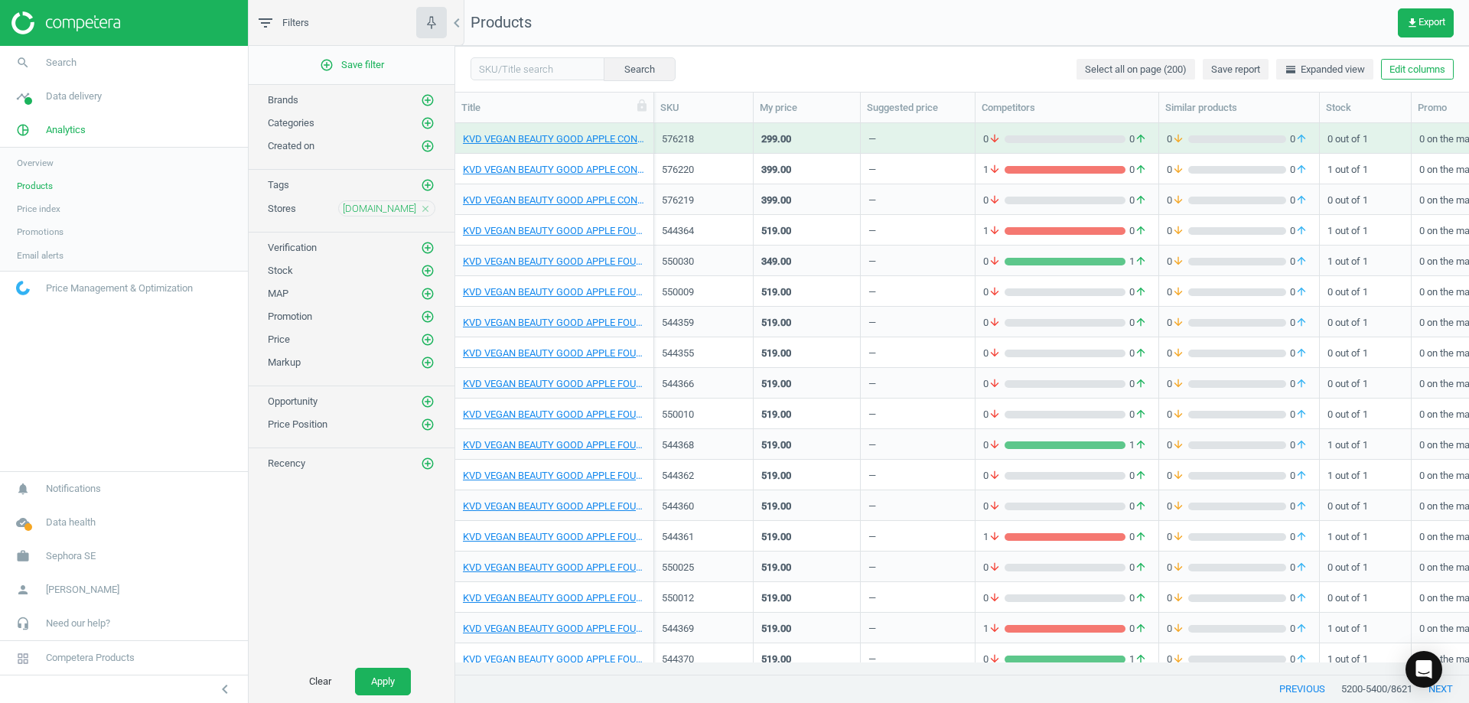
drag, startPoint x: 1454, startPoint y: 691, endPoint x: 967, endPoint y: 317, distance: 614.2
click at [732, 317] on div "—" at bounding box center [917, 322] width 115 height 31
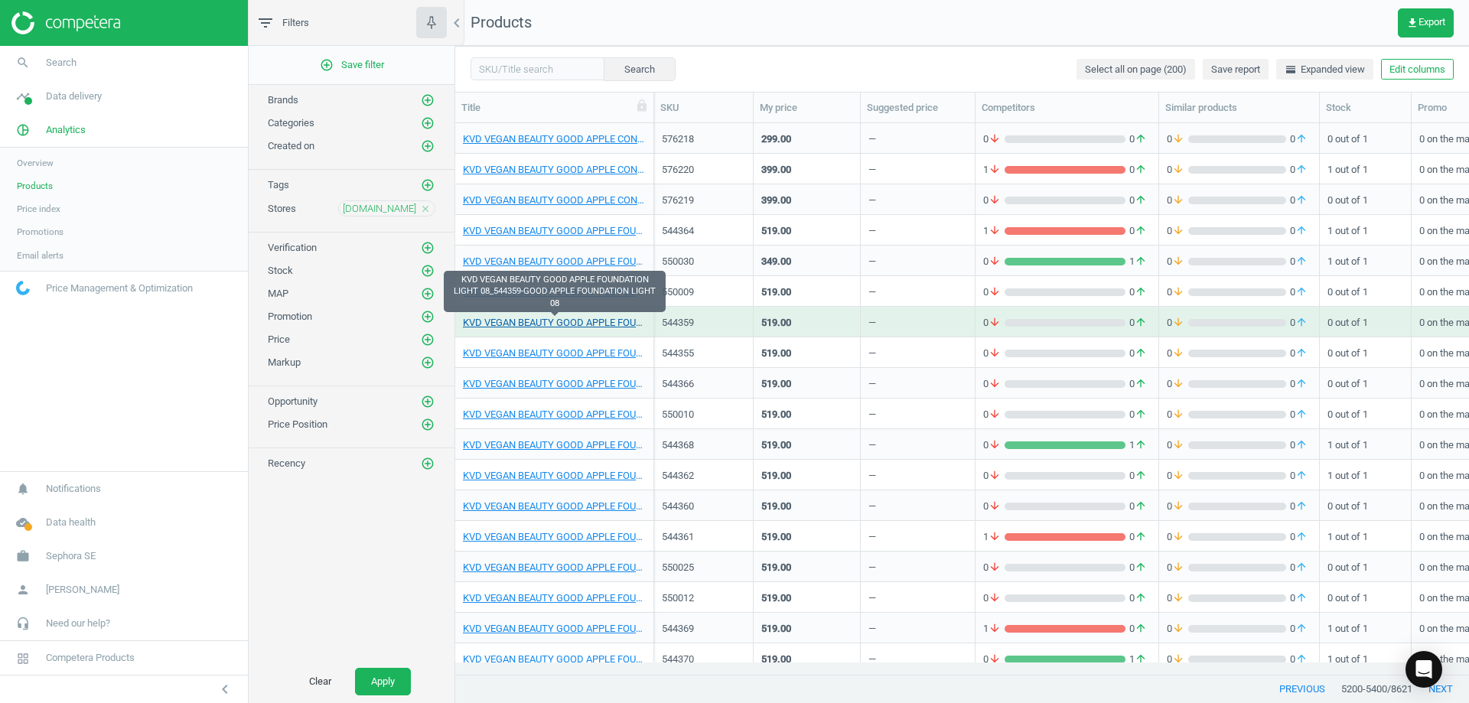
click at [604, 324] on link "KVD VEGAN BEAUTY GOOD APPLE FOUNDATION LIGHT 08_544359-GOOD APPLE FOUNDATION LI…" at bounding box center [554, 323] width 183 height 14
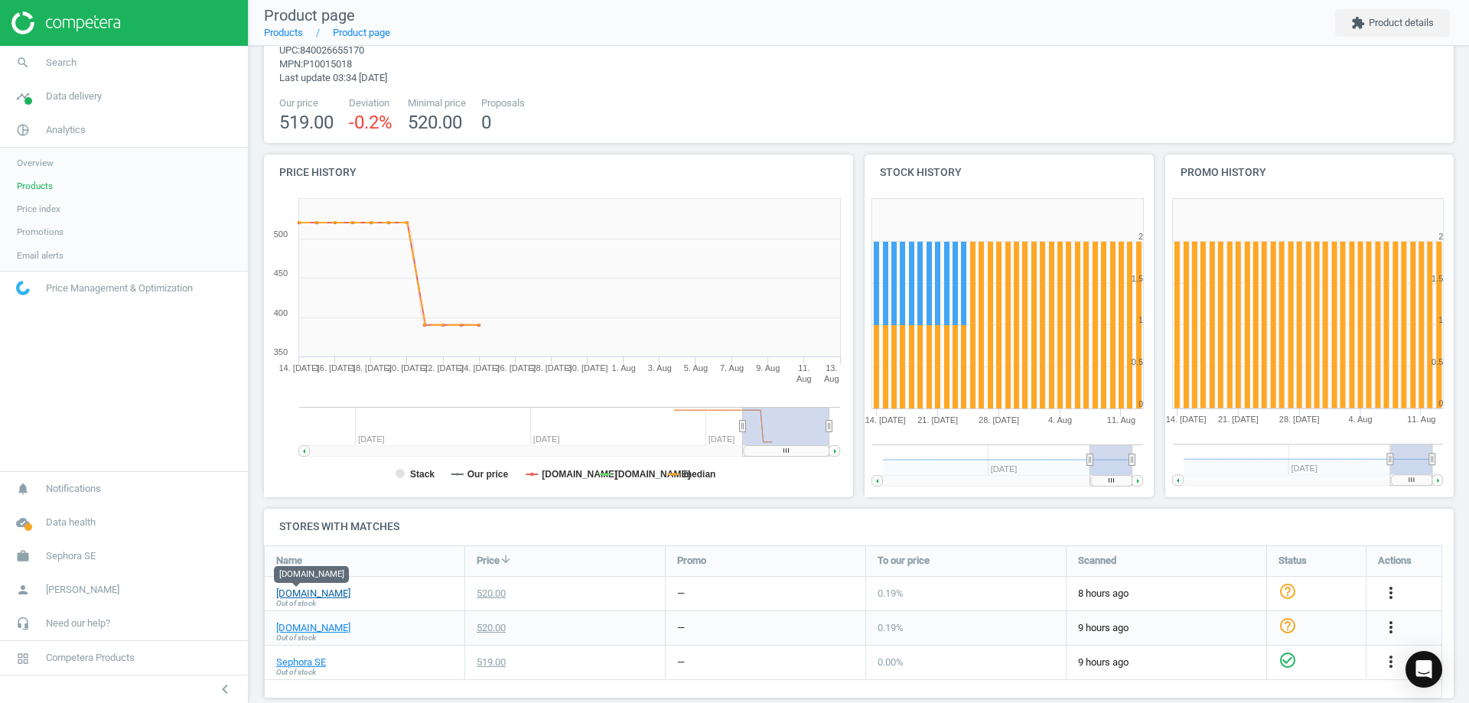
click at [294, 590] on link "[DOMAIN_NAME]" at bounding box center [313, 594] width 74 height 14
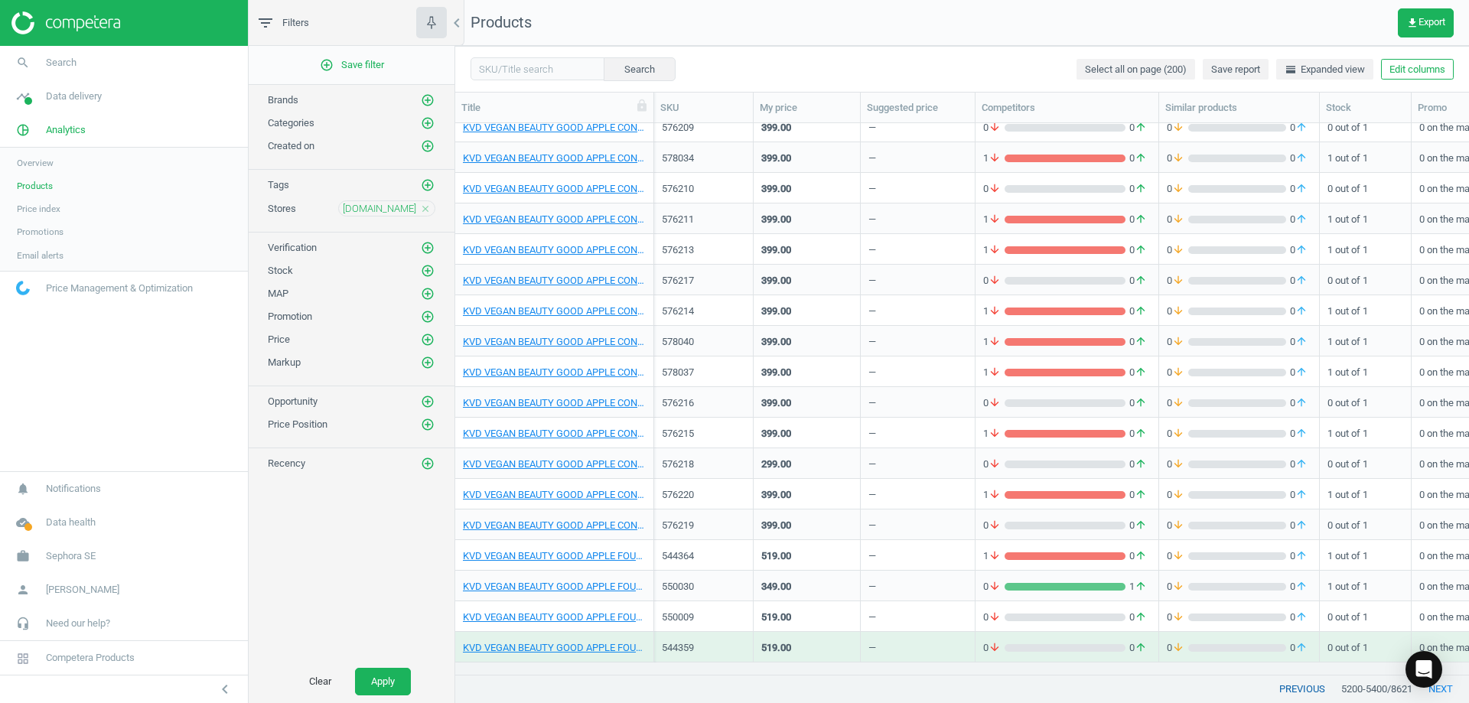
click at [732, 683] on button "previous" at bounding box center [1302, 689] width 78 height 28
click at [732, 682] on button "previous" at bounding box center [1302, 689] width 78 height 28
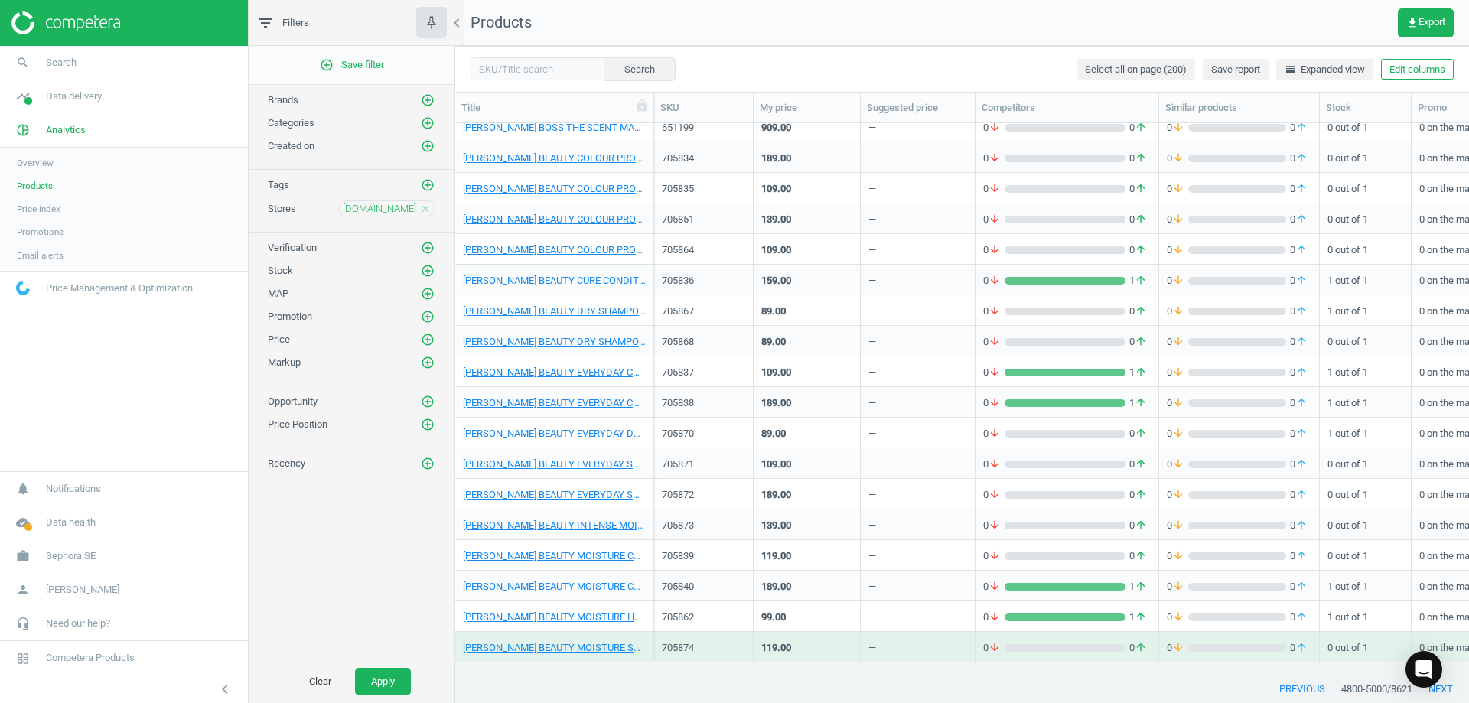
click at [732, 681] on button "previous" at bounding box center [1302, 689] width 78 height 28
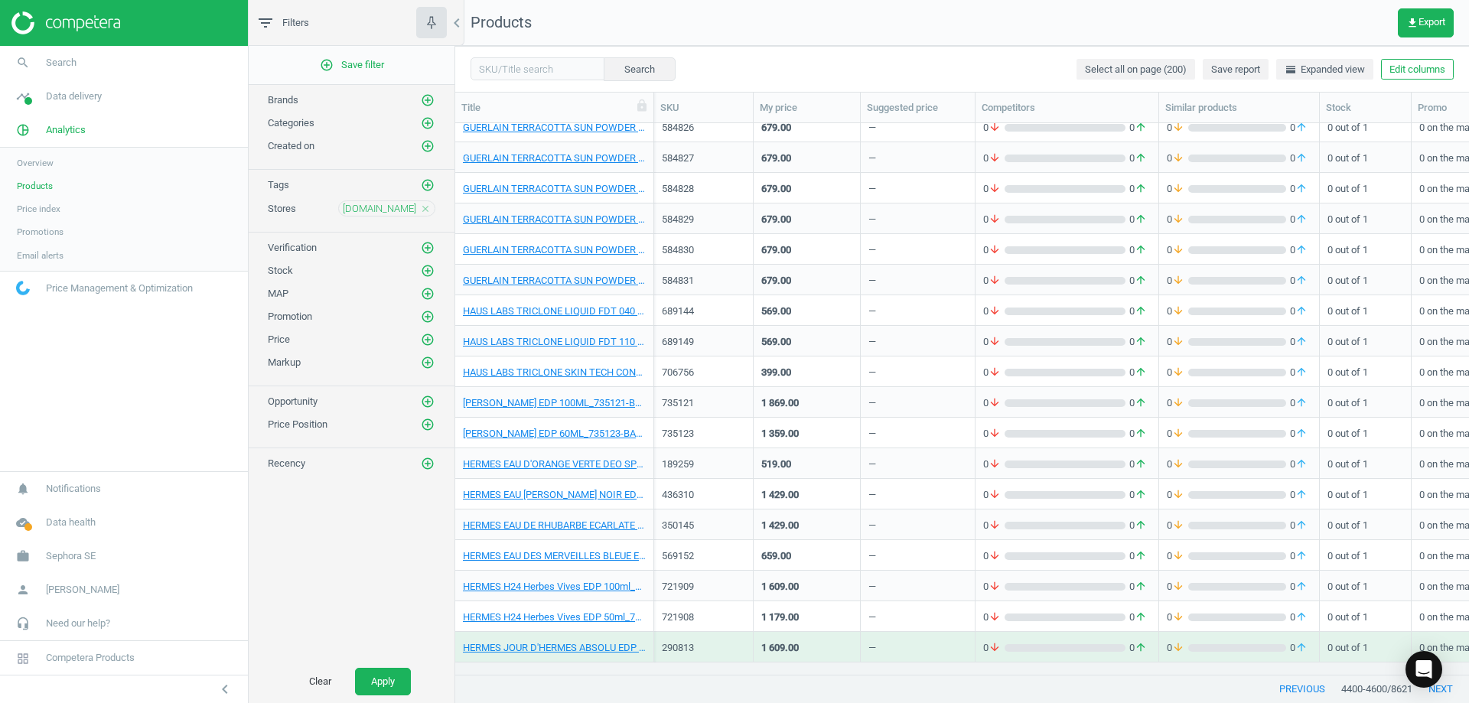
click at [732, 681] on button "previous" at bounding box center [1302, 689] width 78 height 28
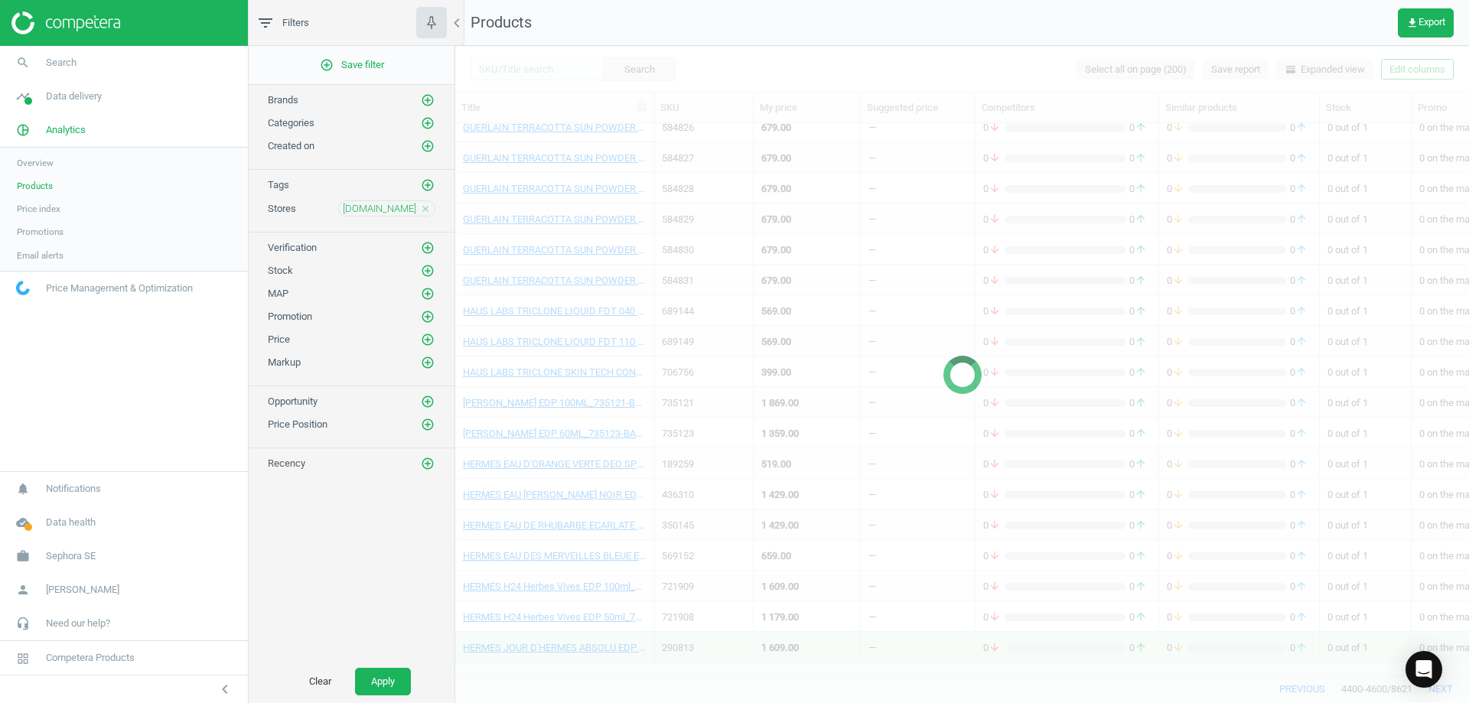
click at [732, 681] on div at bounding box center [961, 374] width 1013 height 657
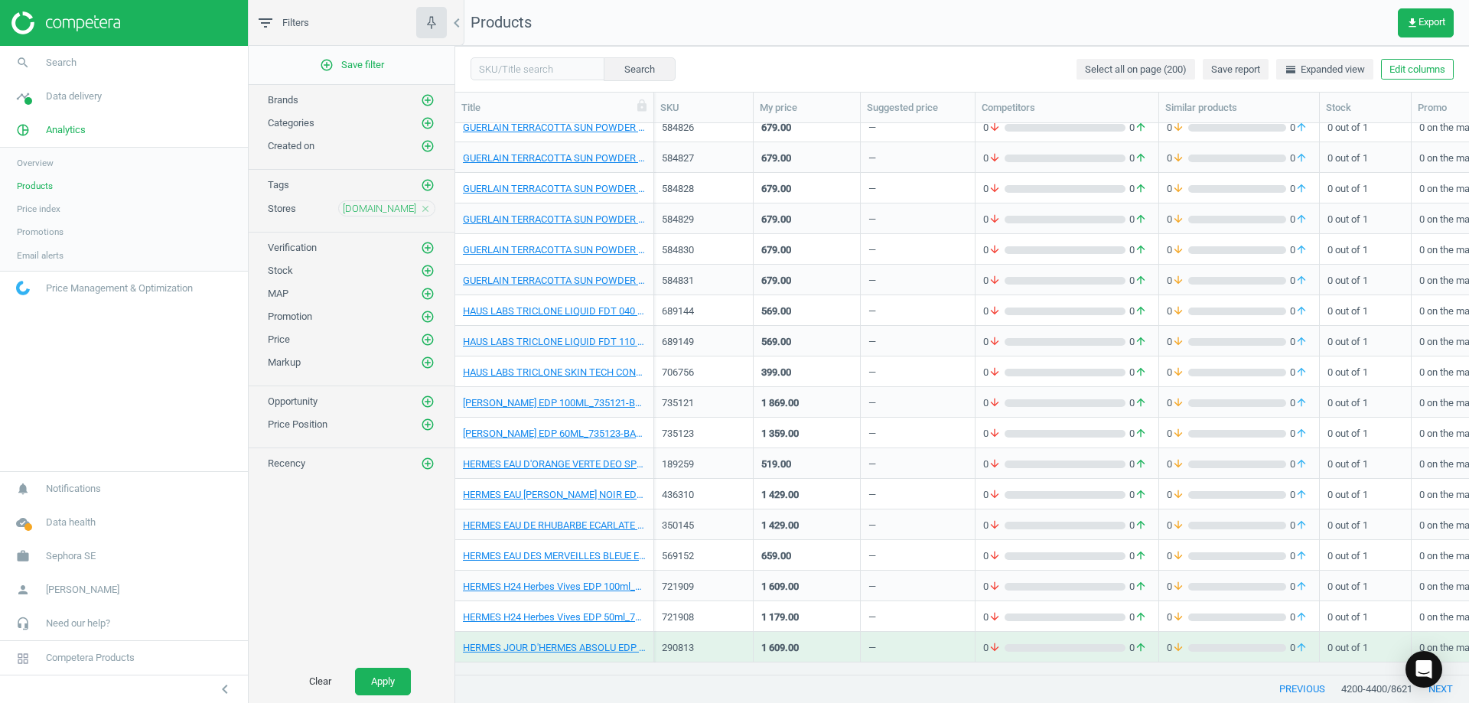
click at [732, 681] on button "previous" at bounding box center [1302, 689] width 78 height 28
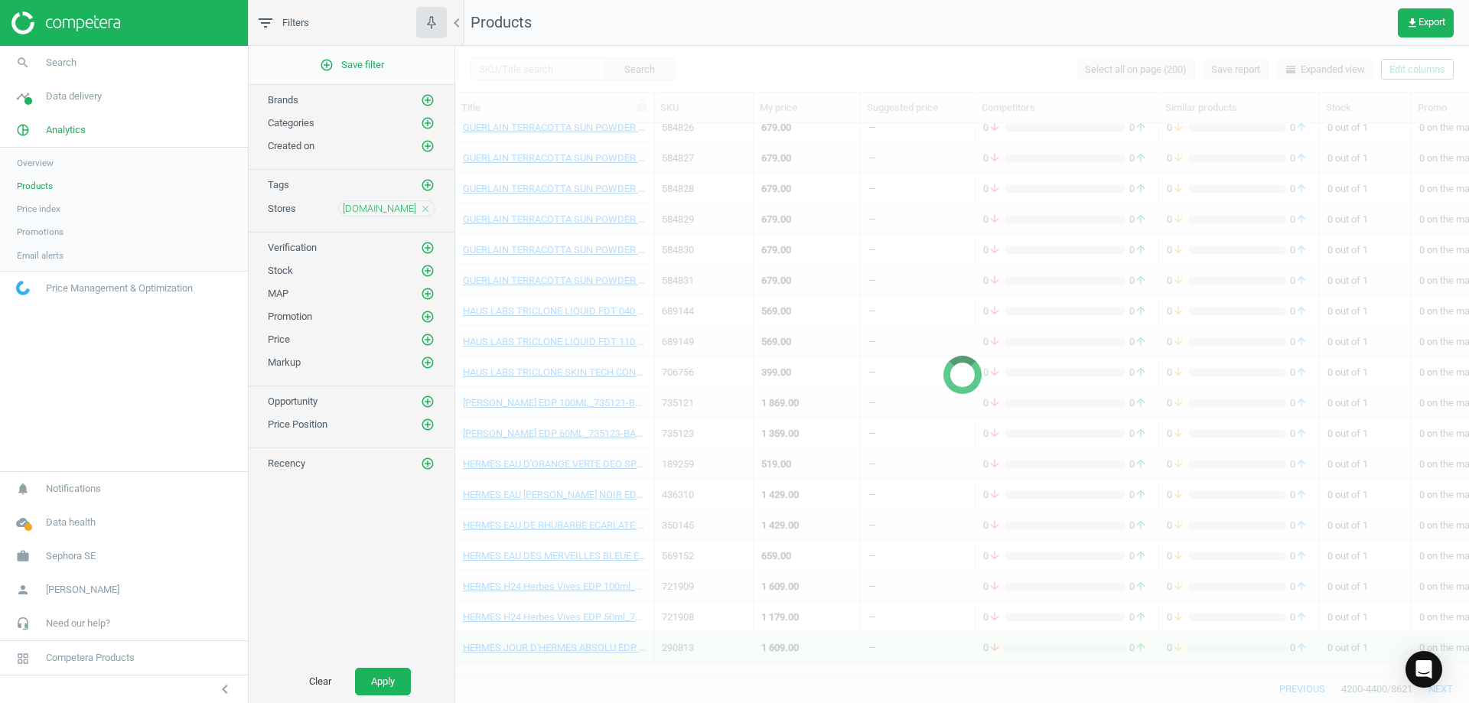
click at [732, 681] on div at bounding box center [961, 374] width 1013 height 657
click at [732, 681] on button "previous" at bounding box center [1302, 689] width 78 height 28
click at [732, 681] on div at bounding box center [961, 374] width 1013 height 657
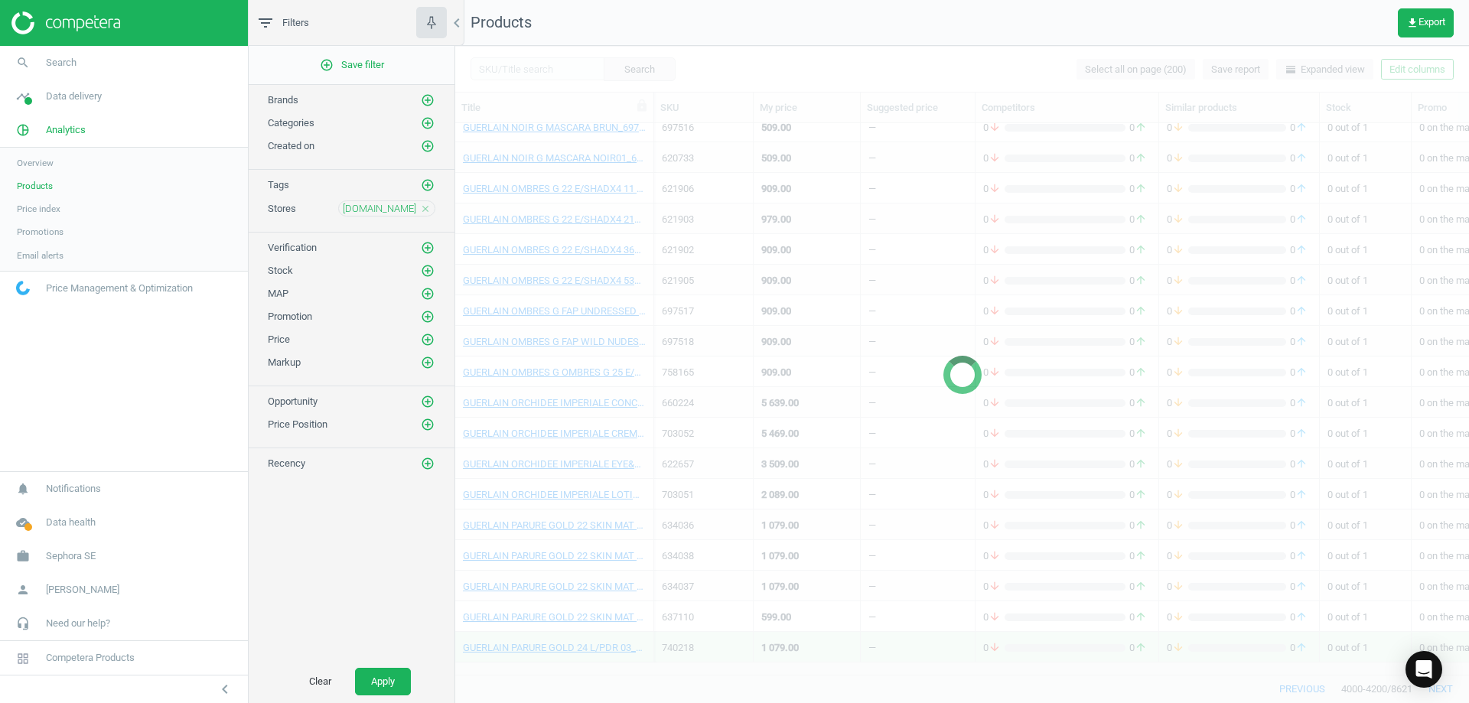
click at [732, 681] on div at bounding box center [961, 374] width 1013 height 657
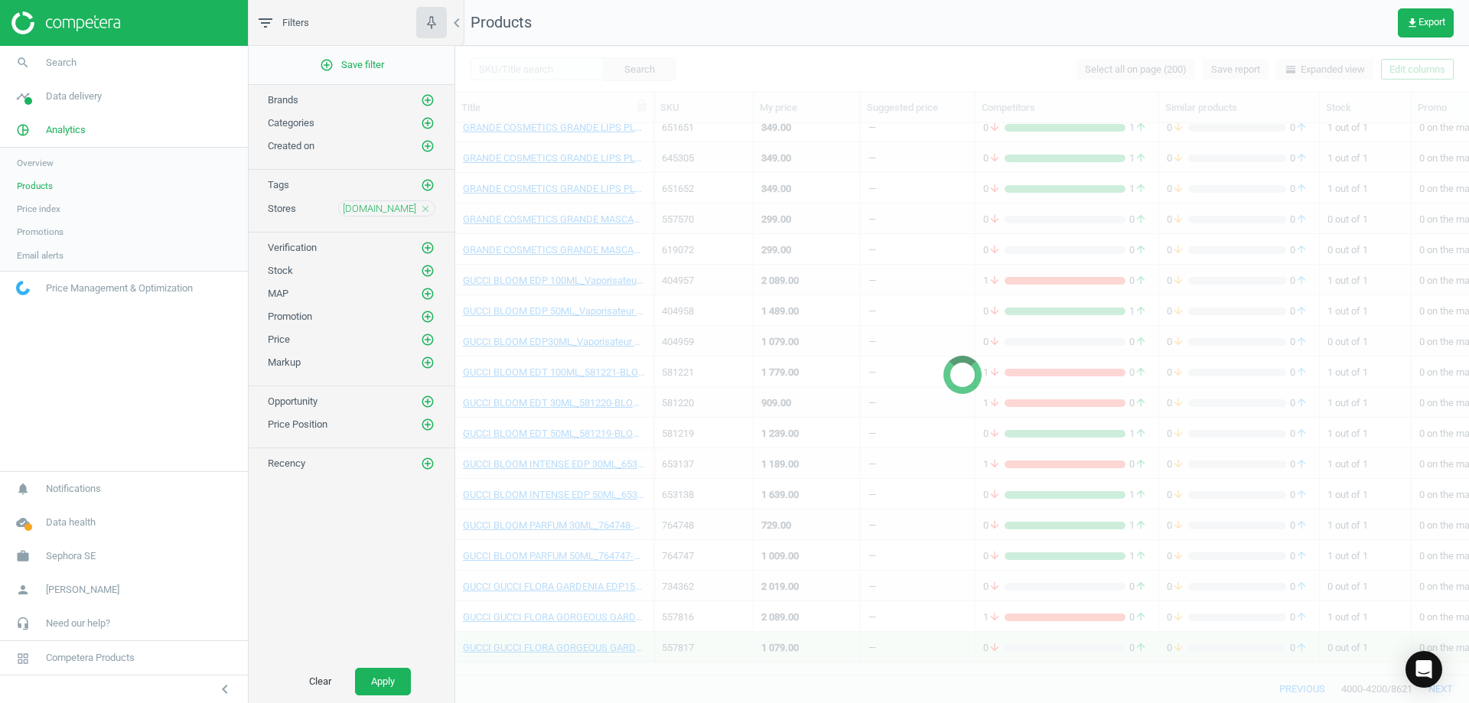
click at [732, 681] on div at bounding box center [961, 374] width 1013 height 657
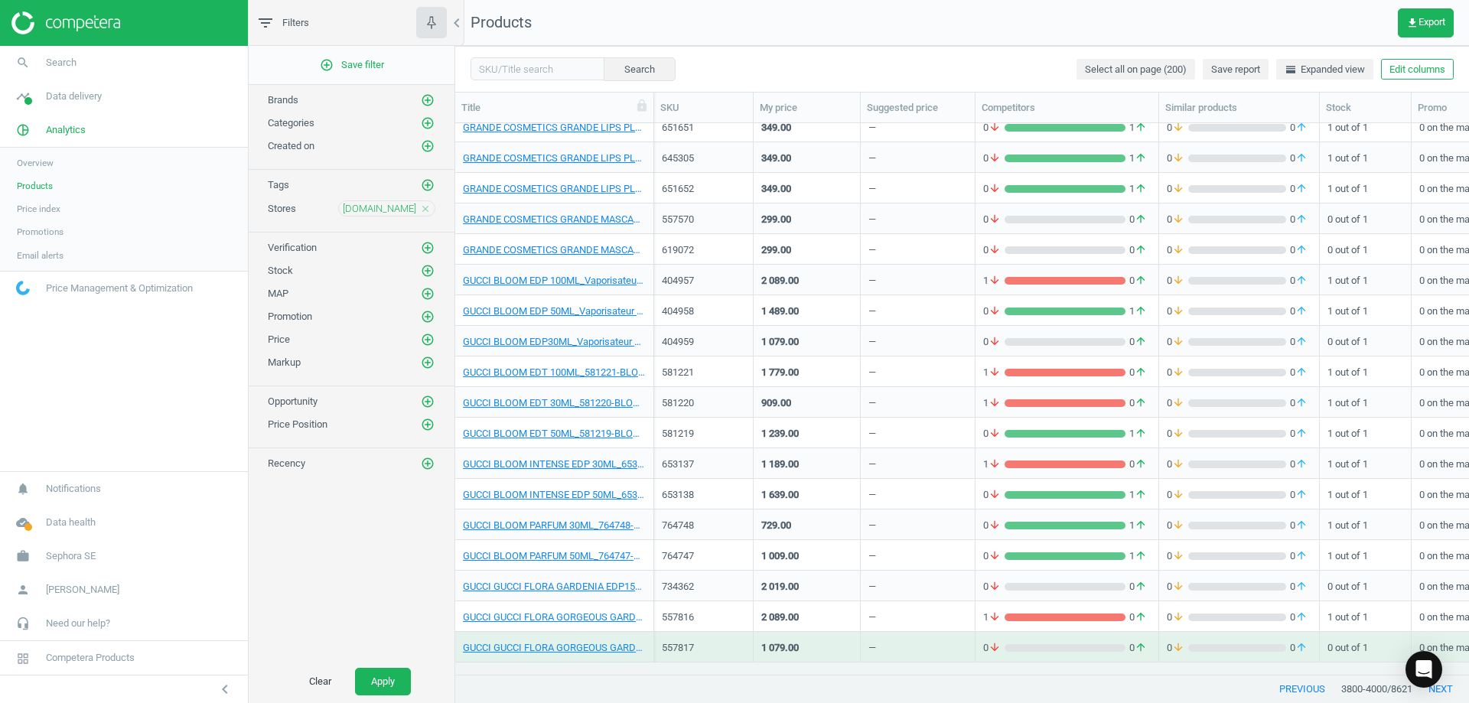
click at [732, 681] on button "previous" at bounding box center [1302, 689] width 78 height 28
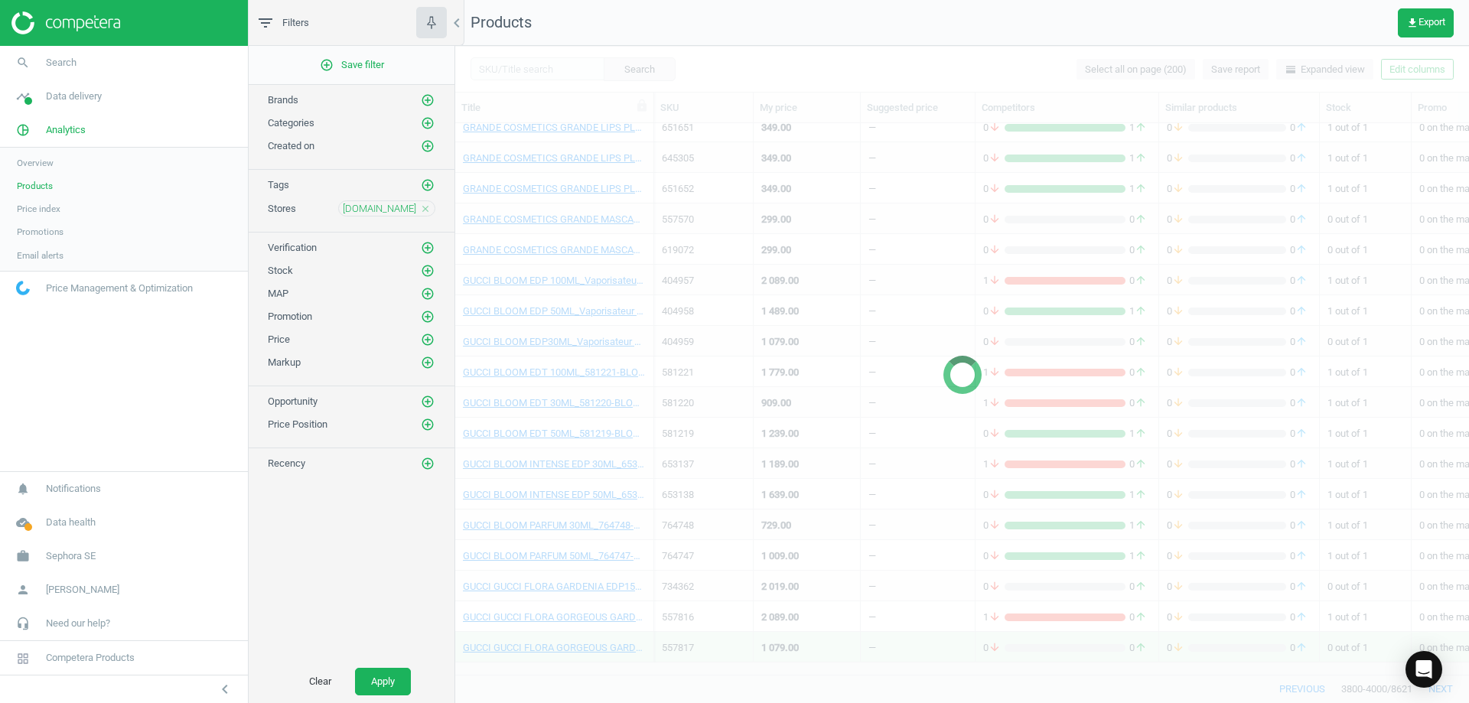
click at [732, 681] on div at bounding box center [961, 374] width 1013 height 657
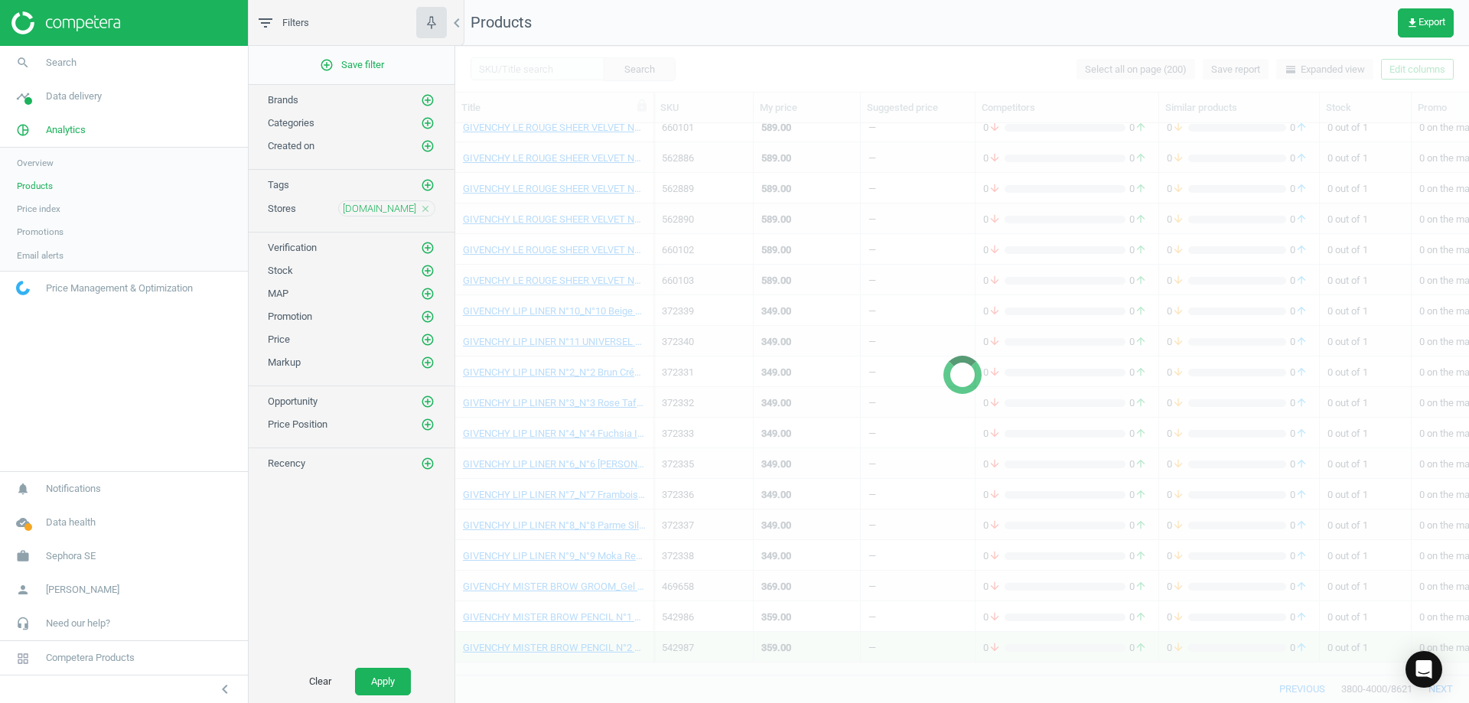
click at [732, 681] on div at bounding box center [961, 374] width 1013 height 657
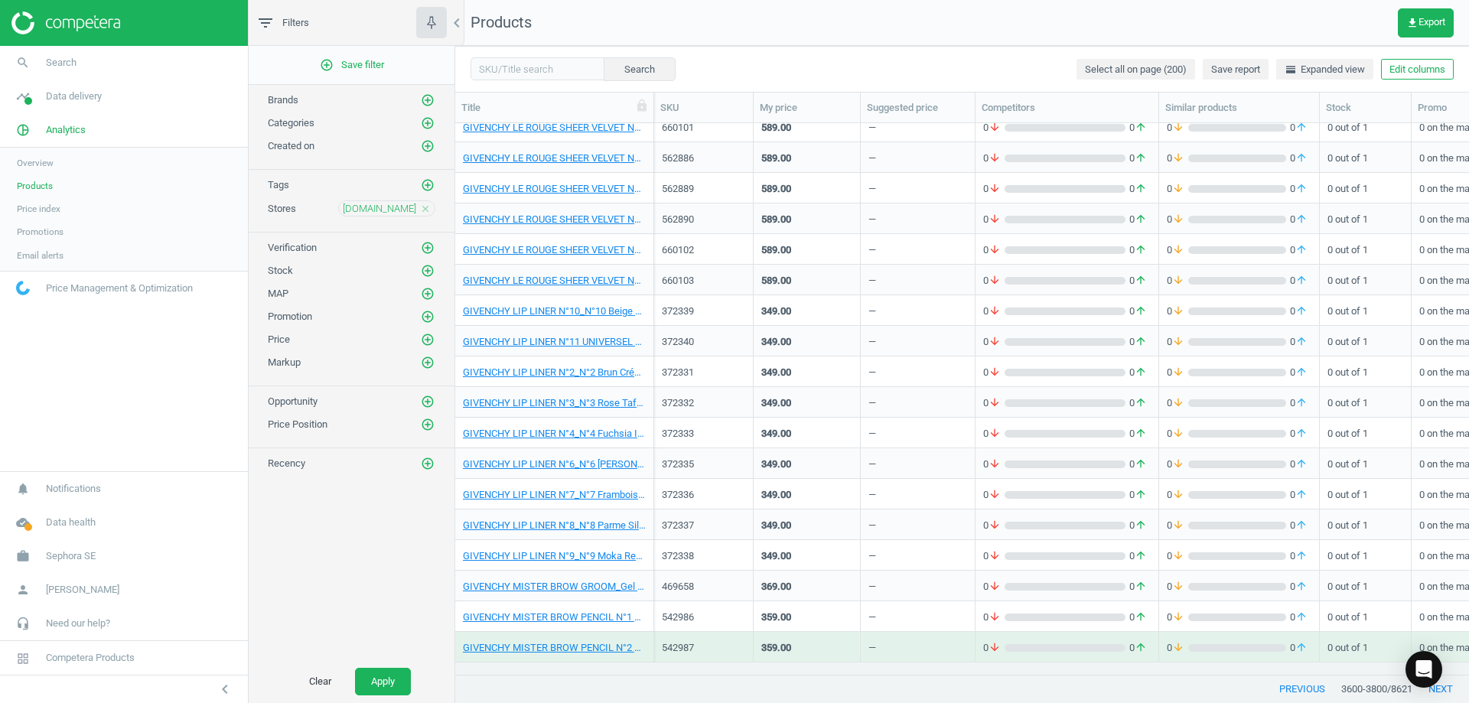
click at [732, 681] on button "previous" at bounding box center [1302, 689] width 78 height 28
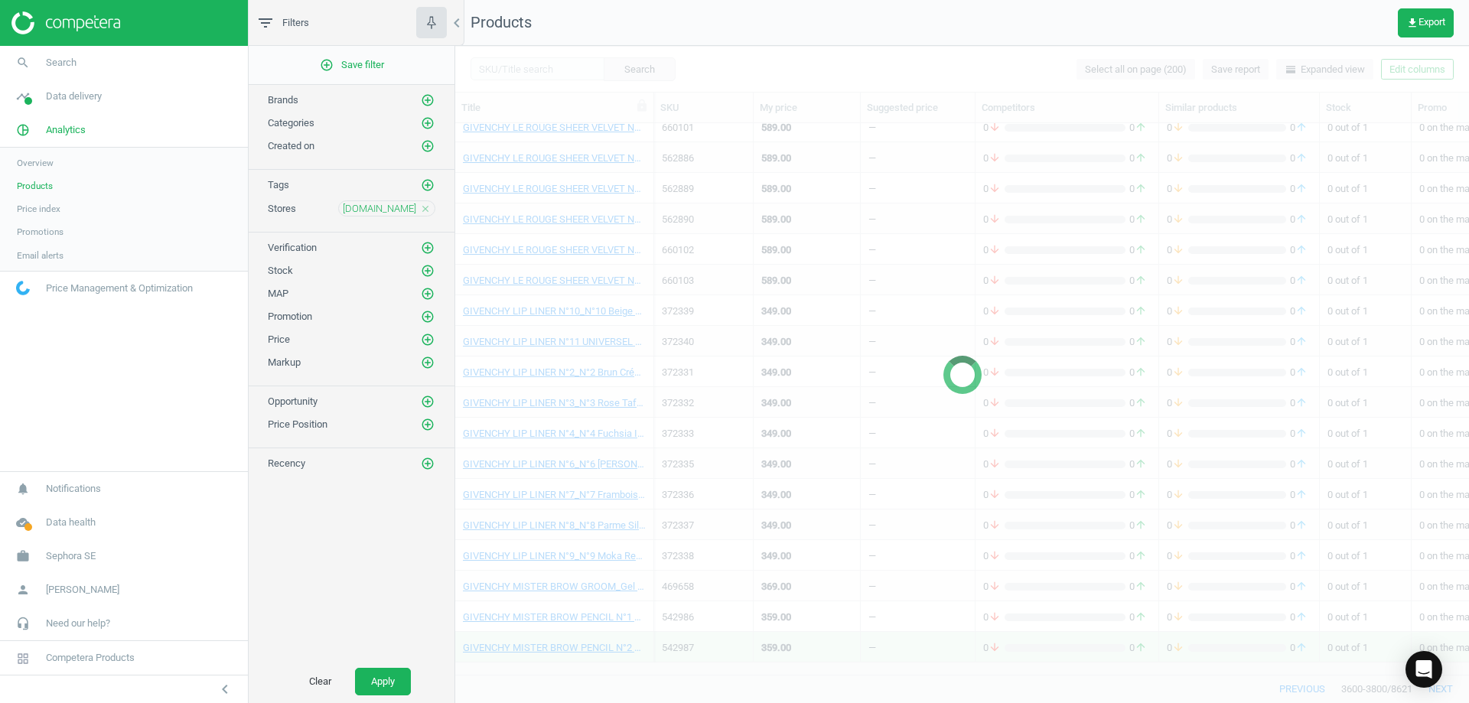
click at [732, 681] on div at bounding box center [961, 374] width 1013 height 657
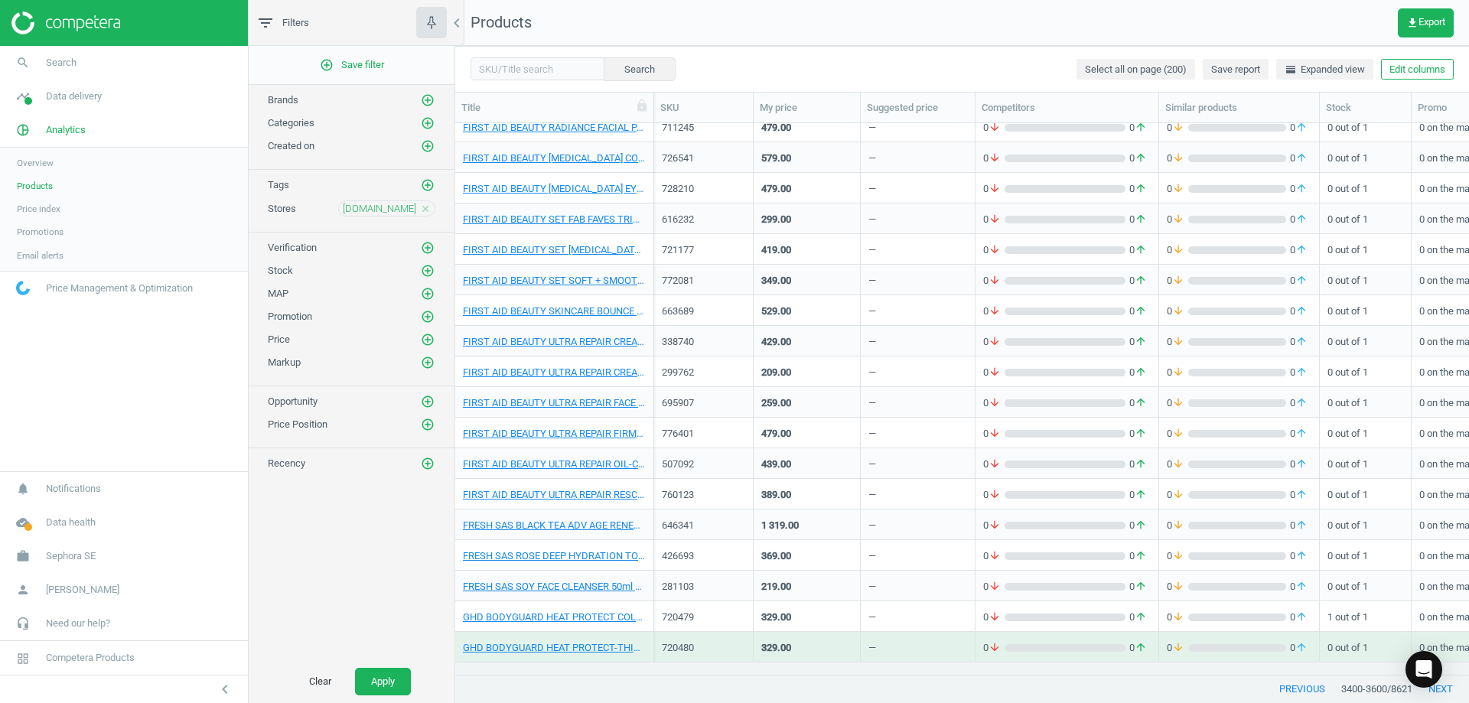
click at [732, 681] on button "previous" at bounding box center [1302, 689] width 78 height 28
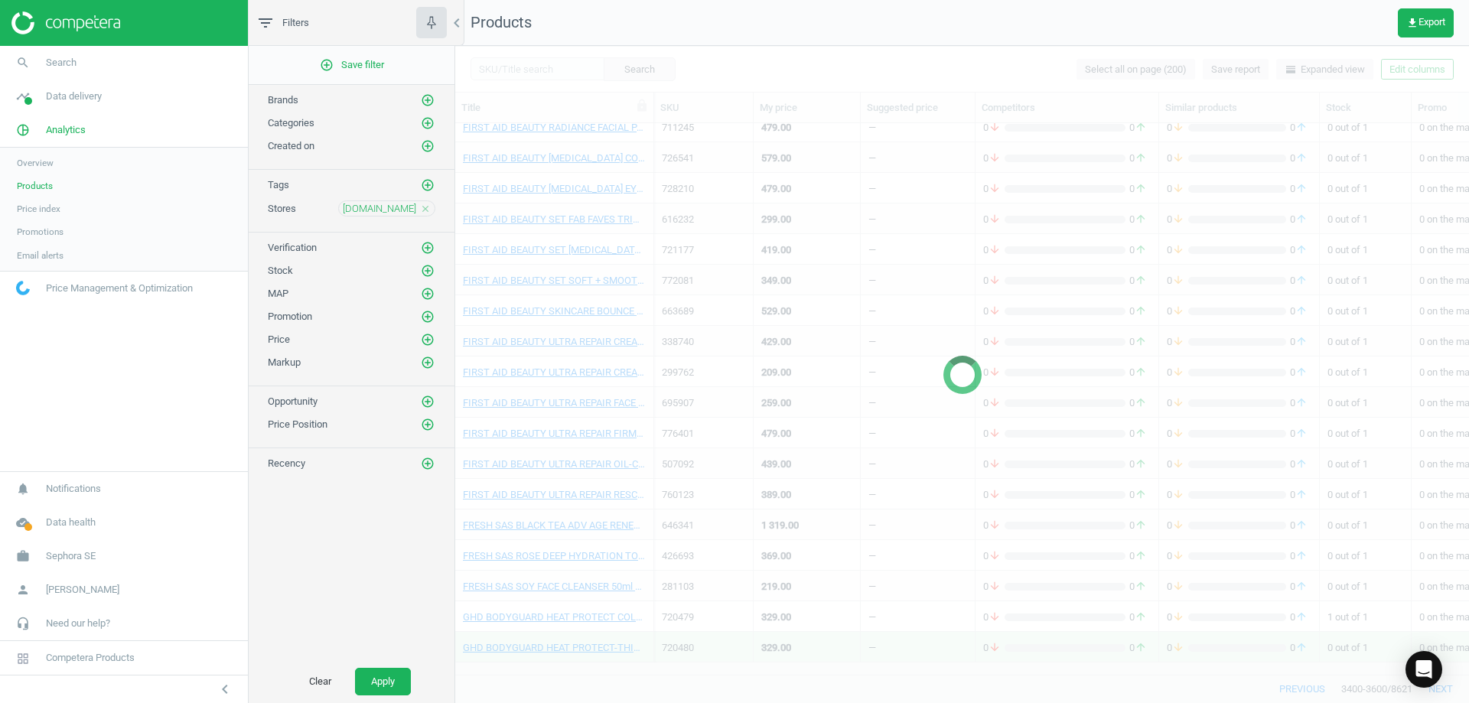
click at [732, 681] on div at bounding box center [961, 374] width 1013 height 657
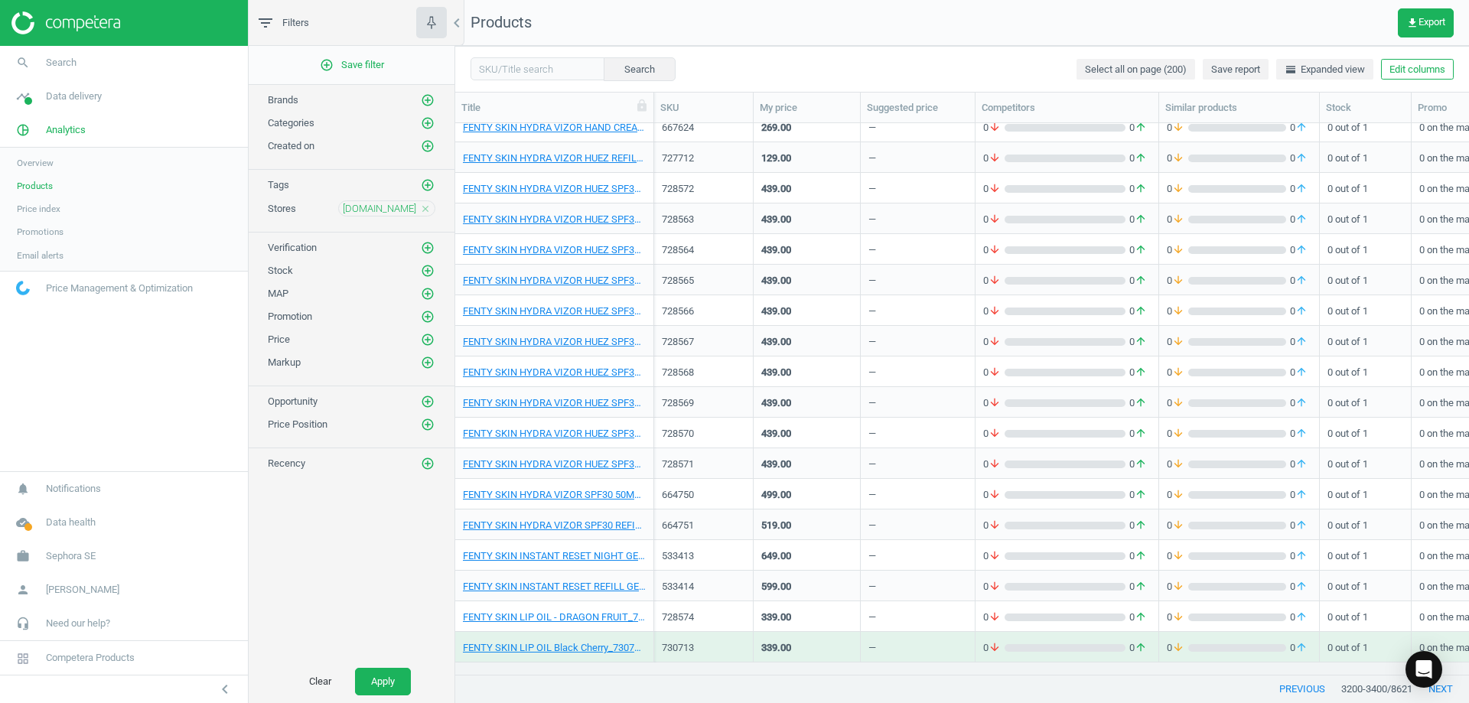
click at [732, 681] on button "previous" at bounding box center [1302, 689] width 78 height 28
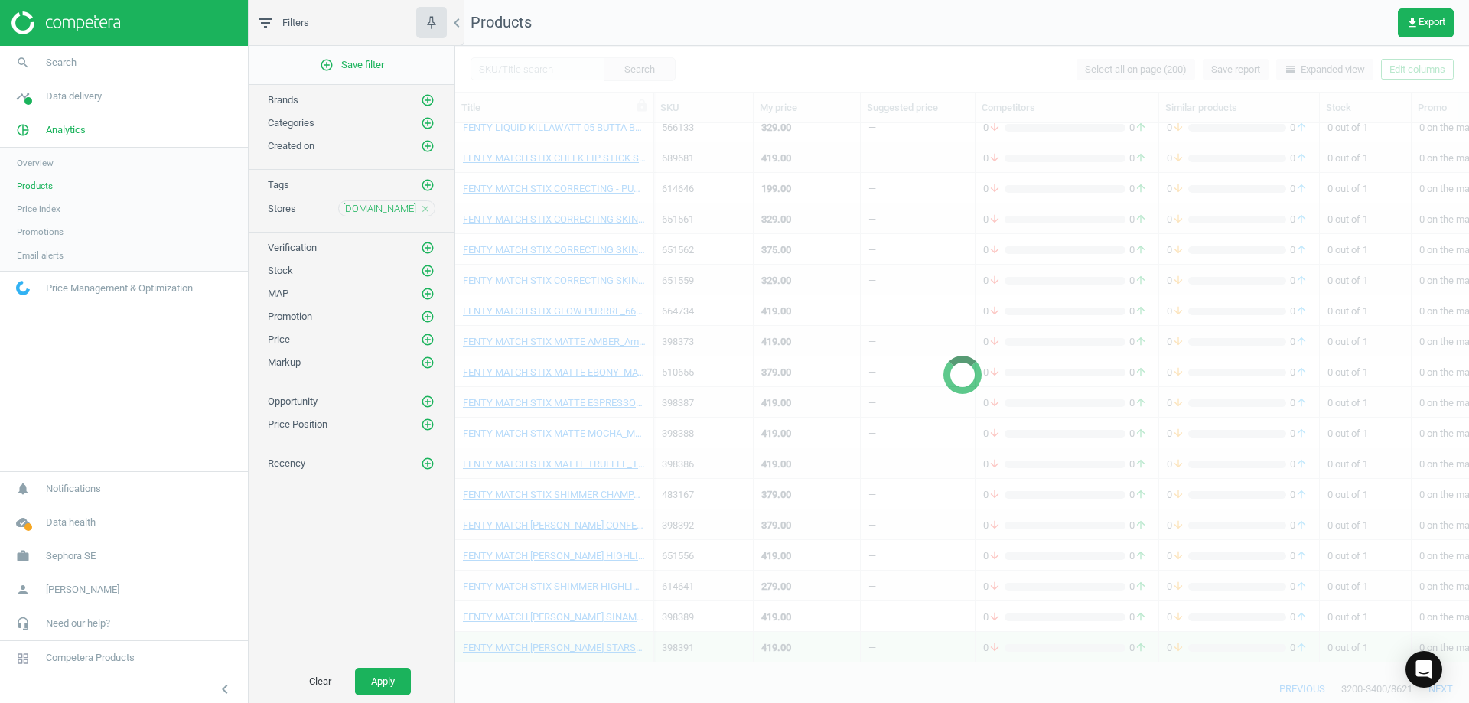
click at [732, 681] on div at bounding box center [961, 374] width 1013 height 657
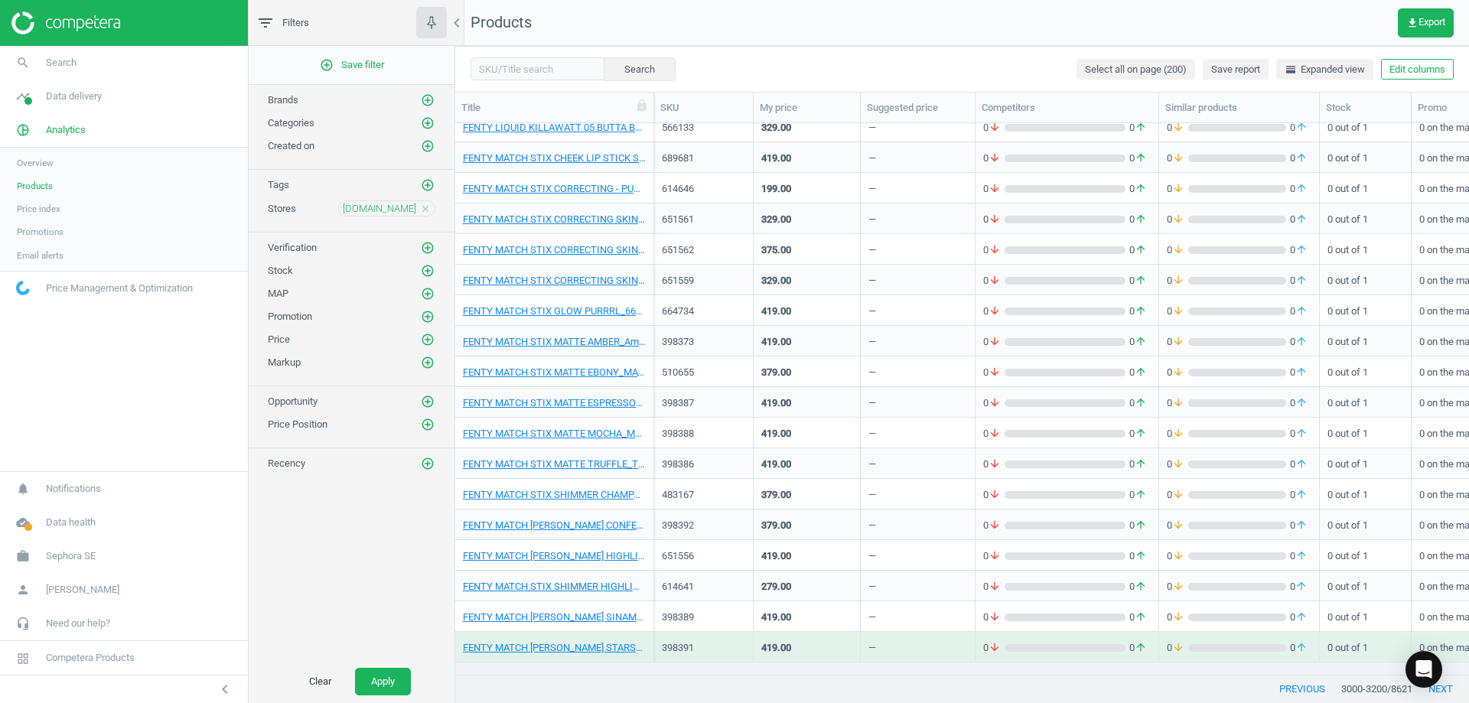
click at [732, 681] on button "previous" at bounding box center [1302, 689] width 78 height 28
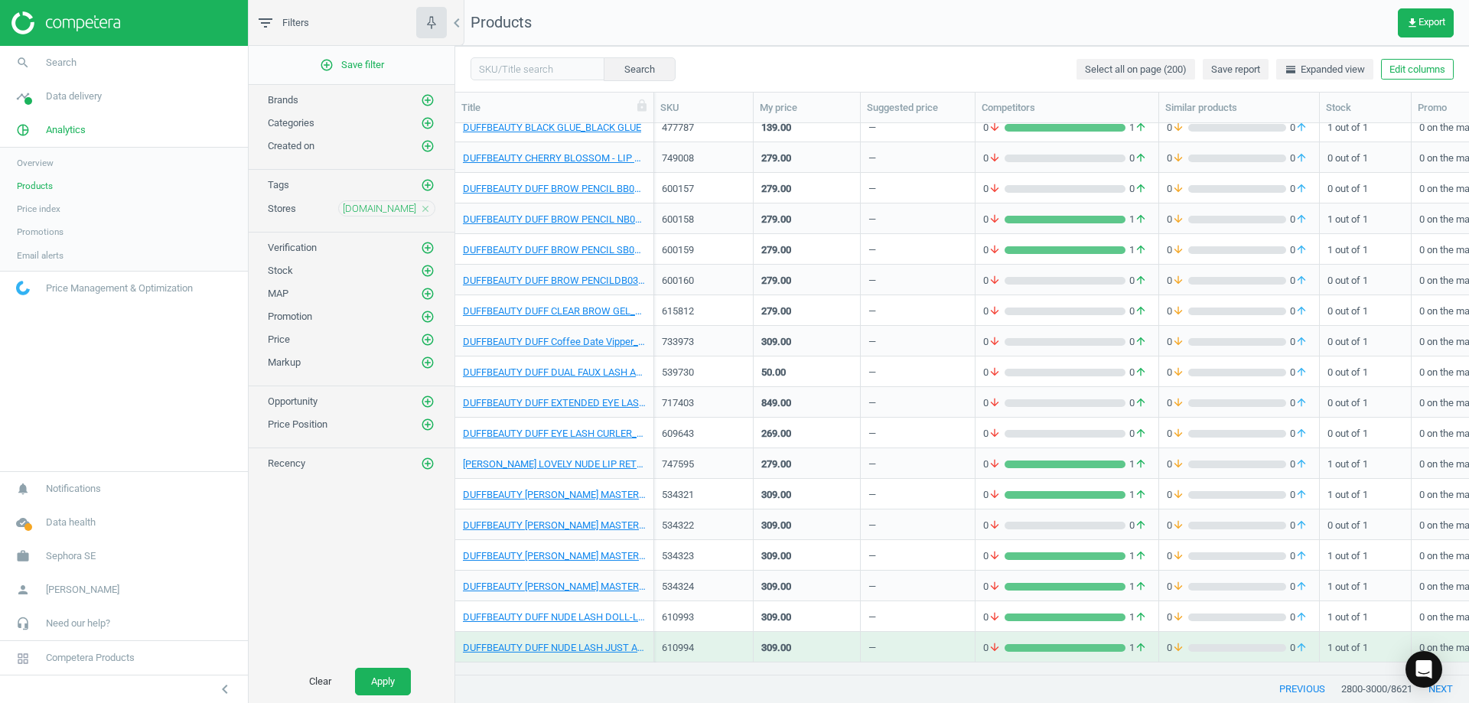
click at [732, 681] on button "previous" at bounding box center [1302, 689] width 78 height 28
click at [732, 679] on button "previous" at bounding box center [1302, 689] width 78 height 28
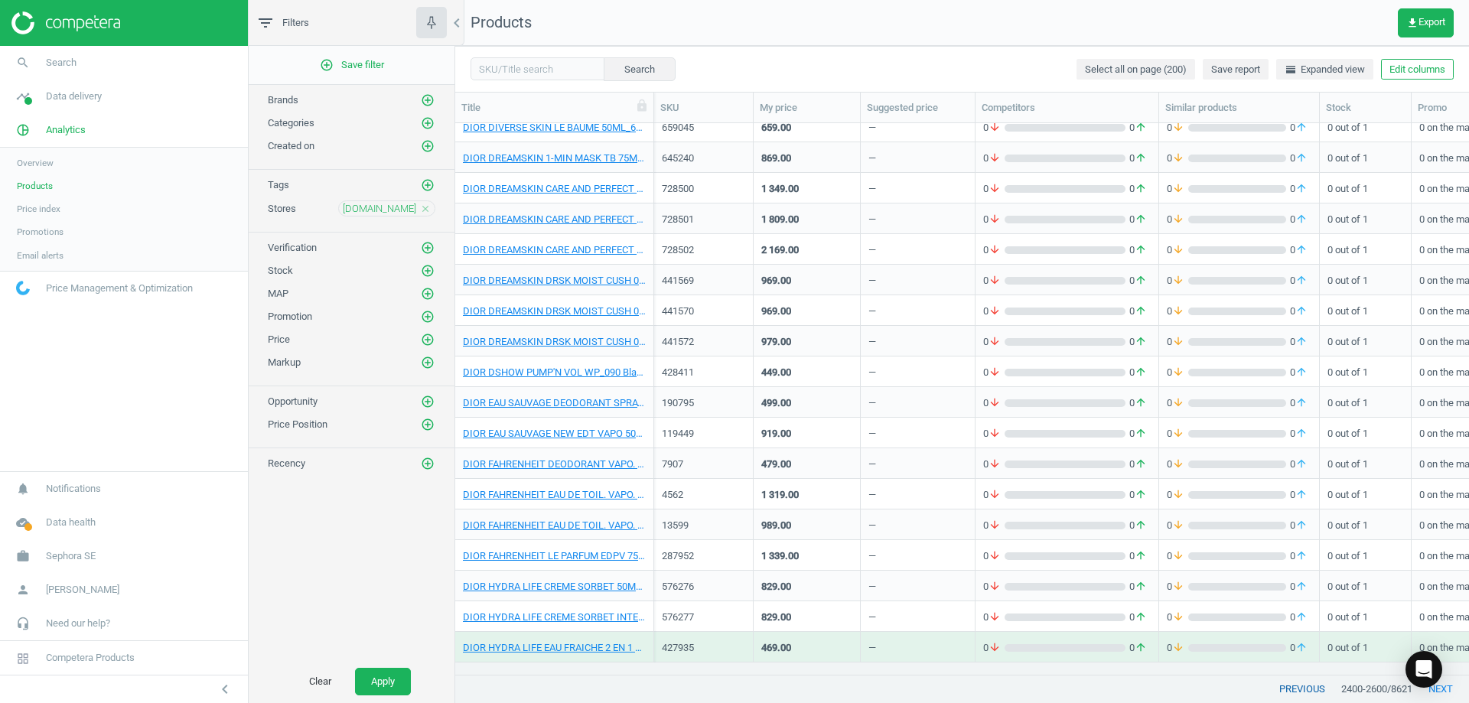
click at [732, 679] on button "previous" at bounding box center [1302, 689] width 78 height 28
click at [394, 675] on button "Apply" at bounding box center [383, 682] width 56 height 28
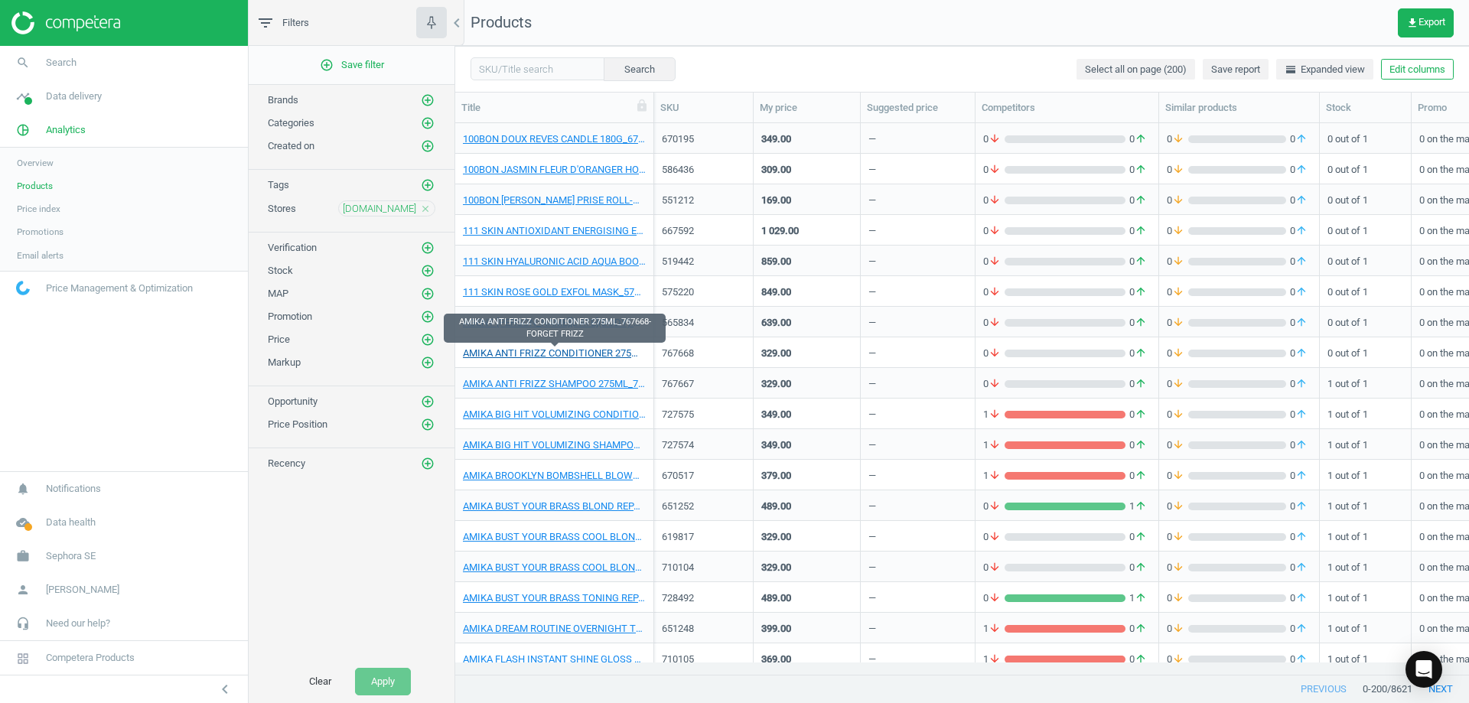
click at [585, 352] on link "AMIKA ANTI FRIZZ CONDITIONER 275ML_767668-FORGET FRIZZ" at bounding box center [554, 353] width 183 height 14
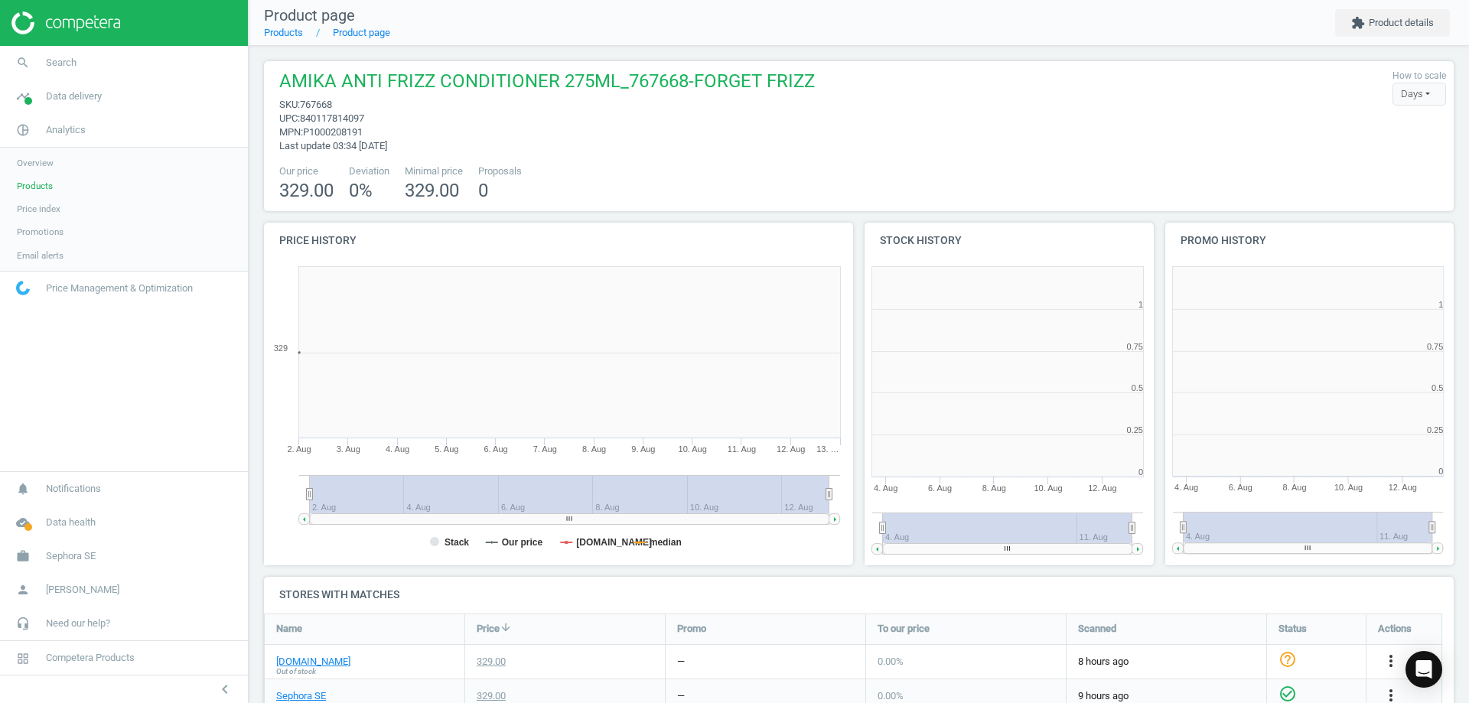
scroll to position [104, 1202]
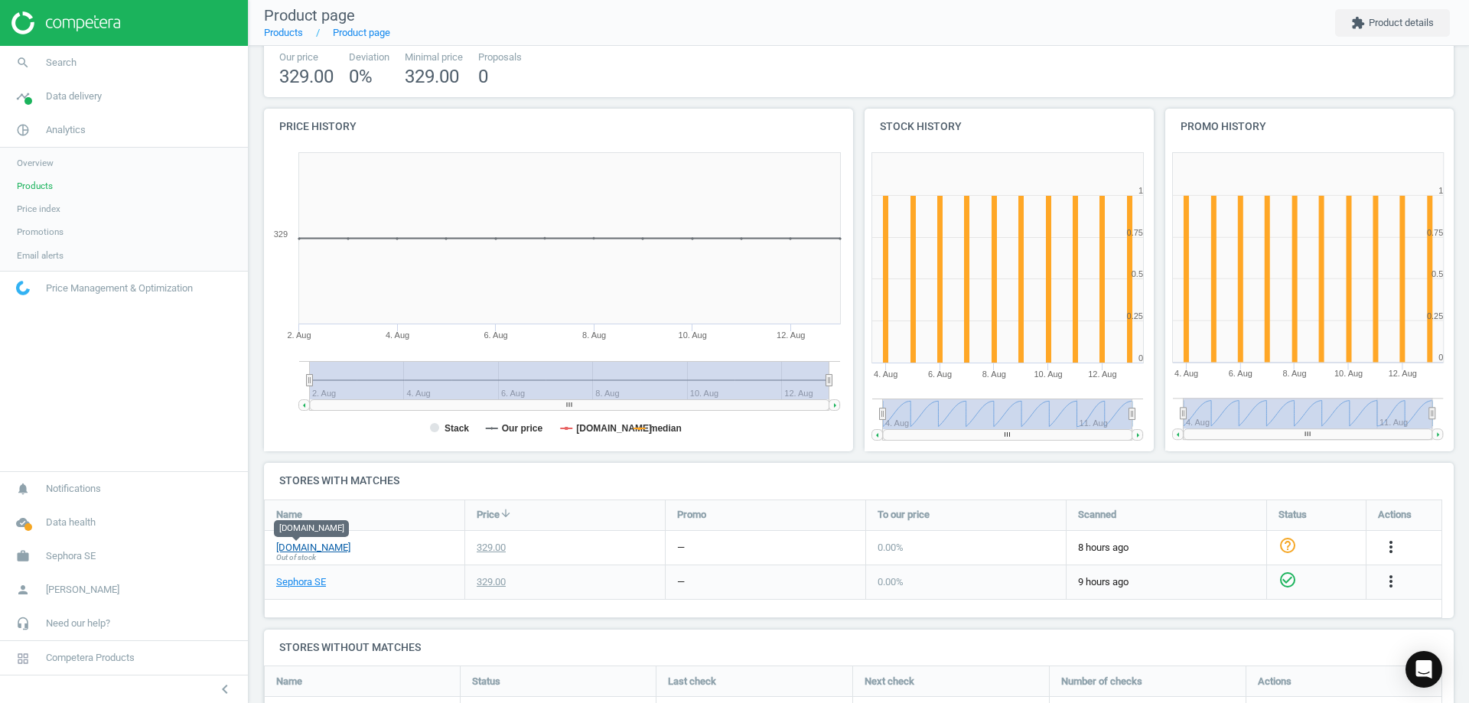
click at [304, 545] on link "[DOMAIN_NAME]" at bounding box center [313, 548] width 74 height 14
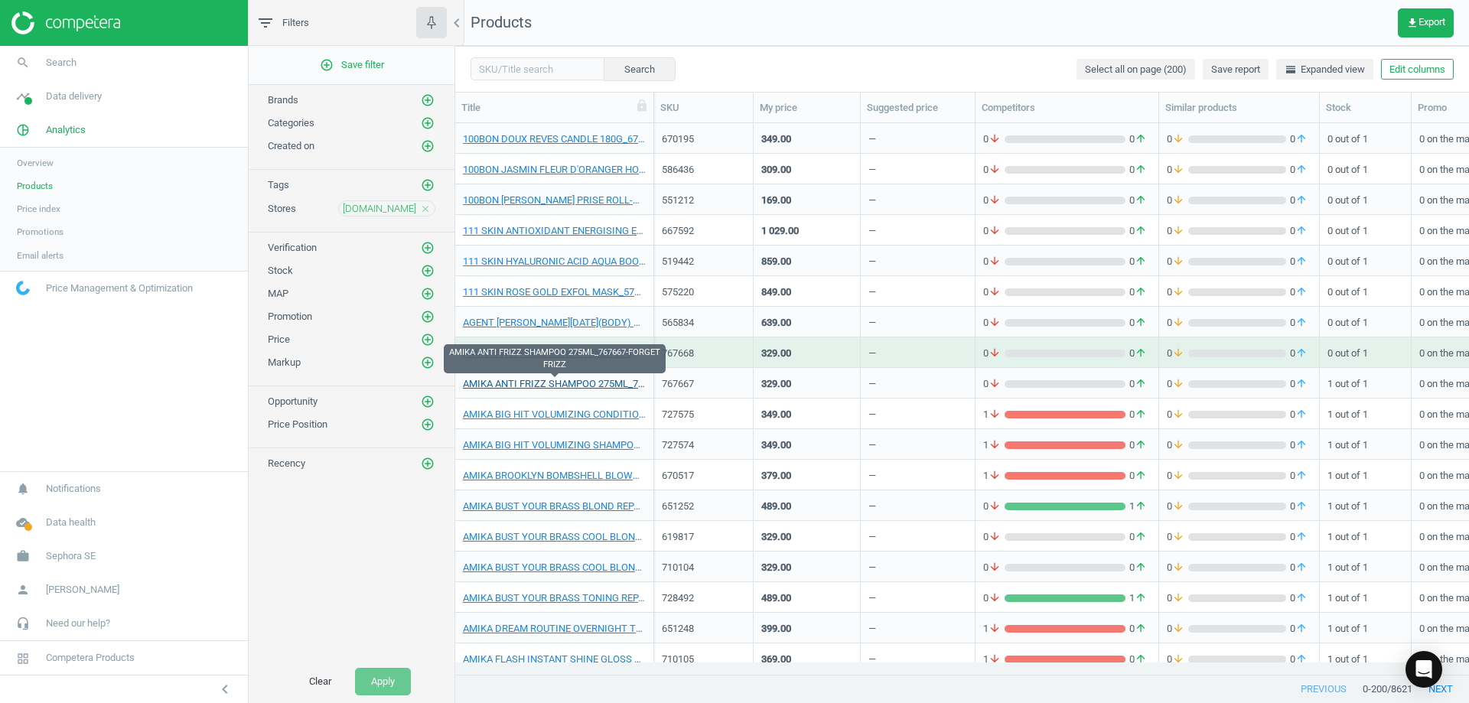
click at [599, 384] on link "AMIKA ANTI FRIZZ SHAMPOO 275ML_767667-FORGET FRIZZ" at bounding box center [554, 384] width 183 height 14
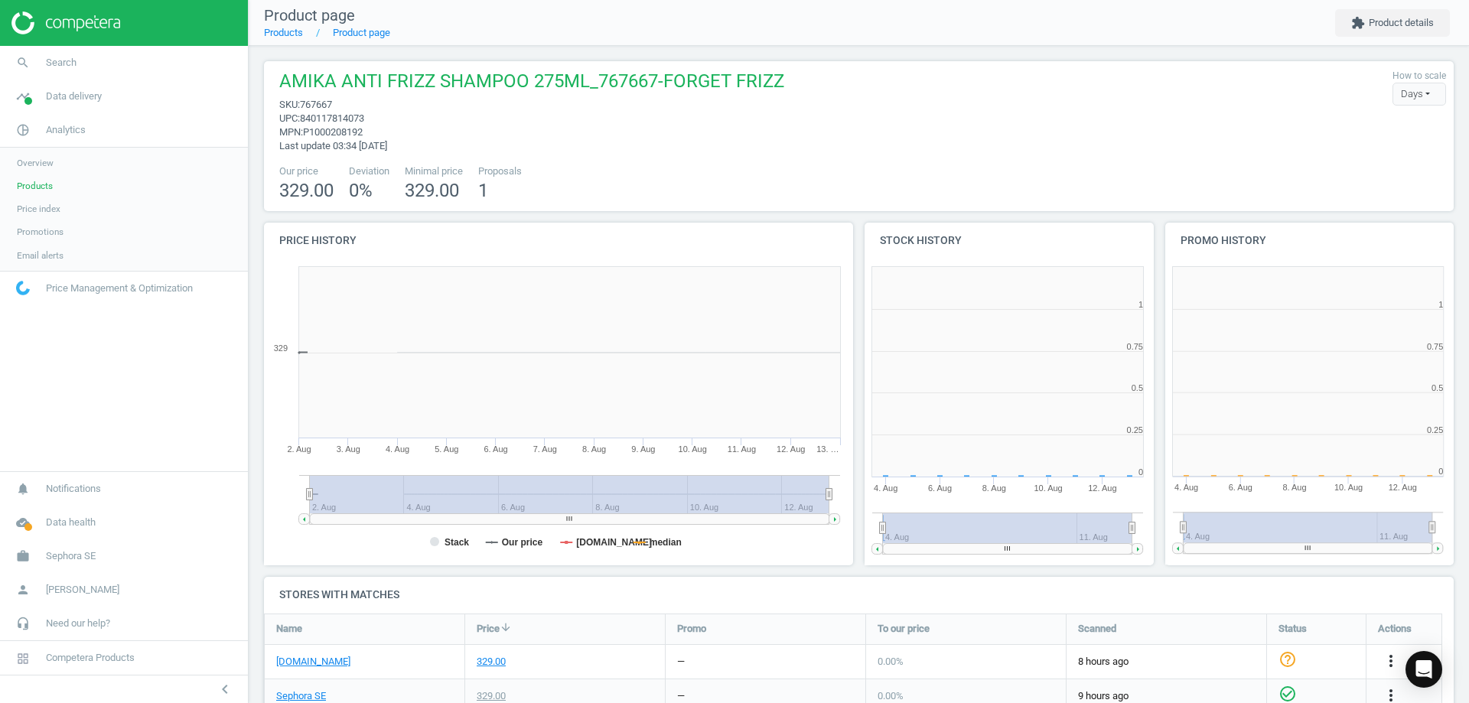
scroll to position [330, 310]
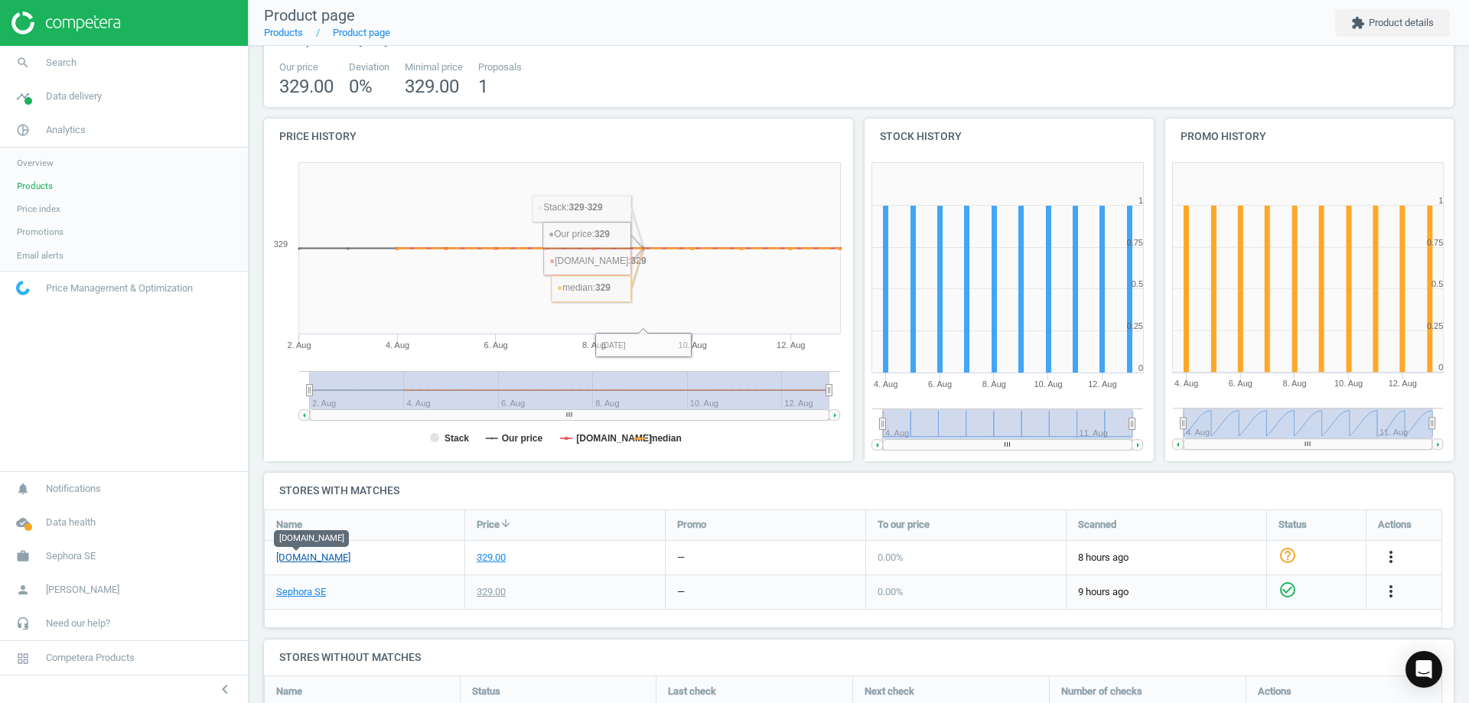
click at [308, 558] on link "[DOMAIN_NAME]" at bounding box center [313, 558] width 74 height 14
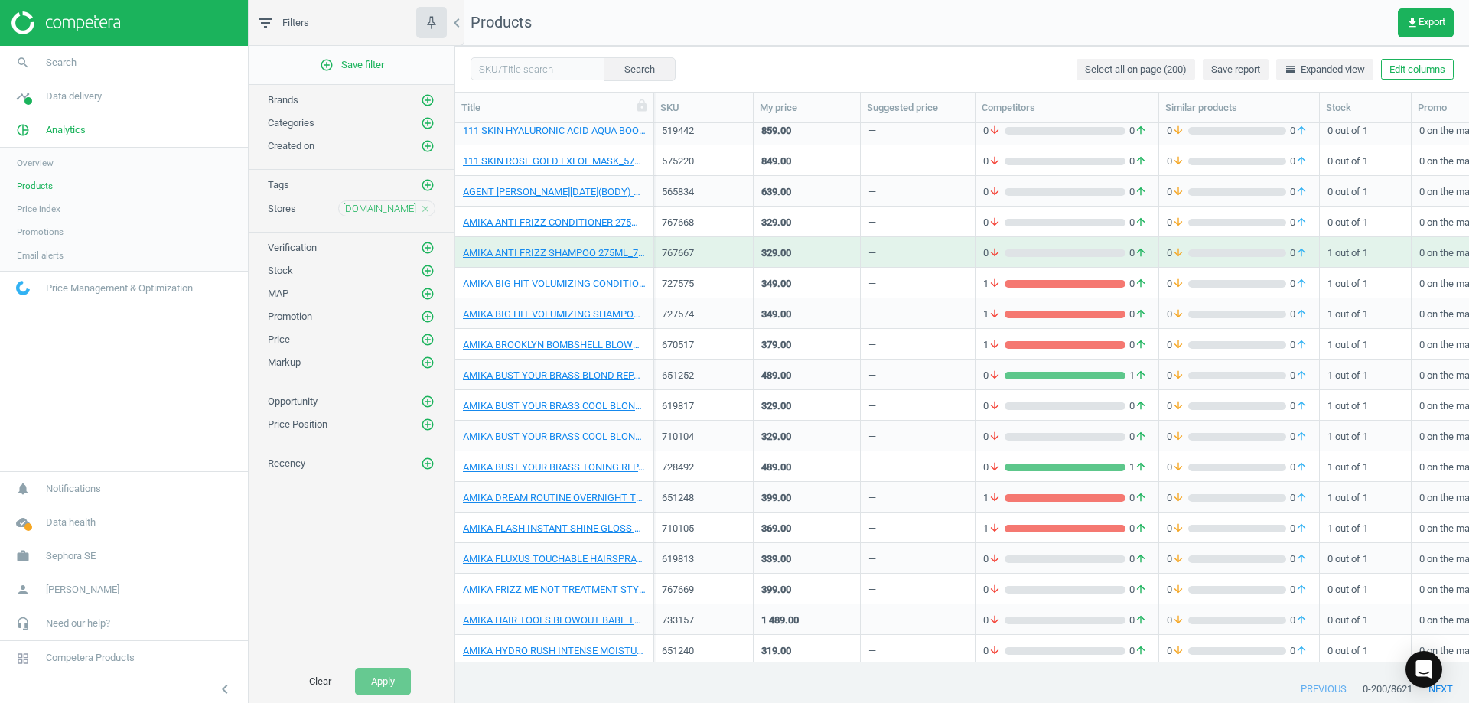
scroll to position [139, 0]
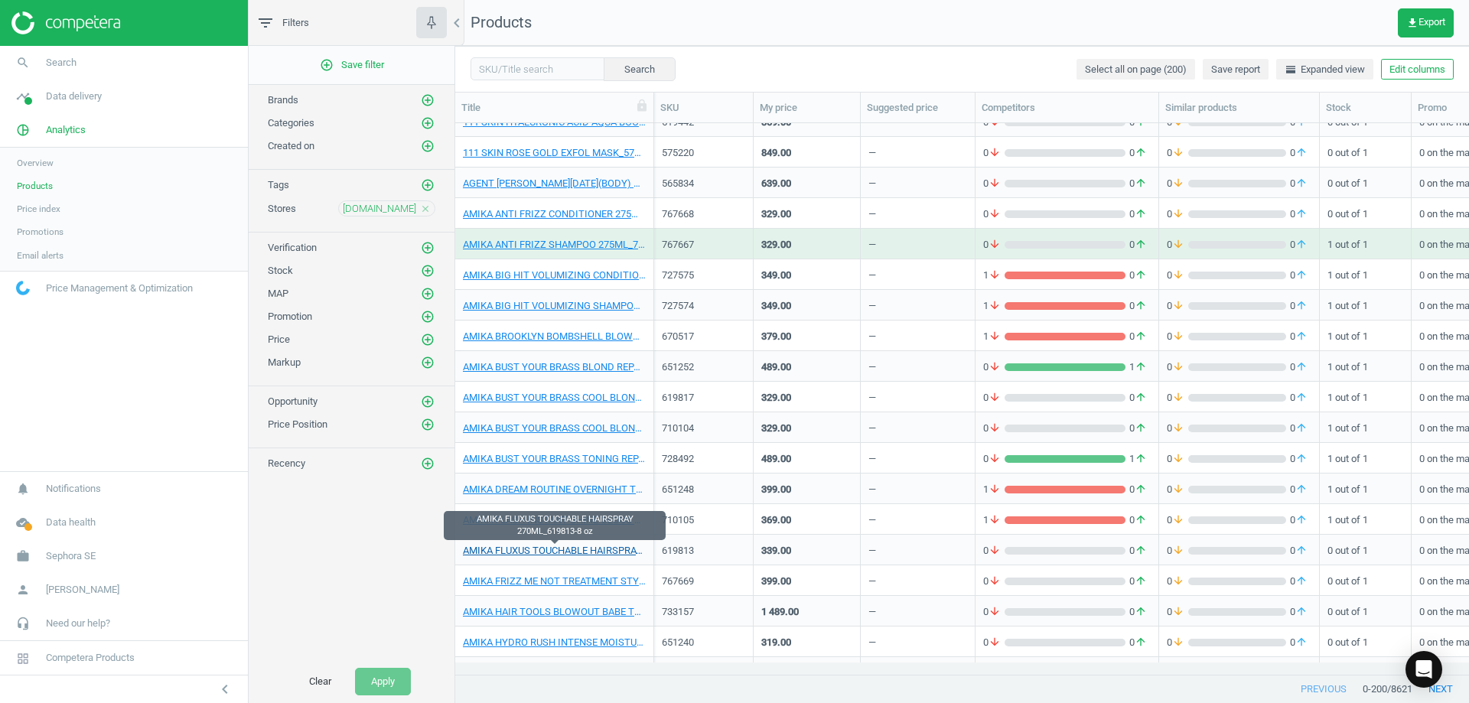
click at [584, 545] on link "AMIKA FLUXUS TOUCHABLE HAIRSPRAY 270ML_619813-8 oz" at bounding box center [554, 551] width 183 height 14
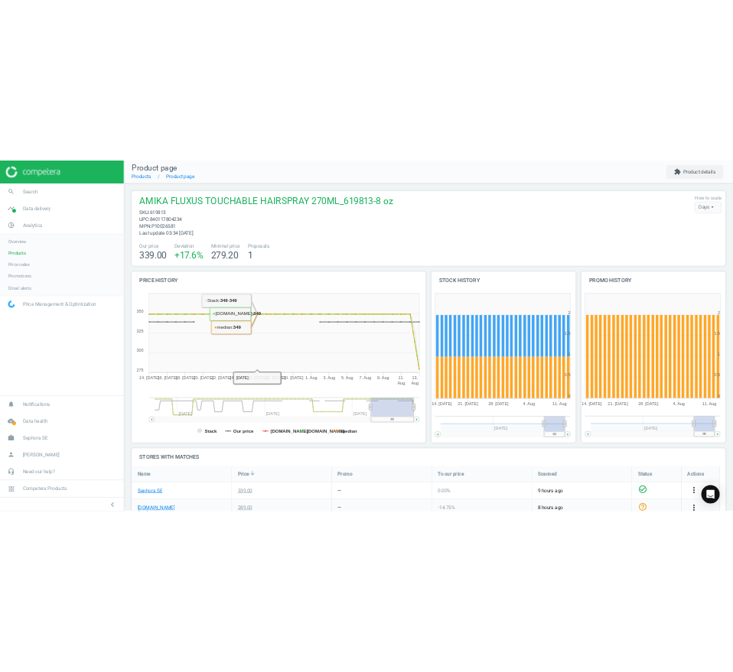
scroll to position [35, 0]
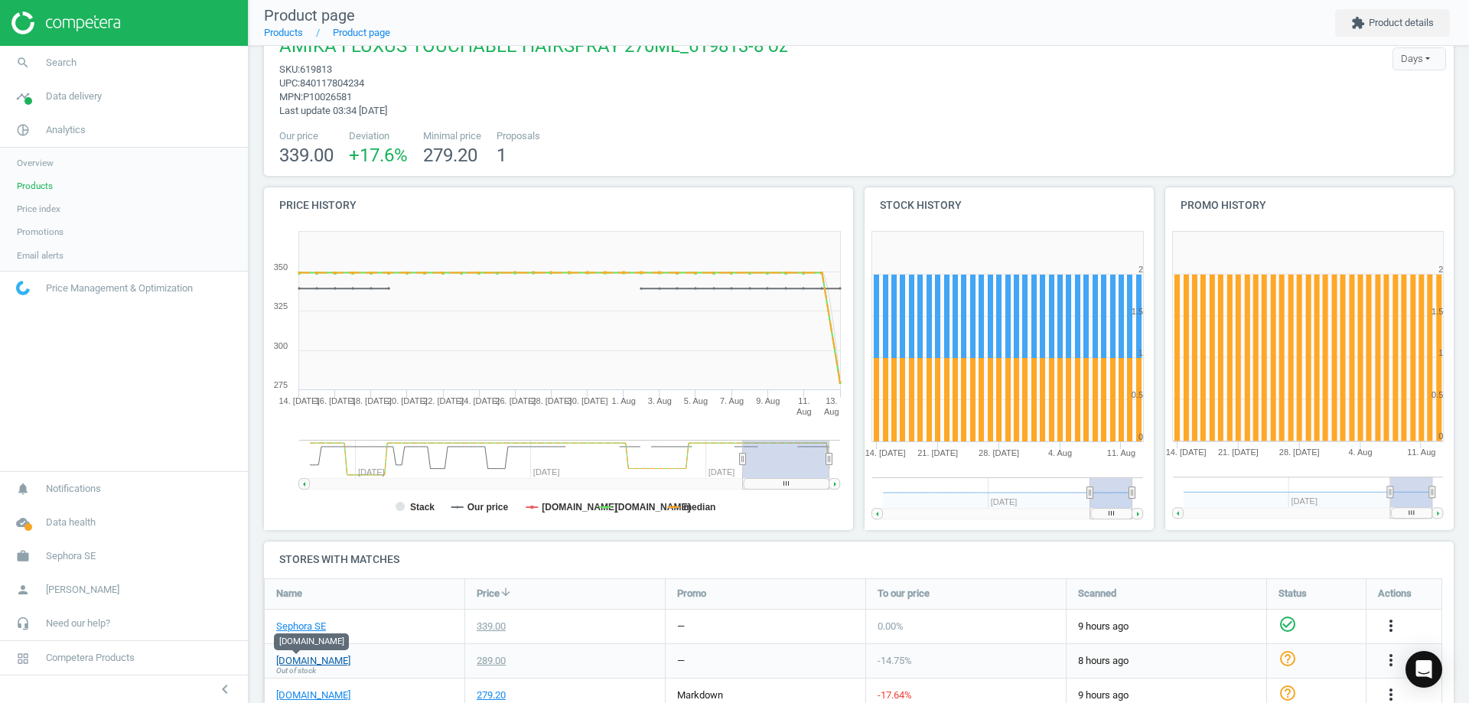
click at [291, 659] on link "[DOMAIN_NAME]" at bounding box center [313, 661] width 74 height 14
click at [298, 486] on rect at bounding box center [556, 377] width 584 height 306
click at [548, 458] on rect at bounding box center [522, 459] width 425 height 38
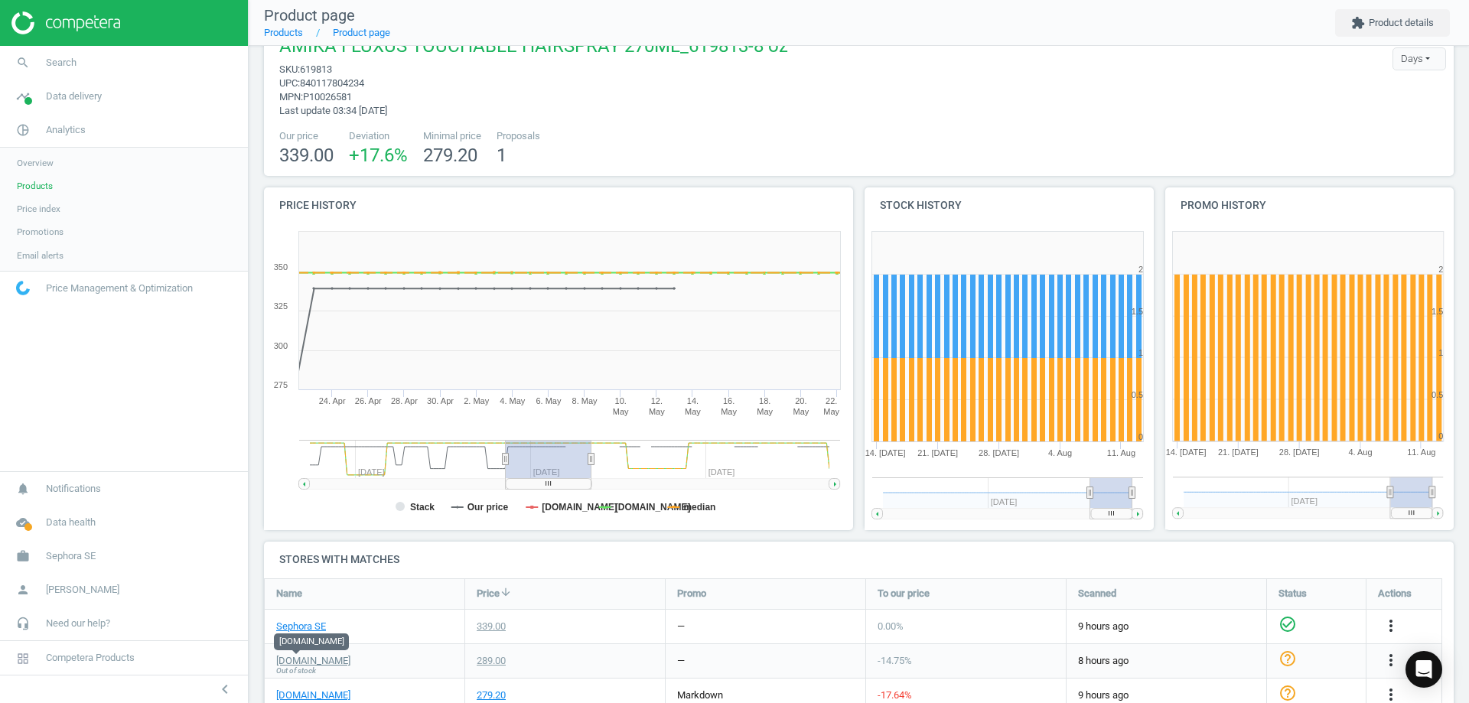
click at [601, 444] on rect at bounding box center [710, 459] width 238 height 38
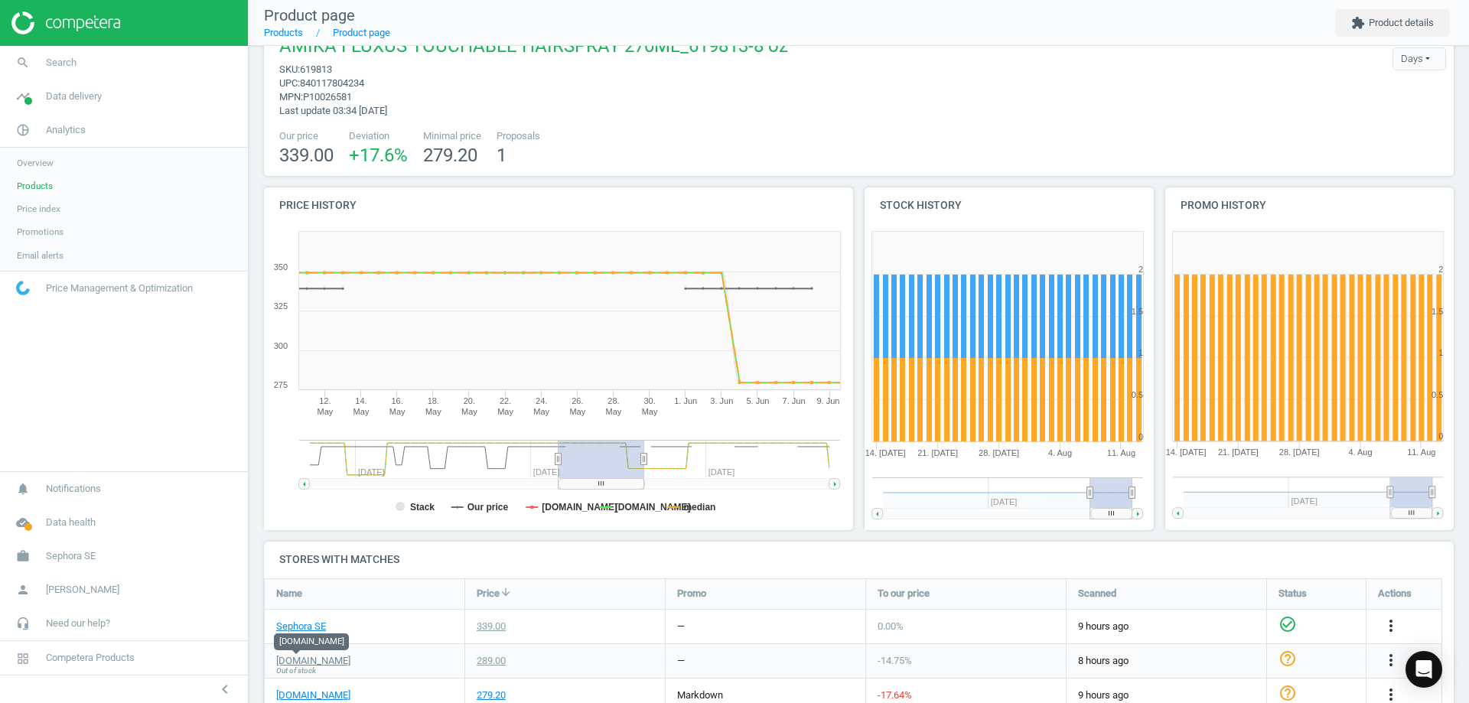
click at [305, 483] on icon at bounding box center [304, 484] width 2 height 5
click at [304, 484] on icon at bounding box center [304, 484] width 2 height 5
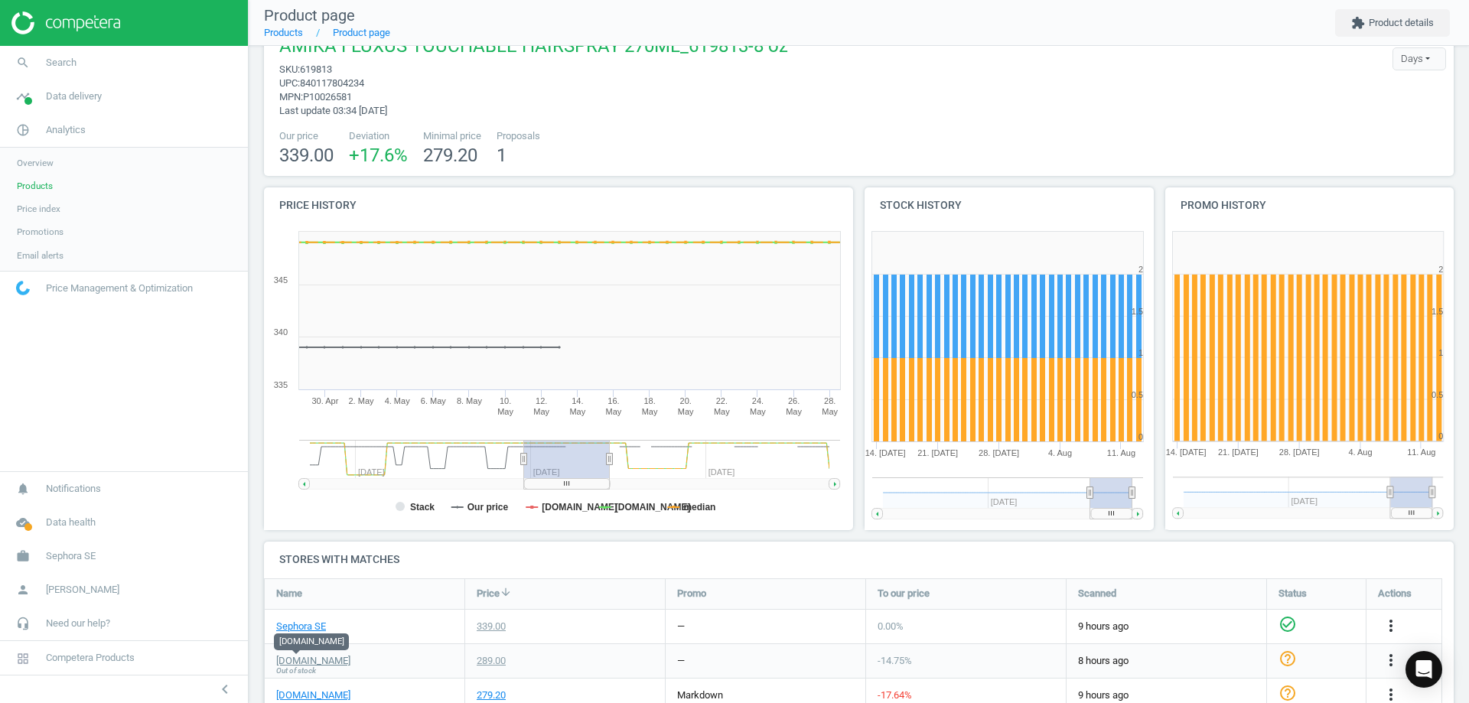
click at [306, 484] on rect at bounding box center [304, 483] width 11 height 11
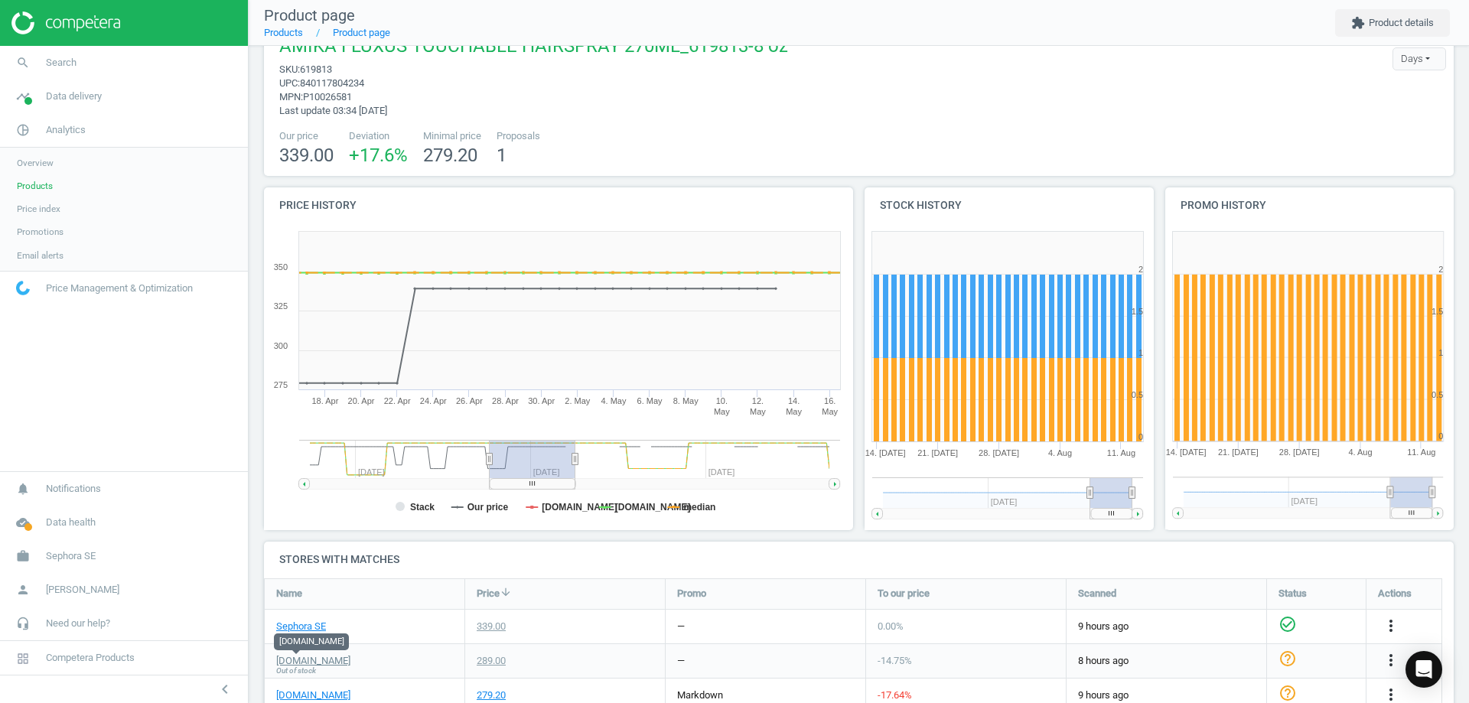
click at [306, 484] on rect at bounding box center [304, 483] width 11 height 11
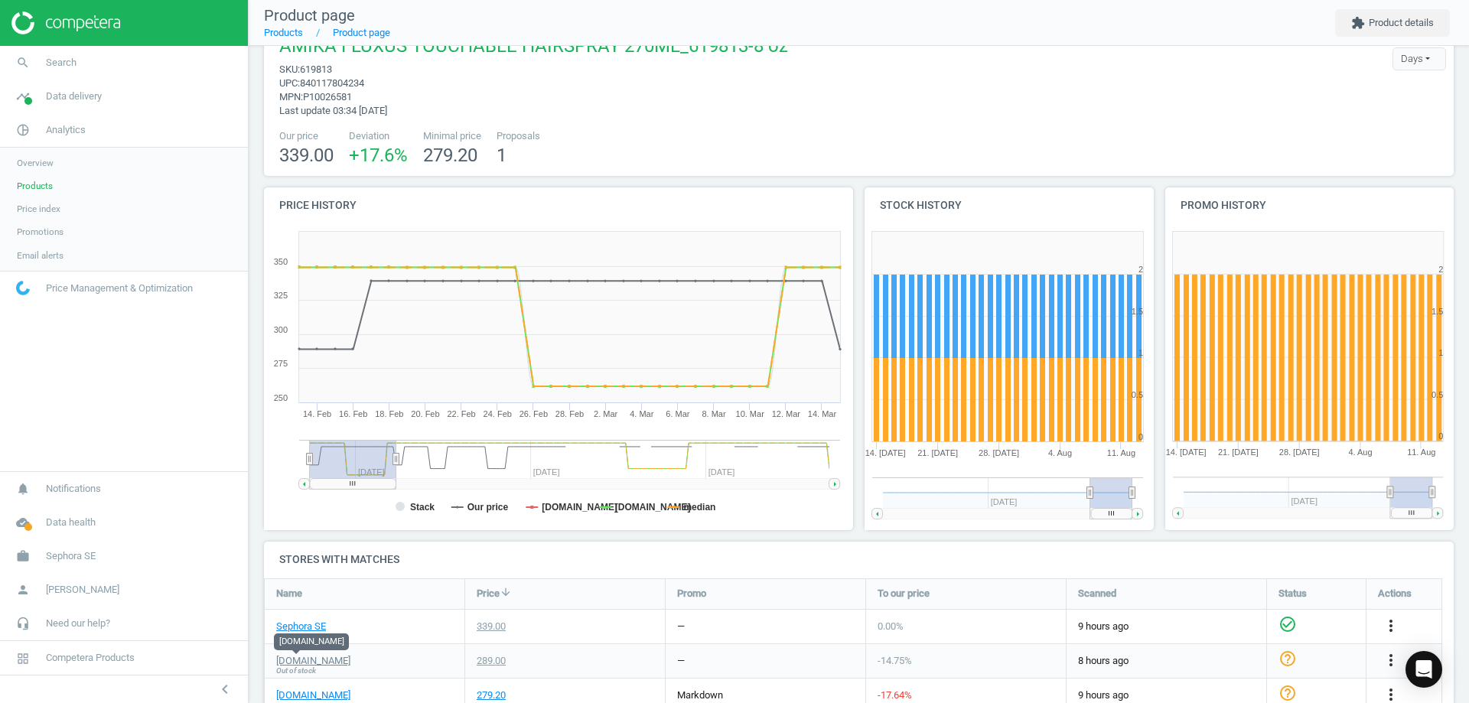
drag, startPoint x: 526, startPoint y: 460, endPoint x: 306, endPoint y: 442, distance: 221.0
click at [306, 442] on icon "Created with Highstock 6.2.0 Stack Our price lyko.com kicks.se median 14. Mar 1…" at bounding box center [556, 377] width 584 height 306
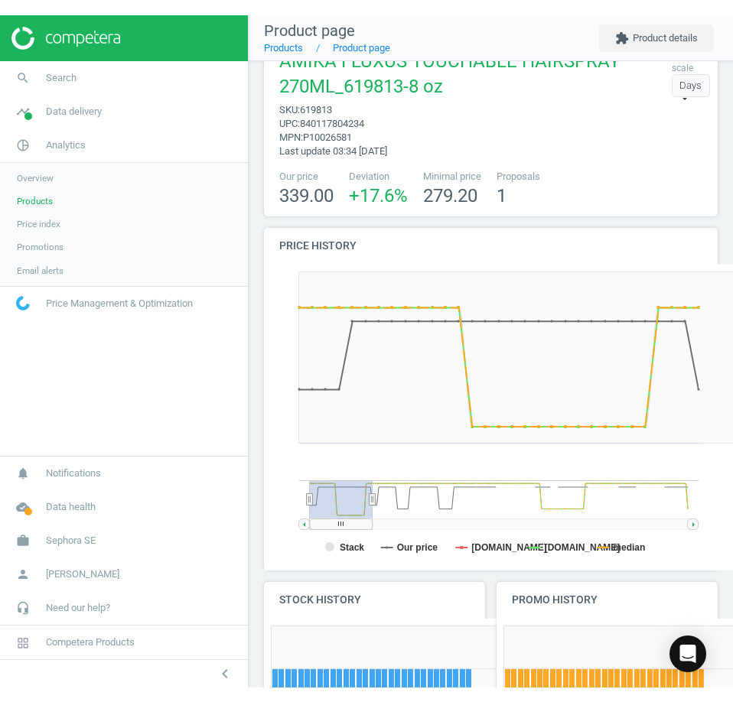
scroll to position [177, 466]
